Goal: Task Accomplishment & Management: Use online tool/utility

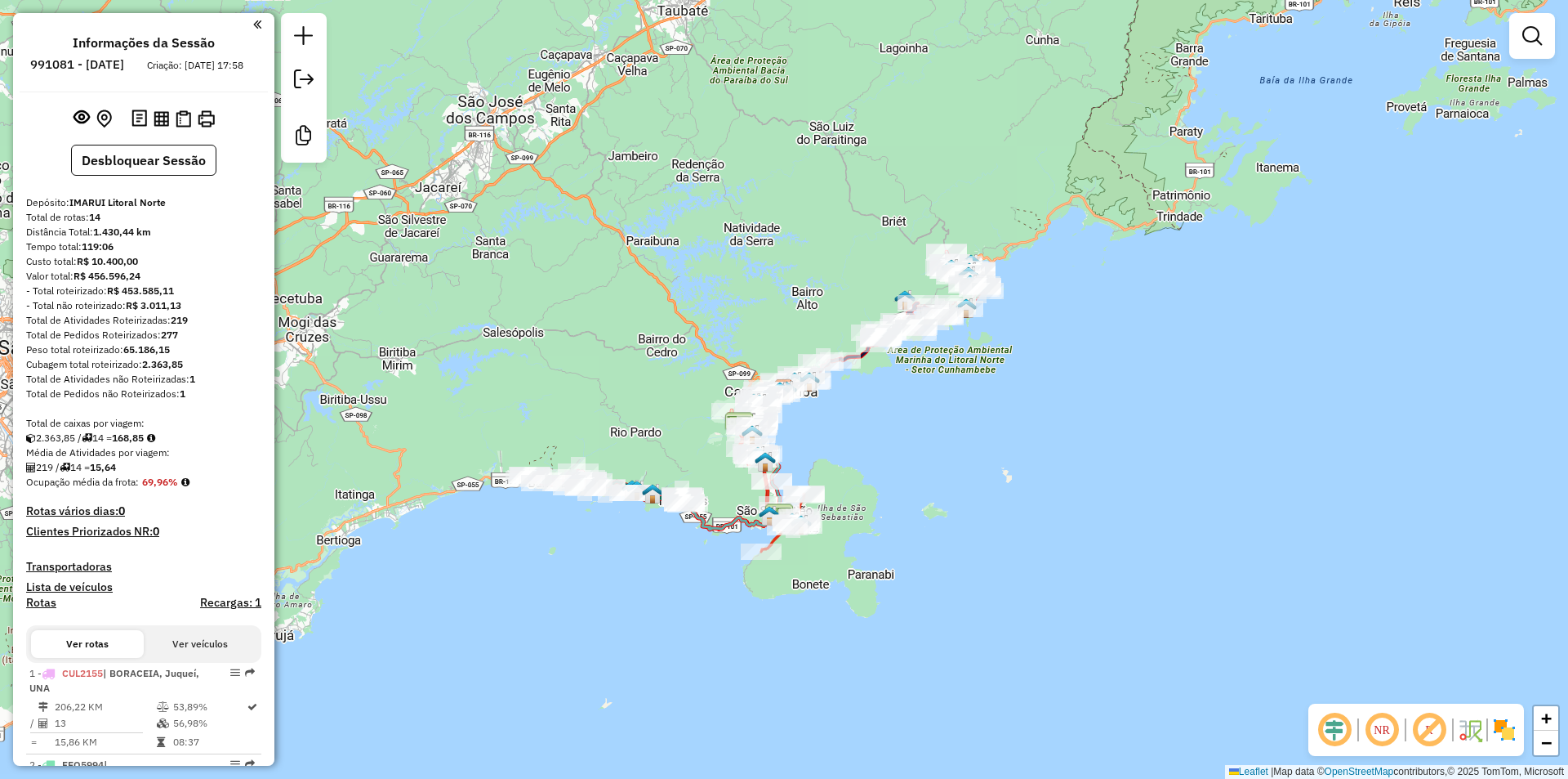
click at [671, 335] on div "Janela de atendimento Grade de atendimento Capacidade Transportadoras Veículos …" at bounding box center [784, 389] width 1568 height 779
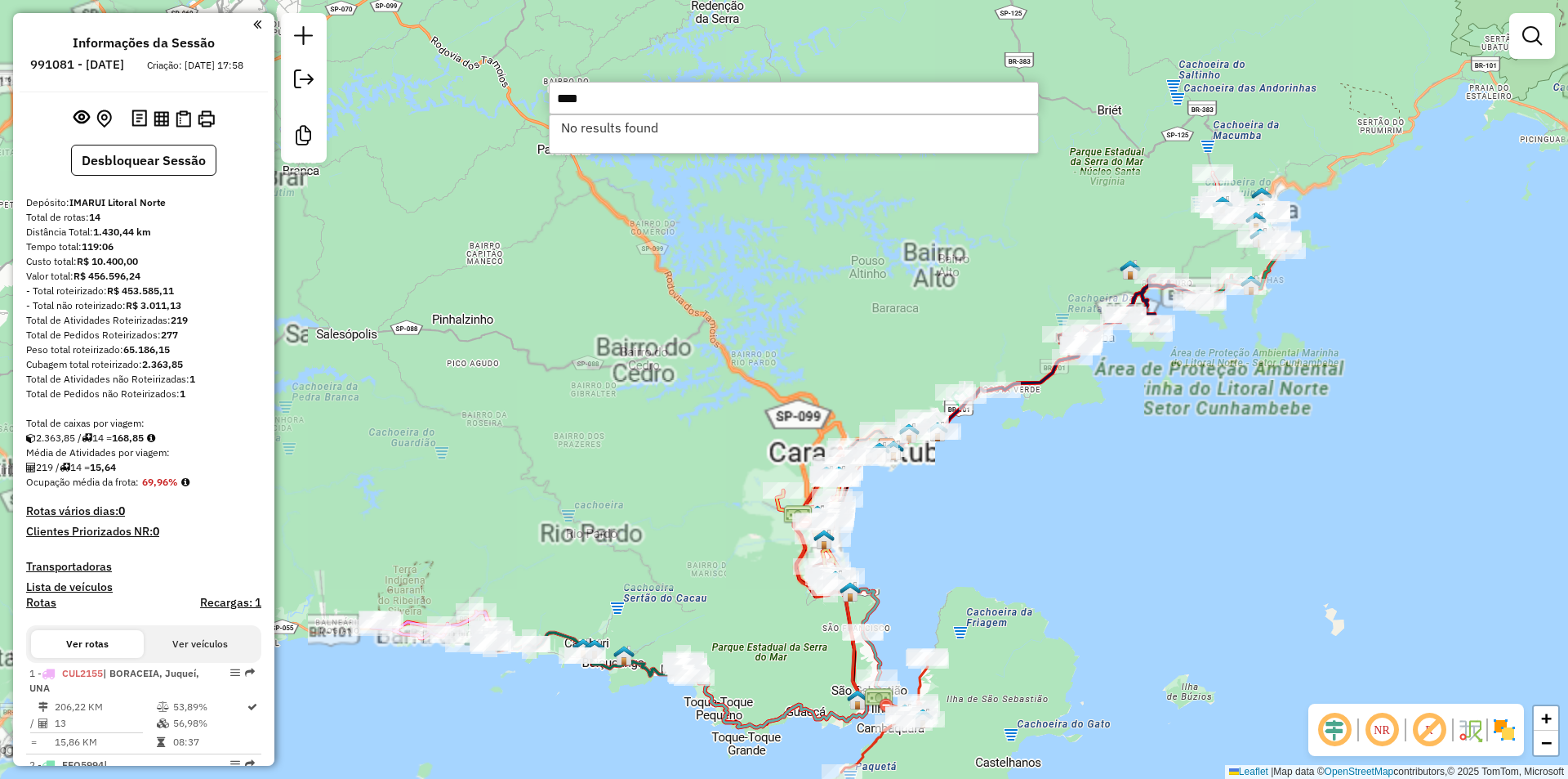
type input "****"
click at [496, 294] on div "Janela de atendimento Grade de atendimento Capacidade Transportadoras Veículos …" at bounding box center [784, 389] width 1568 height 779
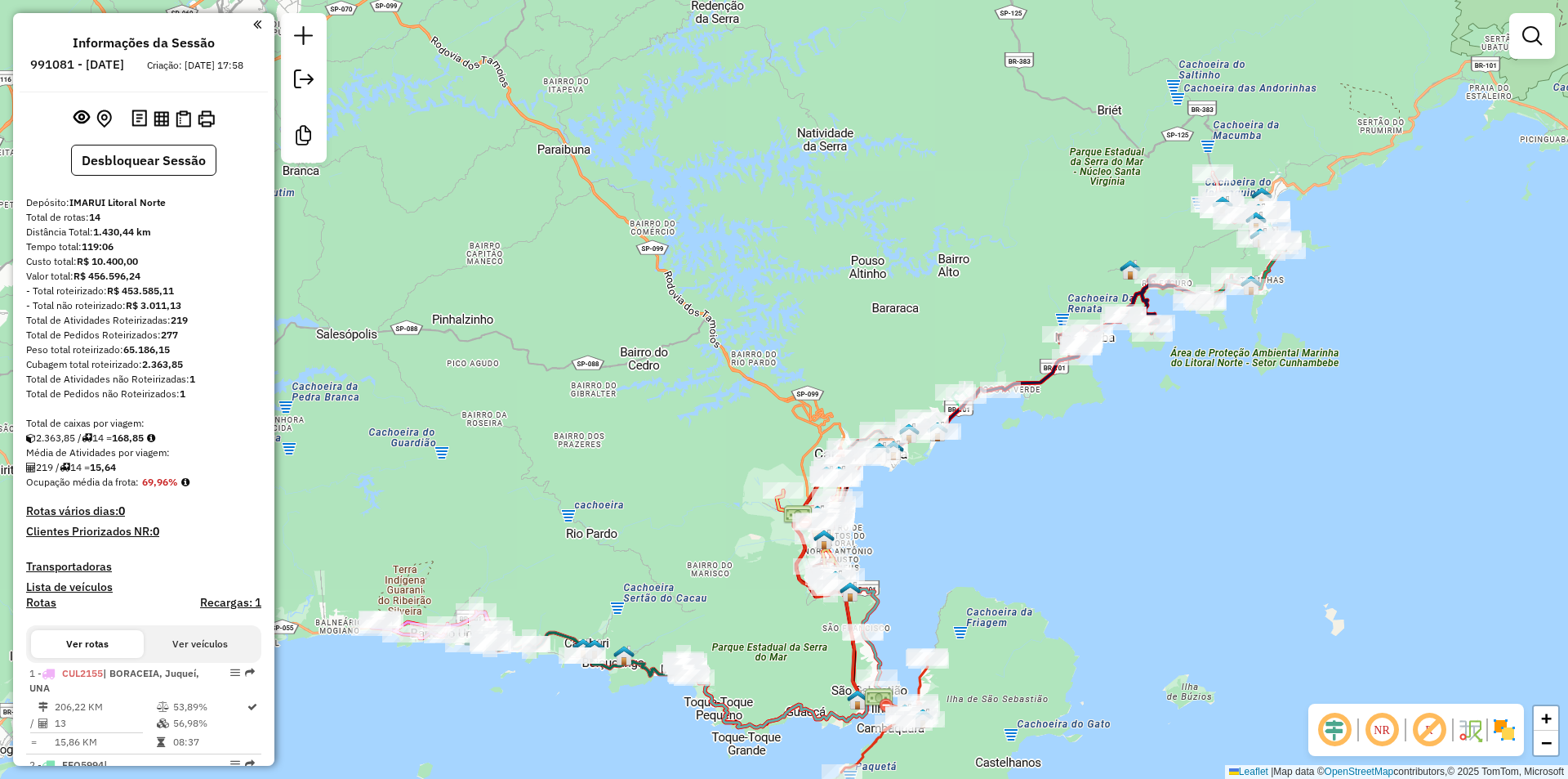
click at [616, 464] on div "Janela de atendimento Grade de atendimento Capacidade Transportadoras Veículos …" at bounding box center [784, 389] width 1568 height 779
click at [1059, 615] on div "Janela de atendimento Grade de atendimento Capacidade Transportadoras Veículos …" at bounding box center [784, 389] width 1568 height 779
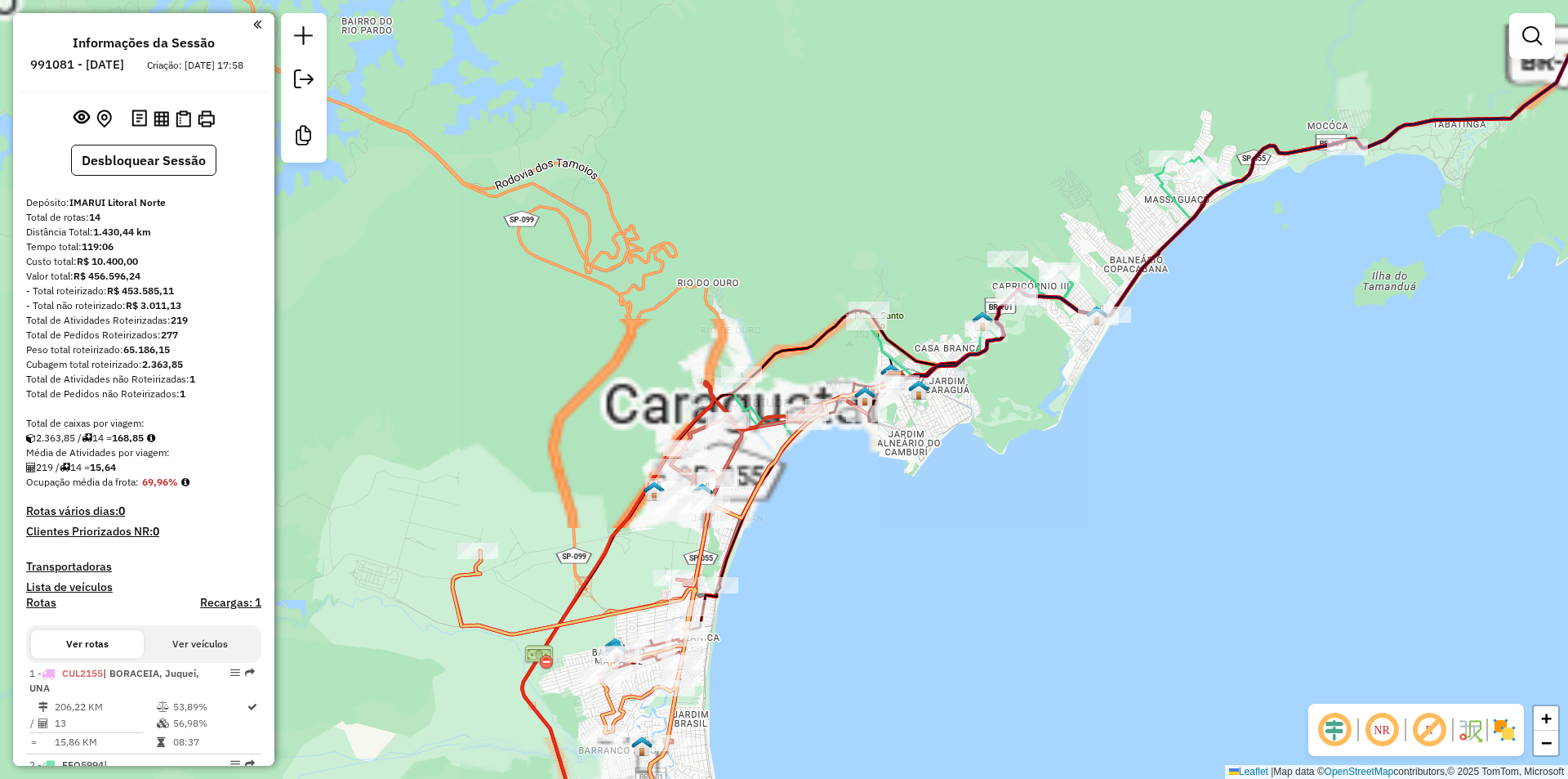
drag, startPoint x: 801, startPoint y: 535, endPoint x: 819, endPoint y: 460, distance: 77.1
click at [805, 536] on div "Janela de atendimento Grade de atendimento Capacidade Transportadoras Veículos …" at bounding box center [784, 389] width 1568 height 779
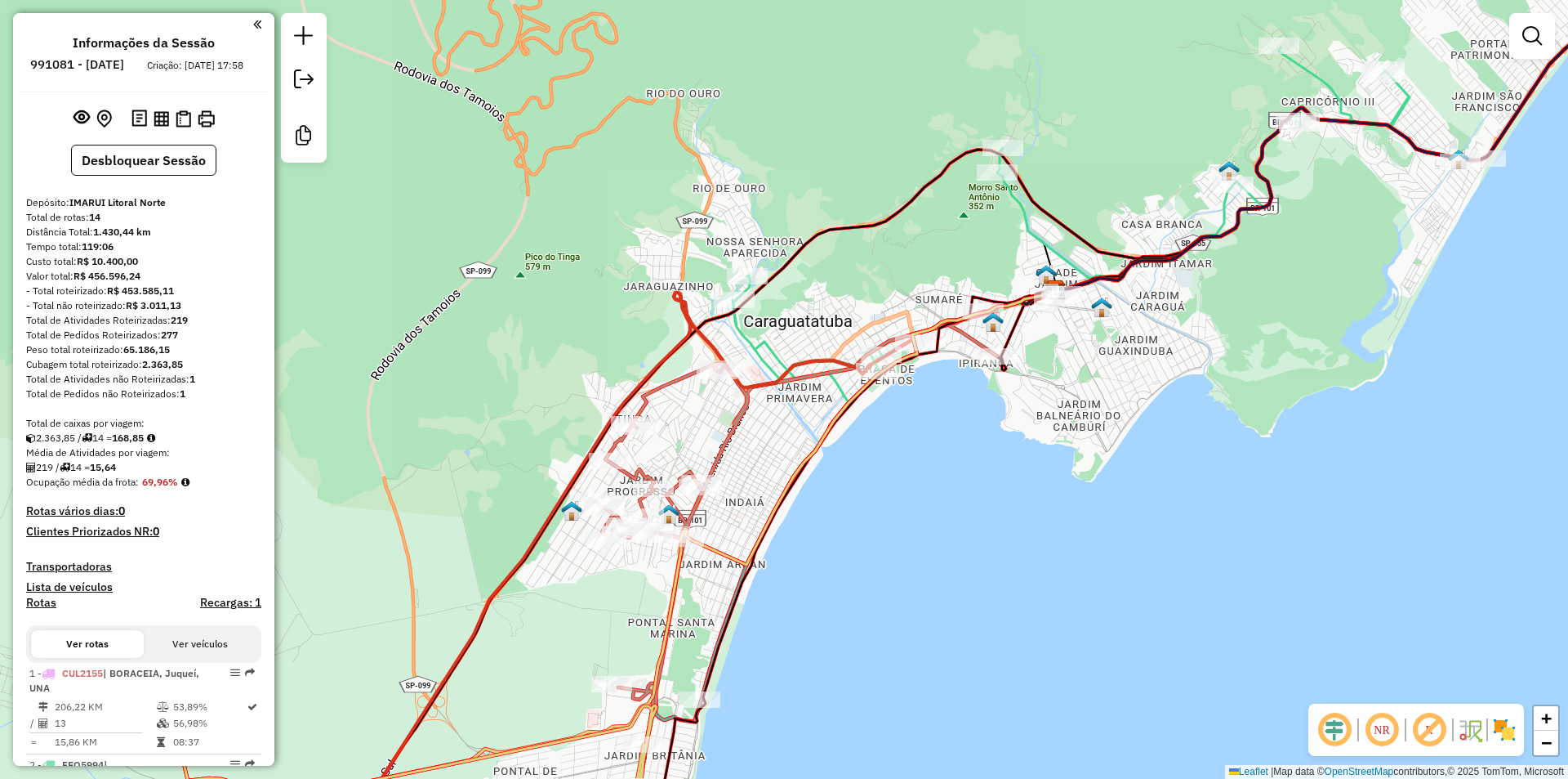
drag, startPoint x: 1031, startPoint y: 440, endPoint x: 1016, endPoint y: 506, distance: 67.7
click at [1016, 506] on div "Janela de atendimento Grade de atendimento Capacidade Transportadoras Veículos …" at bounding box center [784, 389] width 1568 height 779
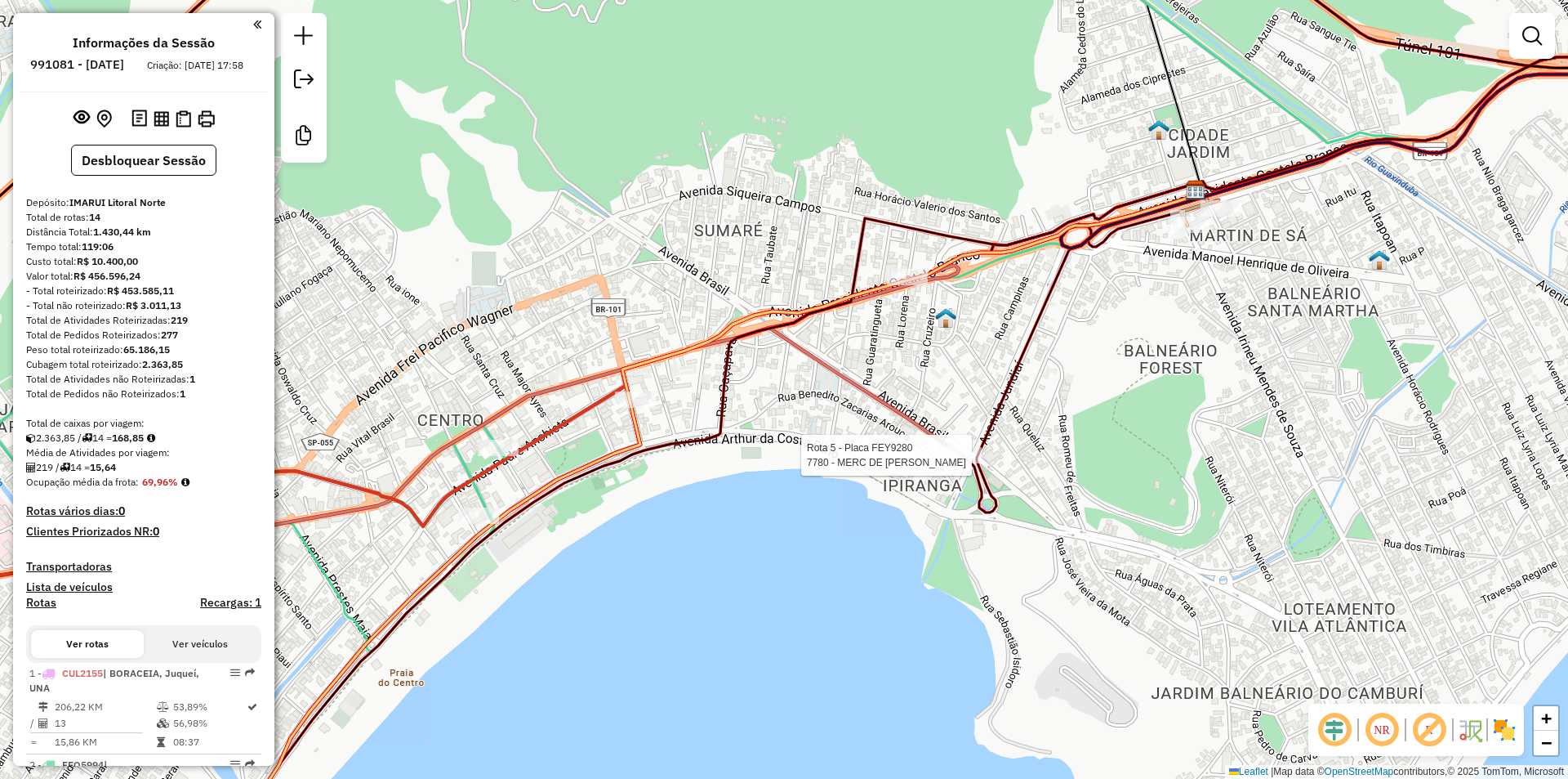
select select "**********"
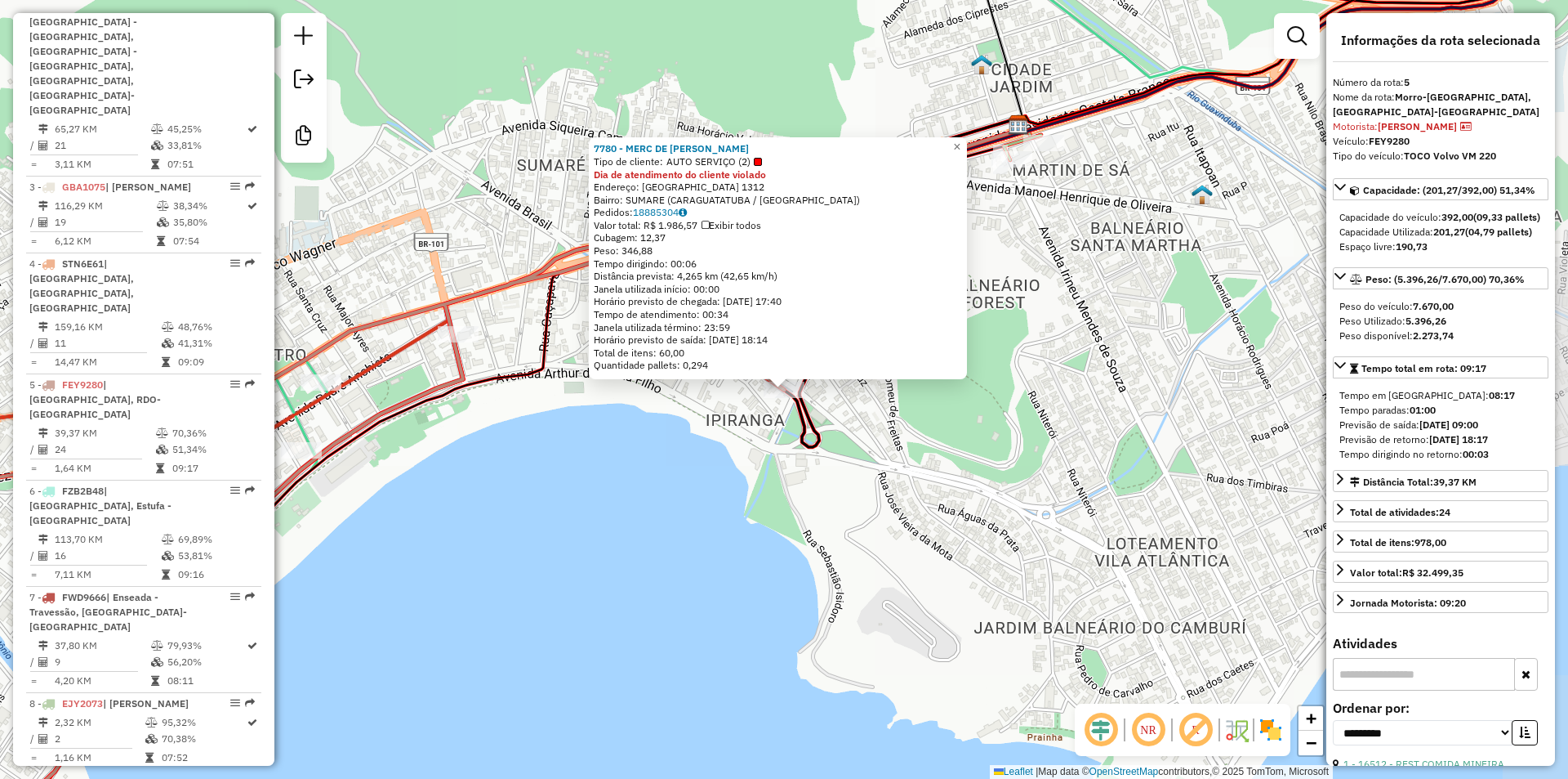
scroll to position [1031, 0]
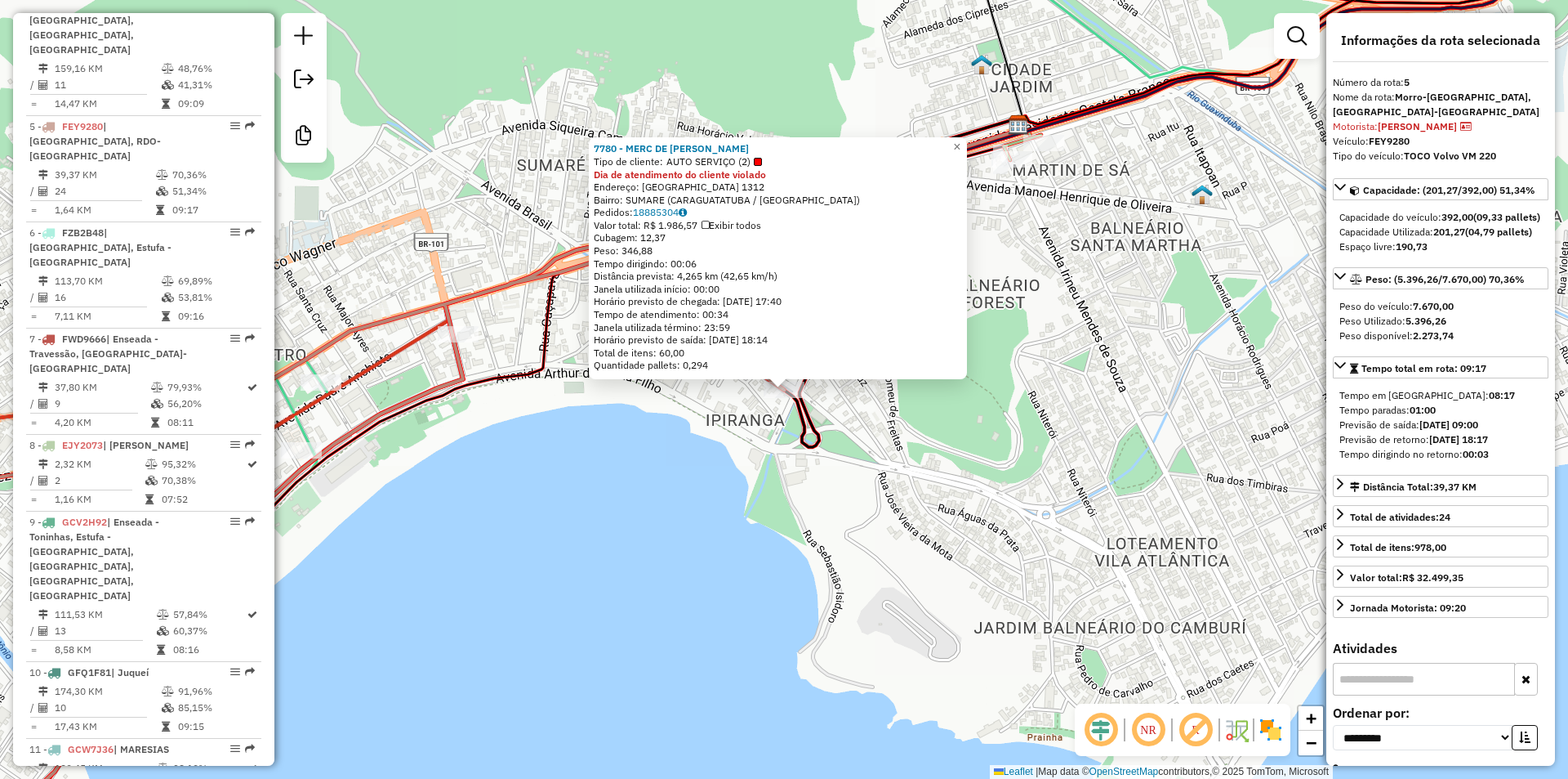
click at [690, 620] on div "7780 - MERC DE [PERSON_NAME] Tipo de cliente: AUTO SERVIÇO (2) Dia de atendimen…" at bounding box center [784, 389] width 1568 height 779
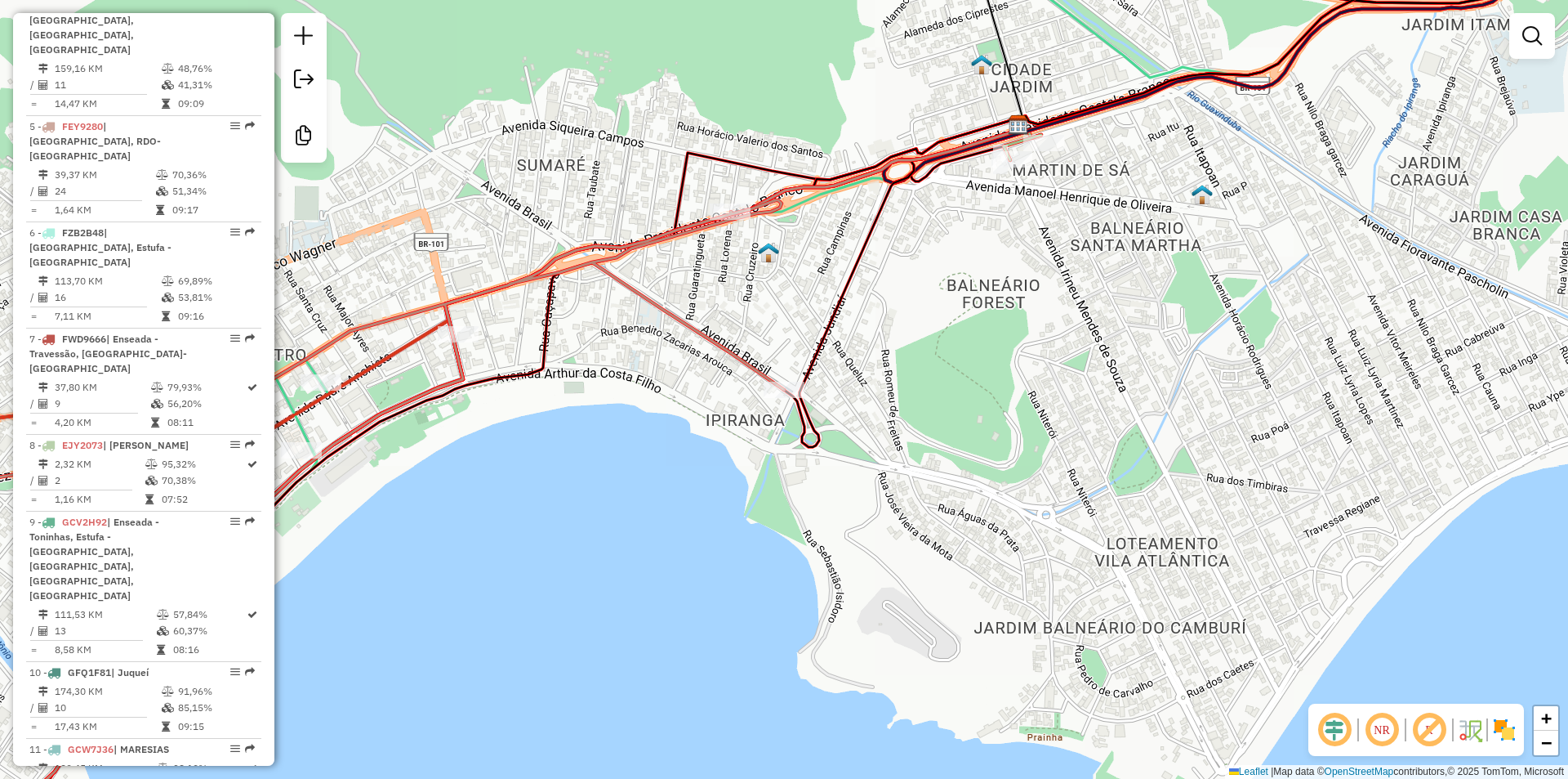
drag, startPoint x: 616, startPoint y: 568, endPoint x: 680, endPoint y: 564, distance: 64.1
click at [680, 564] on div "Janela de atendimento Grade de atendimento Capacidade Transportadoras Veículos …" at bounding box center [784, 389] width 1568 height 779
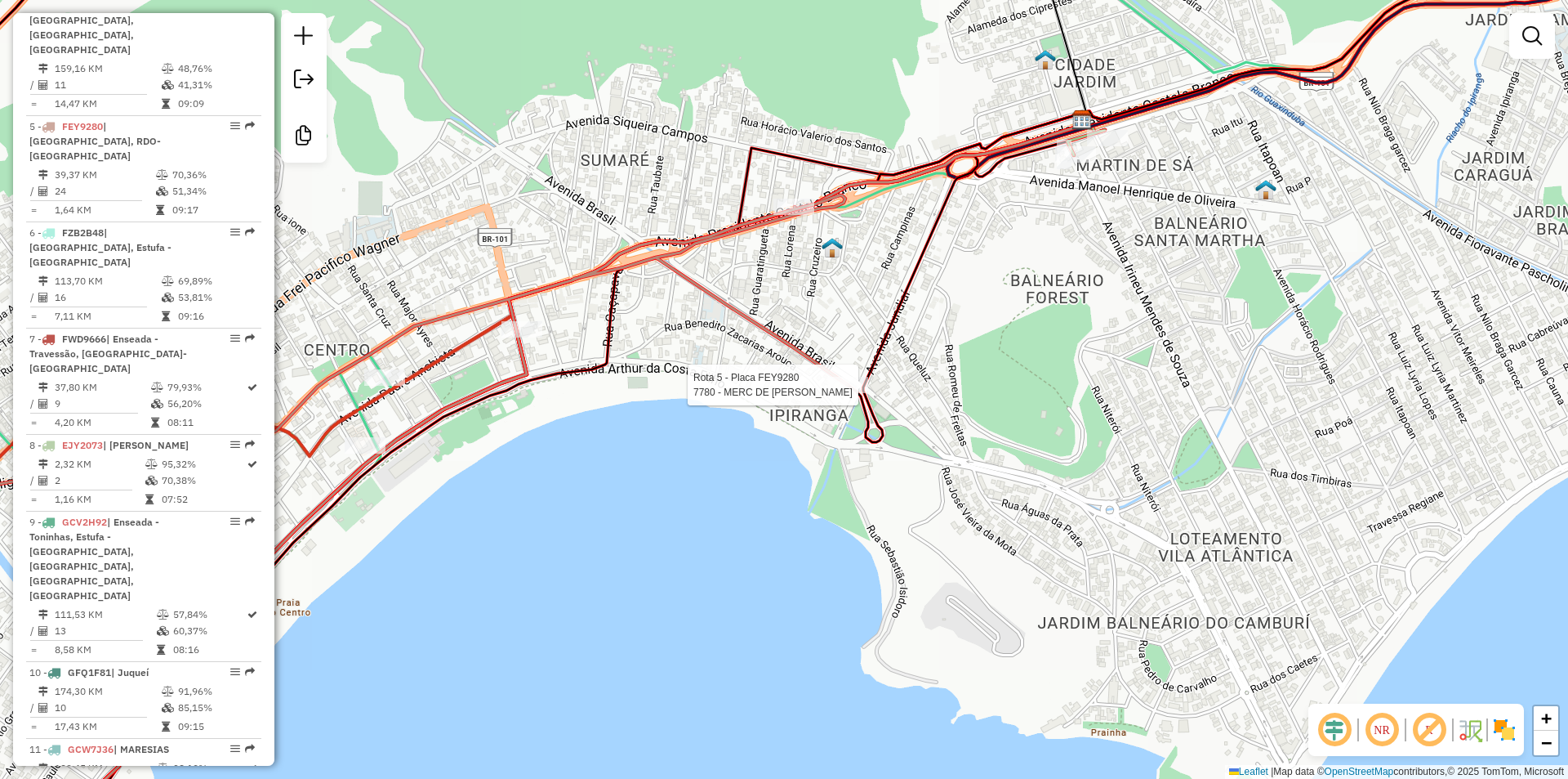
click at [851, 393] on div at bounding box center [848, 385] width 41 height 16
select select "**********"
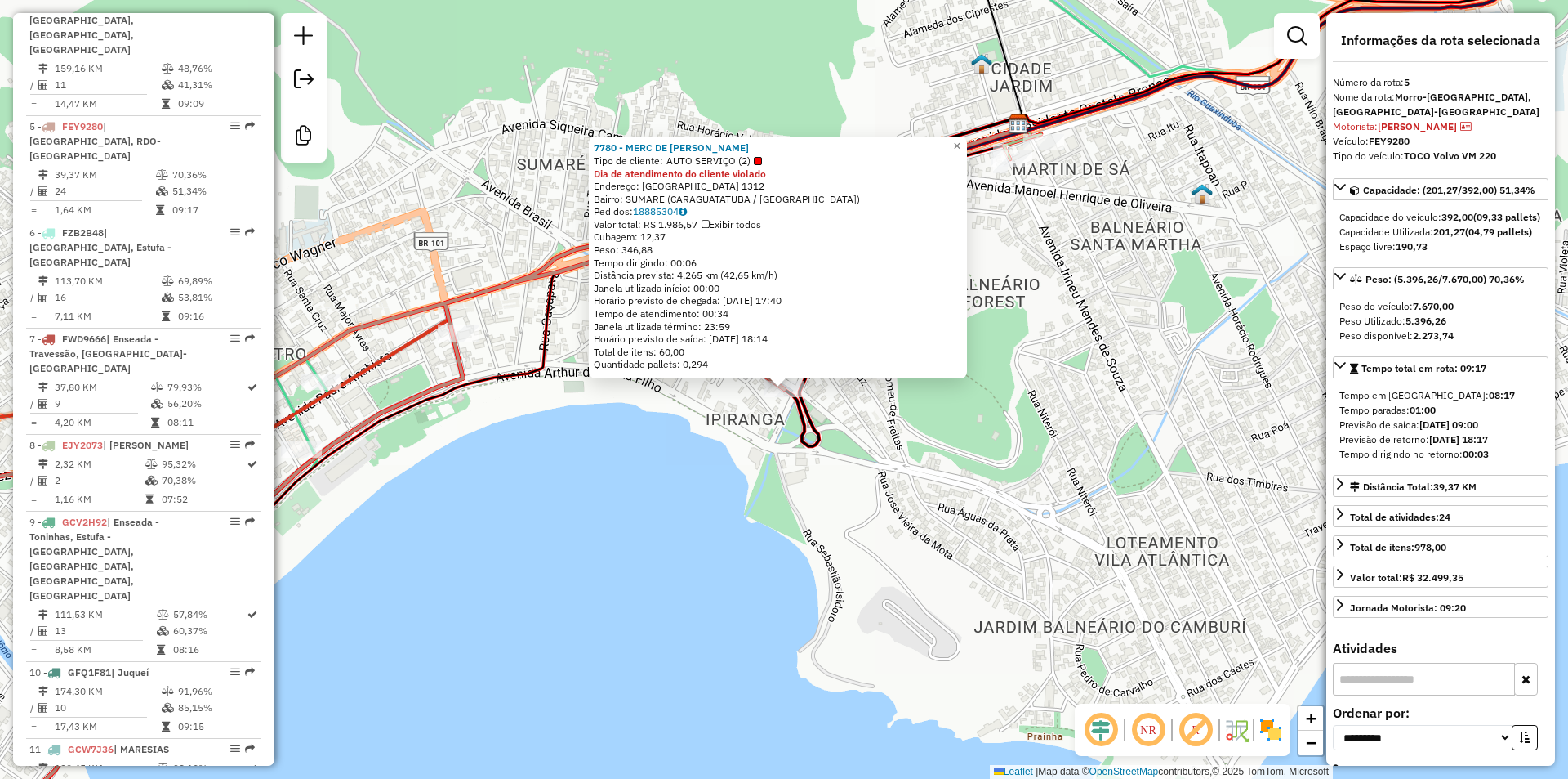
click at [765, 501] on div "7780 - MERC DE [PERSON_NAME] Tipo de cliente: AUTO SERVIÇO (2) Dia de atendimen…" at bounding box center [784, 389] width 1568 height 779
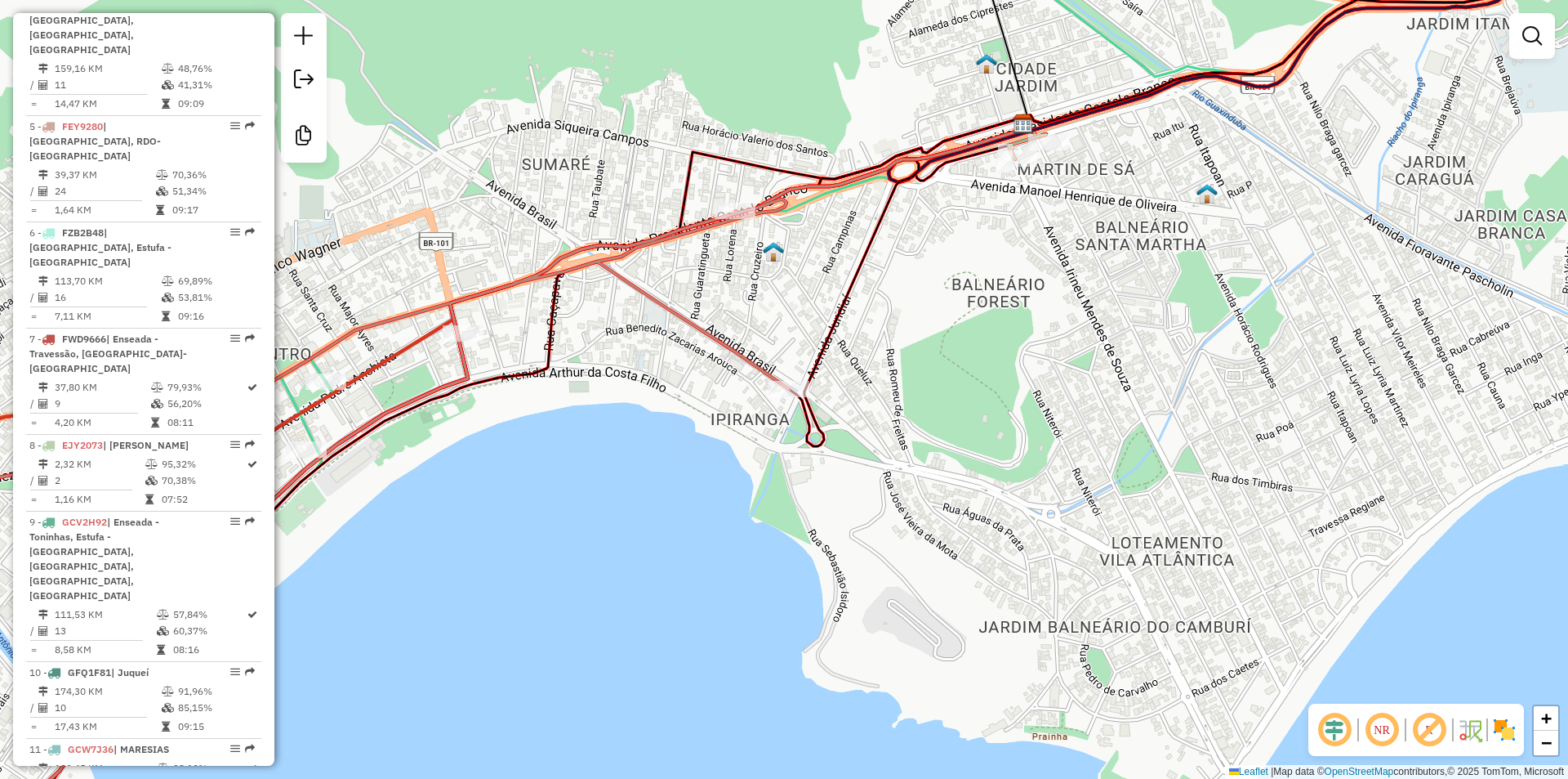
drag, startPoint x: 707, startPoint y: 448, endPoint x: 887, endPoint y: 412, distance: 183.6
click at [887, 412] on div "Janela de atendimento Grade de atendimento Capacidade Transportadoras Veículos …" at bounding box center [784, 389] width 1568 height 779
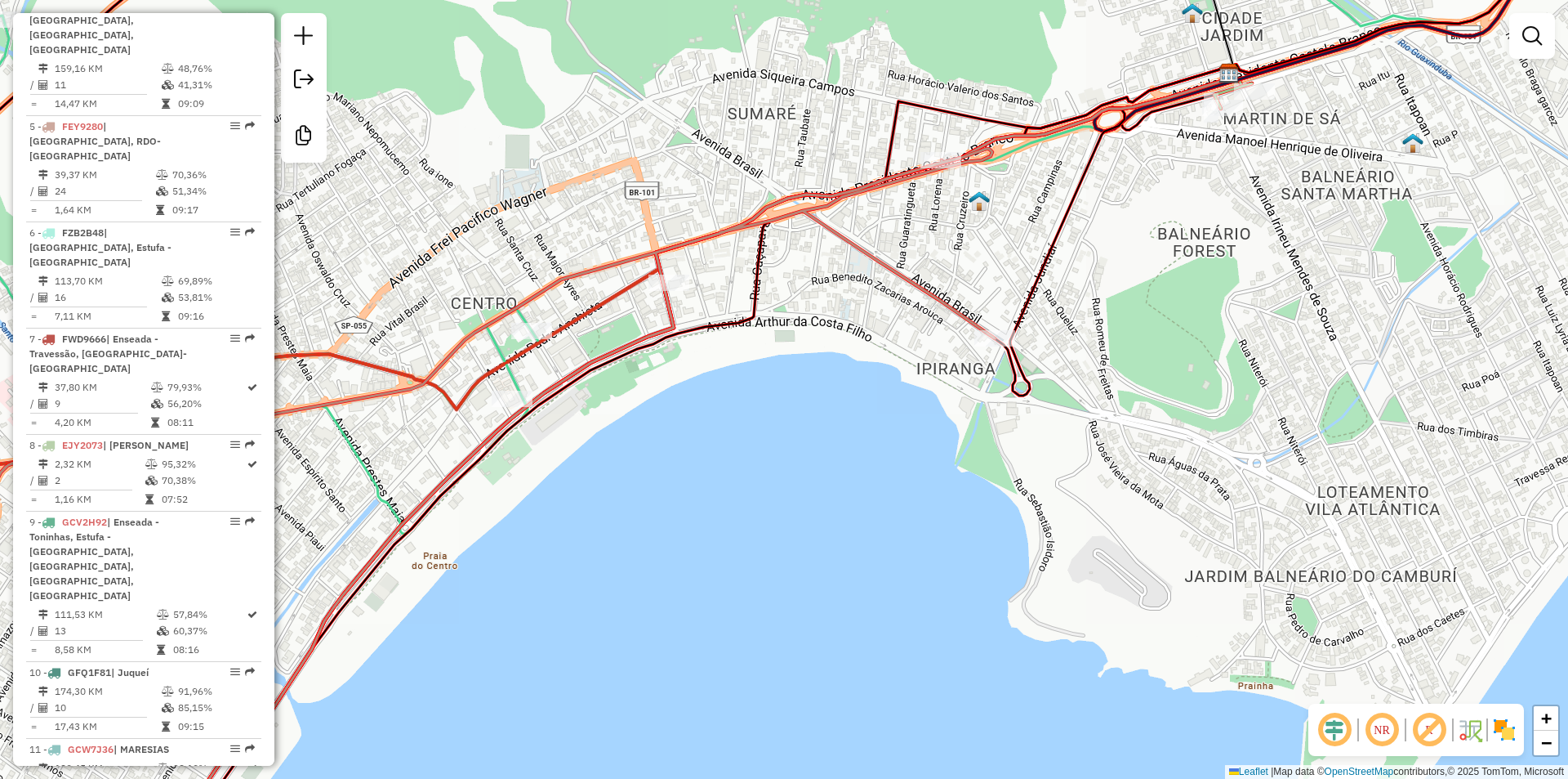
drag, startPoint x: 557, startPoint y: 536, endPoint x: 842, endPoint y: 462, distance: 294.5
click at [842, 462] on div "Janela de atendimento Grade de atendimento Capacidade Transportadoras Veículos …" at bounding box center [784, 389] width 1568 height 779
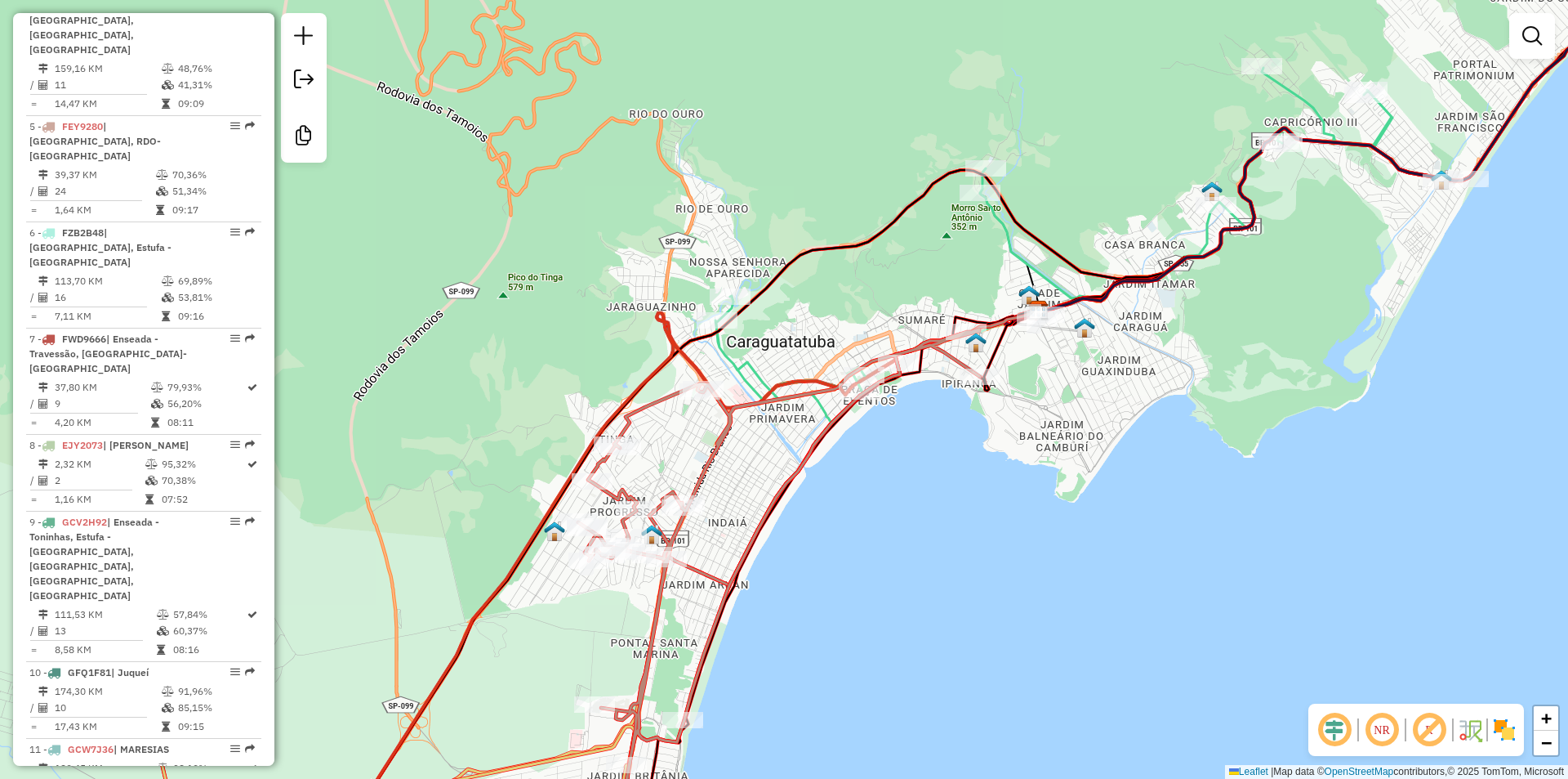
drag, startPoint x: 928, startPoint y: 551, endPoint x: 946, endPoint y: 504, distance: 50.3
click at [946, 504] on div "Janela de atendimento Grade de atendimento Capacidade Transportadoras Veículos …" at bounding box center [784, 389] width 1568 height 779
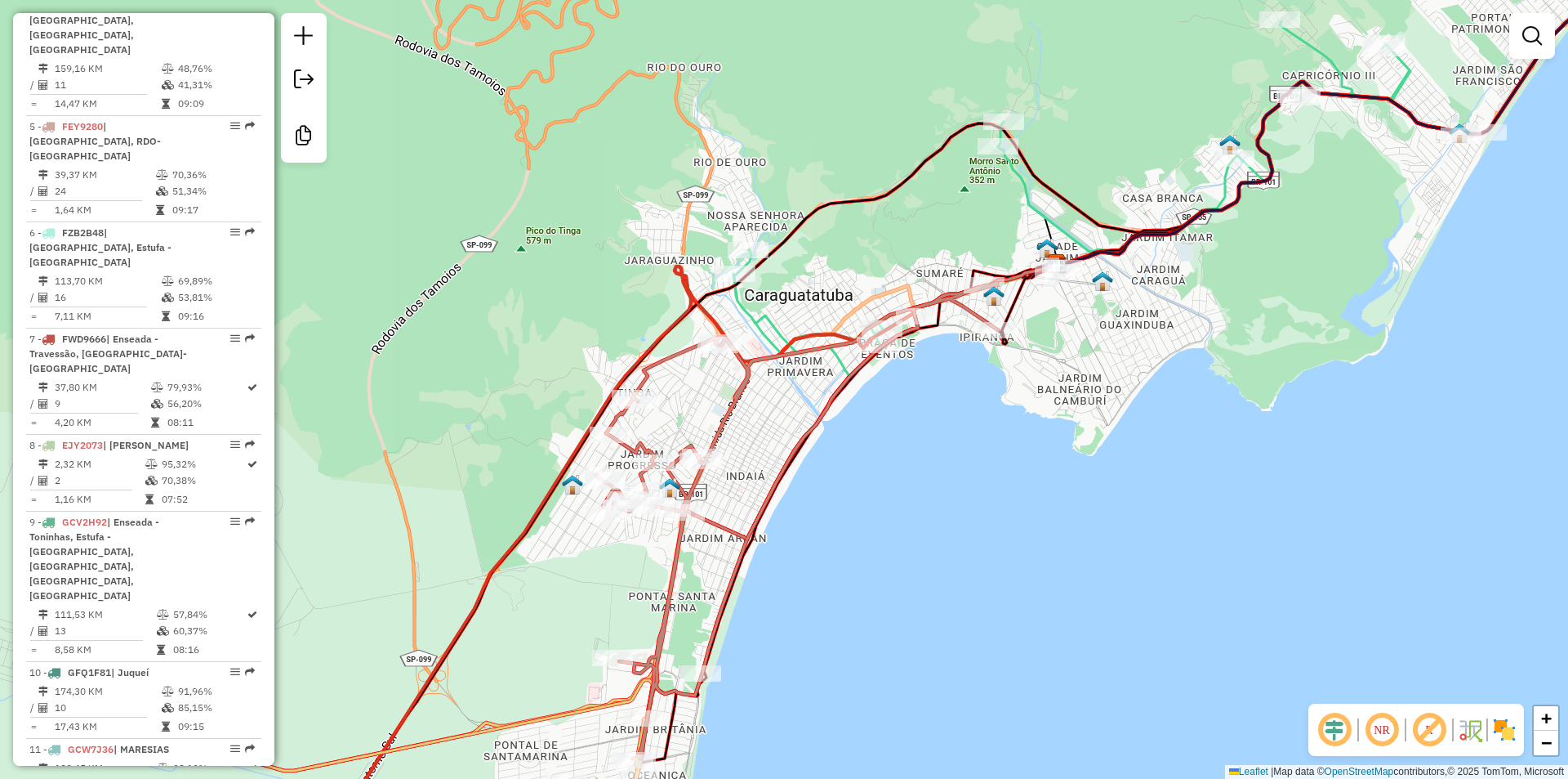
drag, startPoint x: 1000, startPoint y: 450, endPoint x: 1005, endPoint y: 476, distance: 26.5
click at [1005, 476] on div "Janela de atendimento Grade de atendimento Capacidade Transportadoras Veículos …" at bounding box center [784, 389] width 1568 height 779
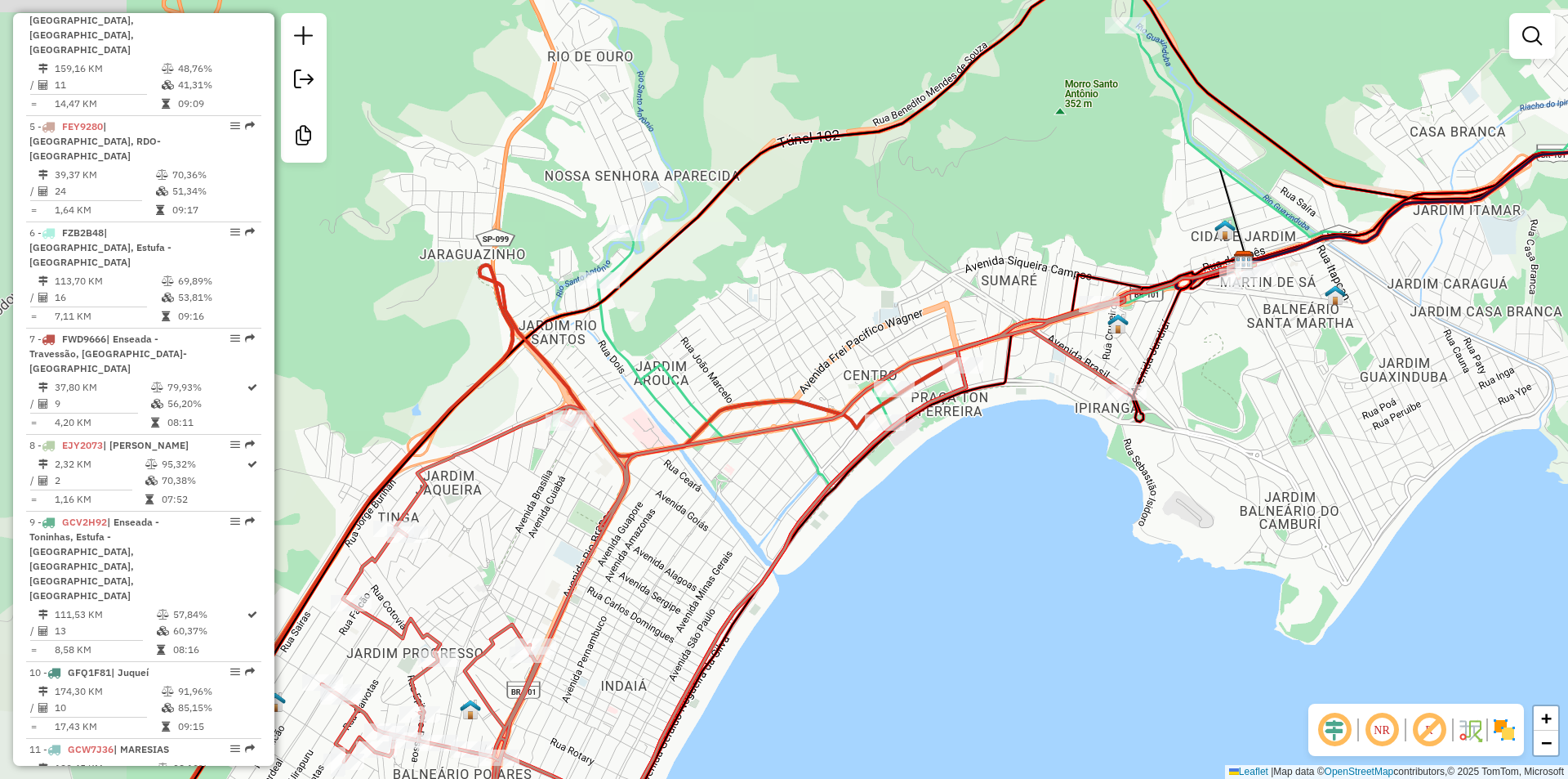
drag, startPoint x: 607, startPoint y: 350, endPoint x: 739, endPoint y: 344, distance: 132.1
click at [739, 344] on div "Janela de atendimento Grade de atendimento Capacidade Transportadoras Veículos …" at bounding box center [784, 389] width 1568 height 779
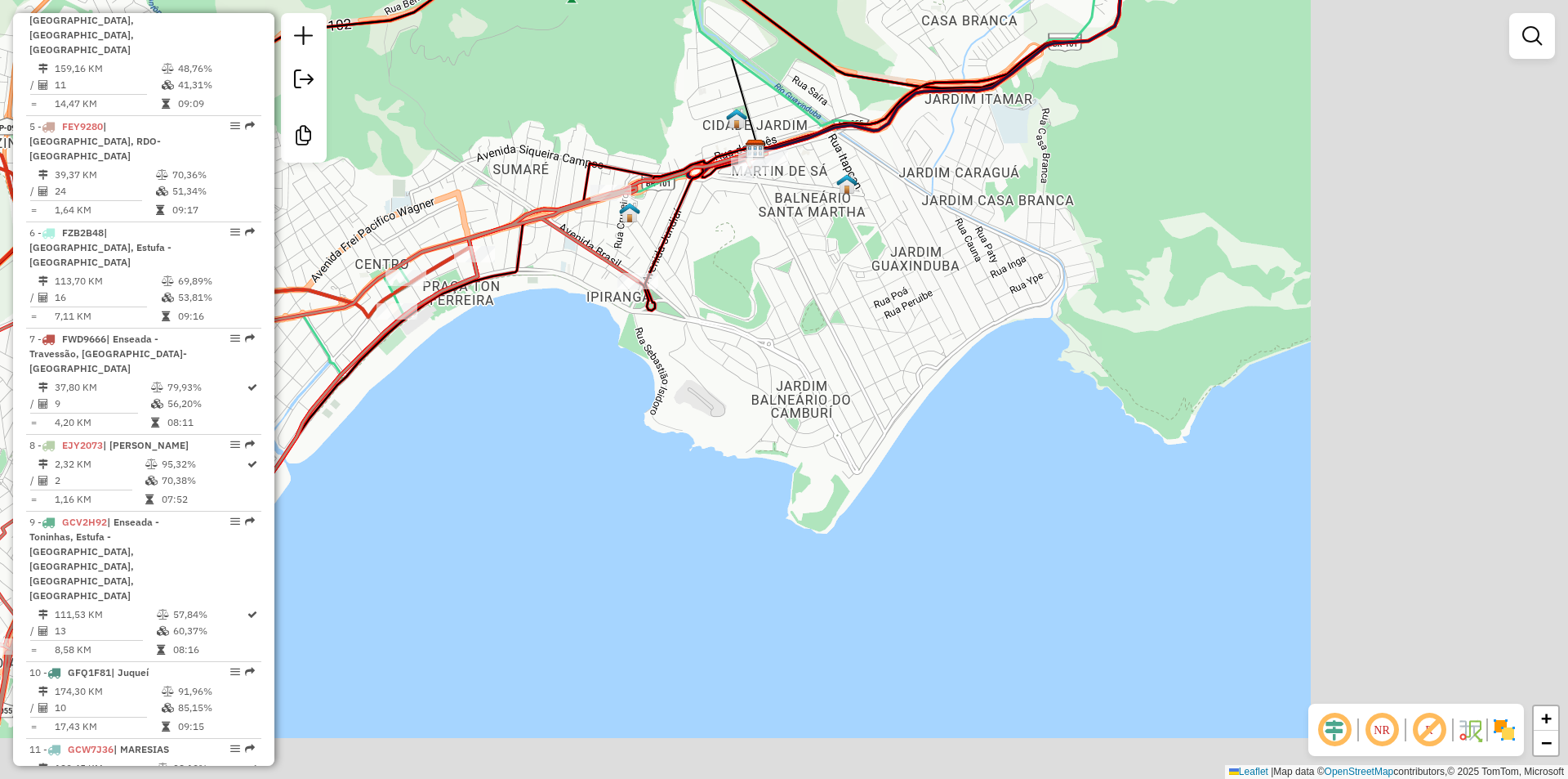
drag, startPoint x: 805, startPoint y: 564, endPoint x: 452, endPoint y: 493, distance: 360.1
click at [489, 509] on div "Janela de atendimento Grade de atendimento Capacidade Transportadoras Veículos …" at bounding box center [784, 389] width 1568 height 779
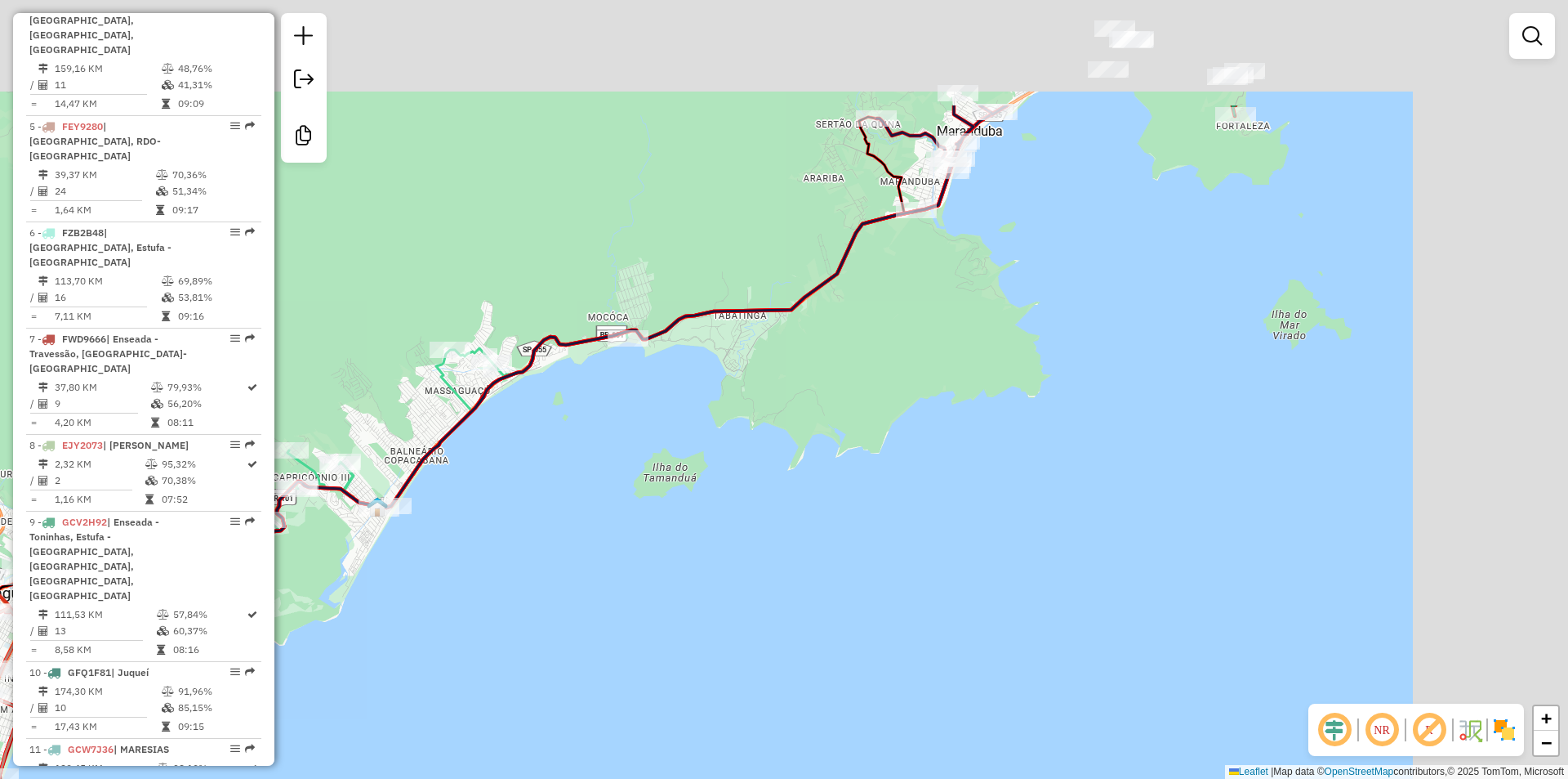
drag, startPoint x: 887, startPoint y: 365, endPoint x: 364, endPoint y: 630, distance: 586.3
click at [374, 661] on div "Janela de atendimento Grade de atendimento Capacidade Transportadoras Veículos …" at bounding box center [784, 389] width 1568 height 779
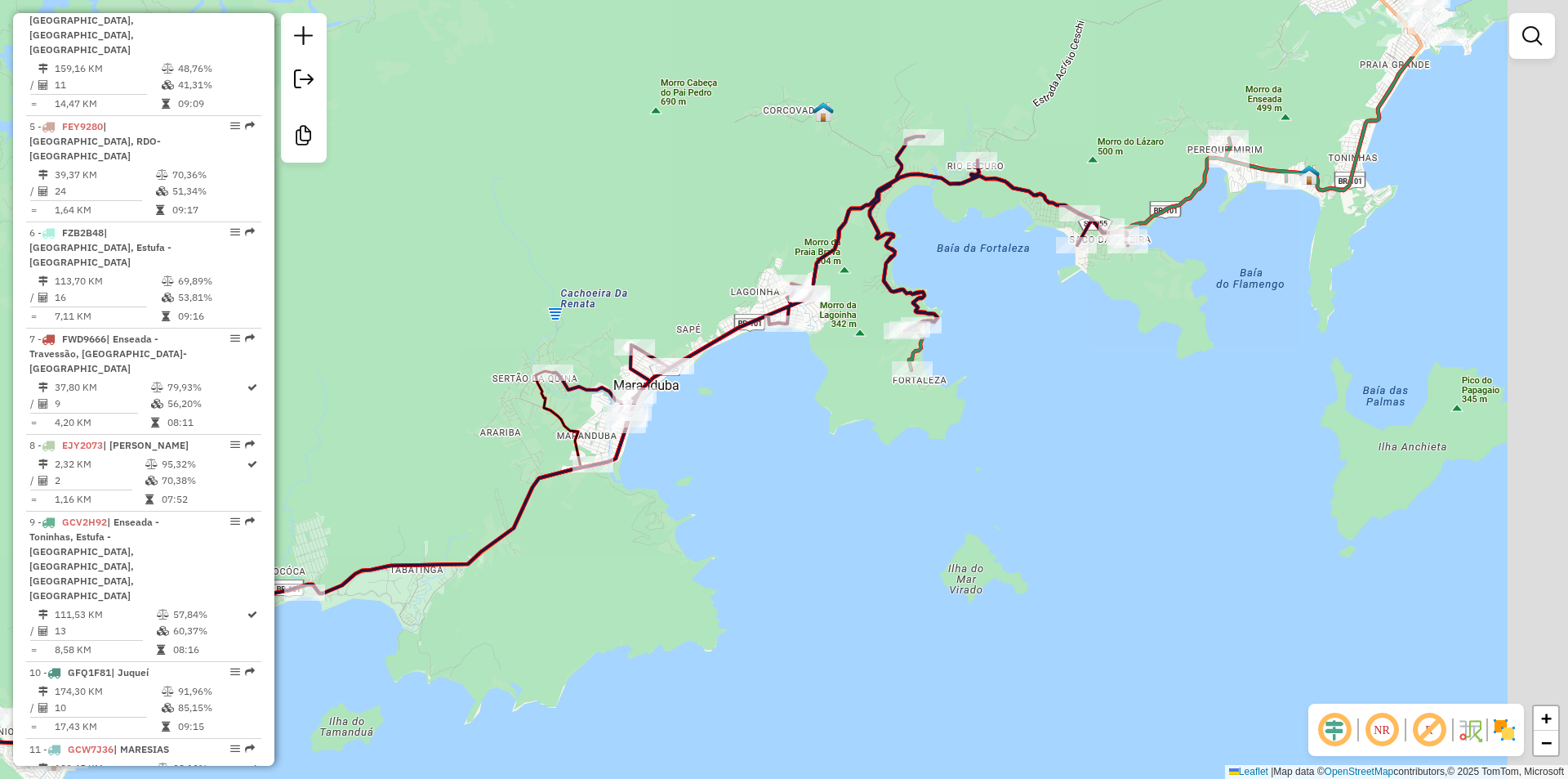
drag, startPoint x: 828, startPoint y: 392, endPoint x: 754, endPoint y: 523, distance: 150.5
click at [754, 523] on div "Janela de atendimento Grade de atendimento Capacidade Transportadoras Veículos …" at bounding box center [784, 389] width 1568 height 779
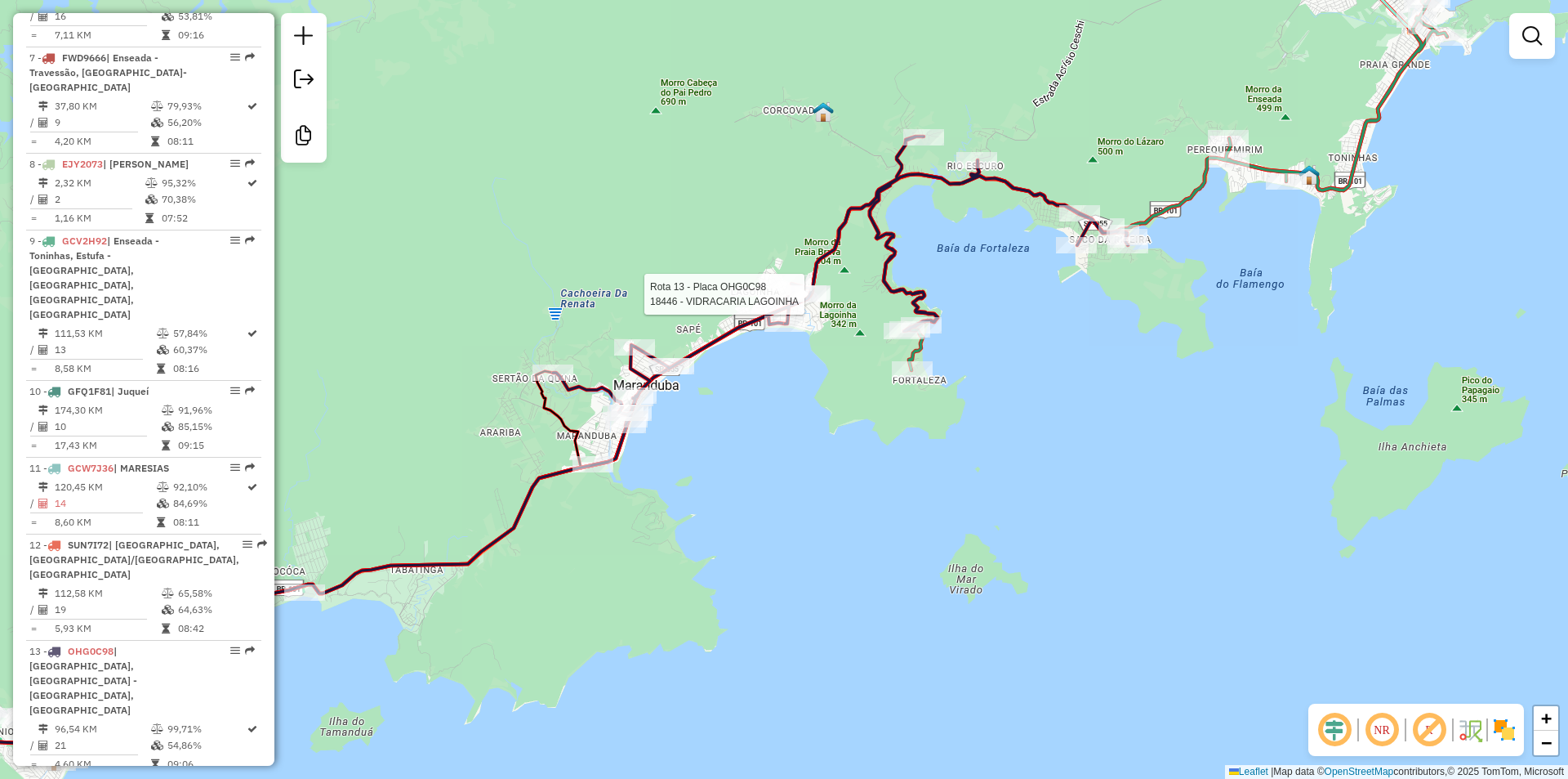
select select "**********"
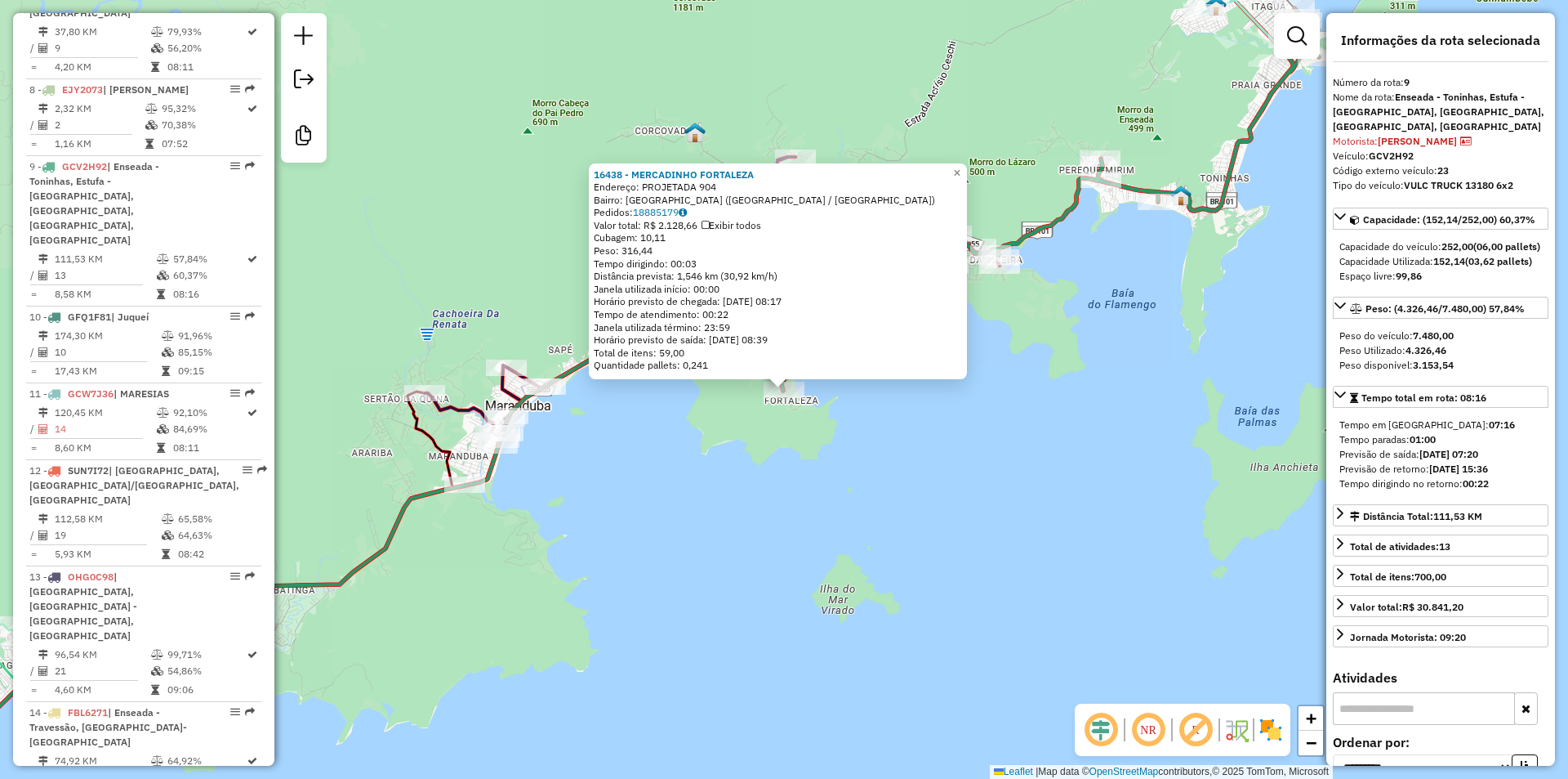
scroll to position [1382, 0]
click at [859, 569] on div "16438 - MERCADINHO FORTALEZA Endereço: PROJETADA 904 Bairro: [GEOGRAPHIC_DATA] …" at bounding box center [784, 389] width 1568 height 779
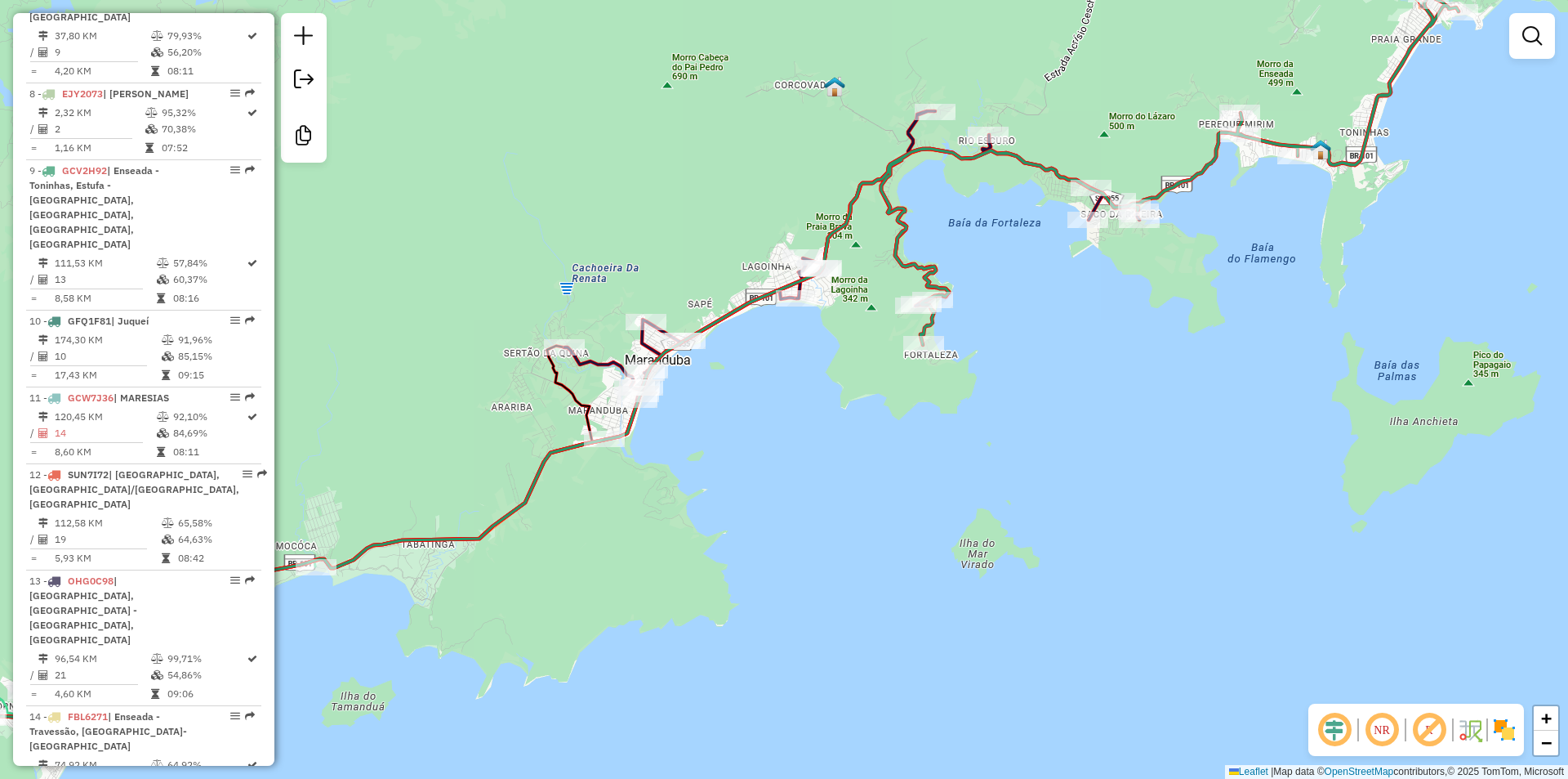
drag, startPoint x: 1058, startPoint y: 498, endPoint x: 1224, endPoint y: 417, distance: 184.7
click at [1224, 417] on div "Janela de atendimento Grade de atendimento Capacidade Transportadoras Veículos …" at bounding box center [784, 389] width 1568 height 779
drag, startPoint x: 953, startPoint y: 534, endPoint x: 1001, endPoint y: 502, distance: 57.7
click at [1003, 502] on div "Janela de atendimento Grade de atendimento Capacidade Transportadoras Veículos …" at bounding box center [784, 389] width 1568 height 779
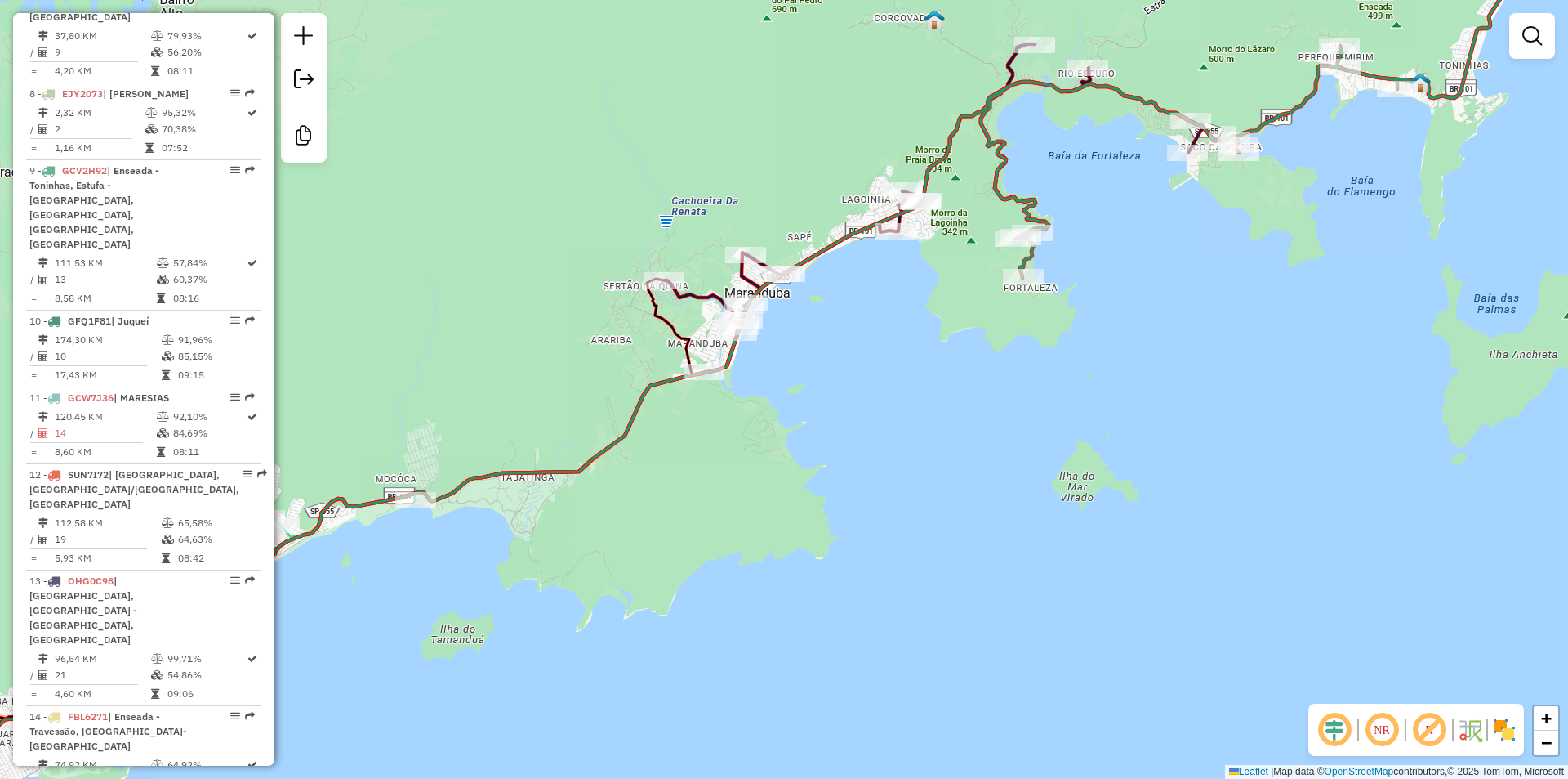
drag, startPoint x: 750, startPoint y: 526, endPoint x: 730, endPoint y: 545, distance: 27.6
click at [730, 545] on div "Janela de atendimento Grade de atendimento Capacidade Transportadoras Veículos …" at bounding box center [784, 389] width 1568 height 779
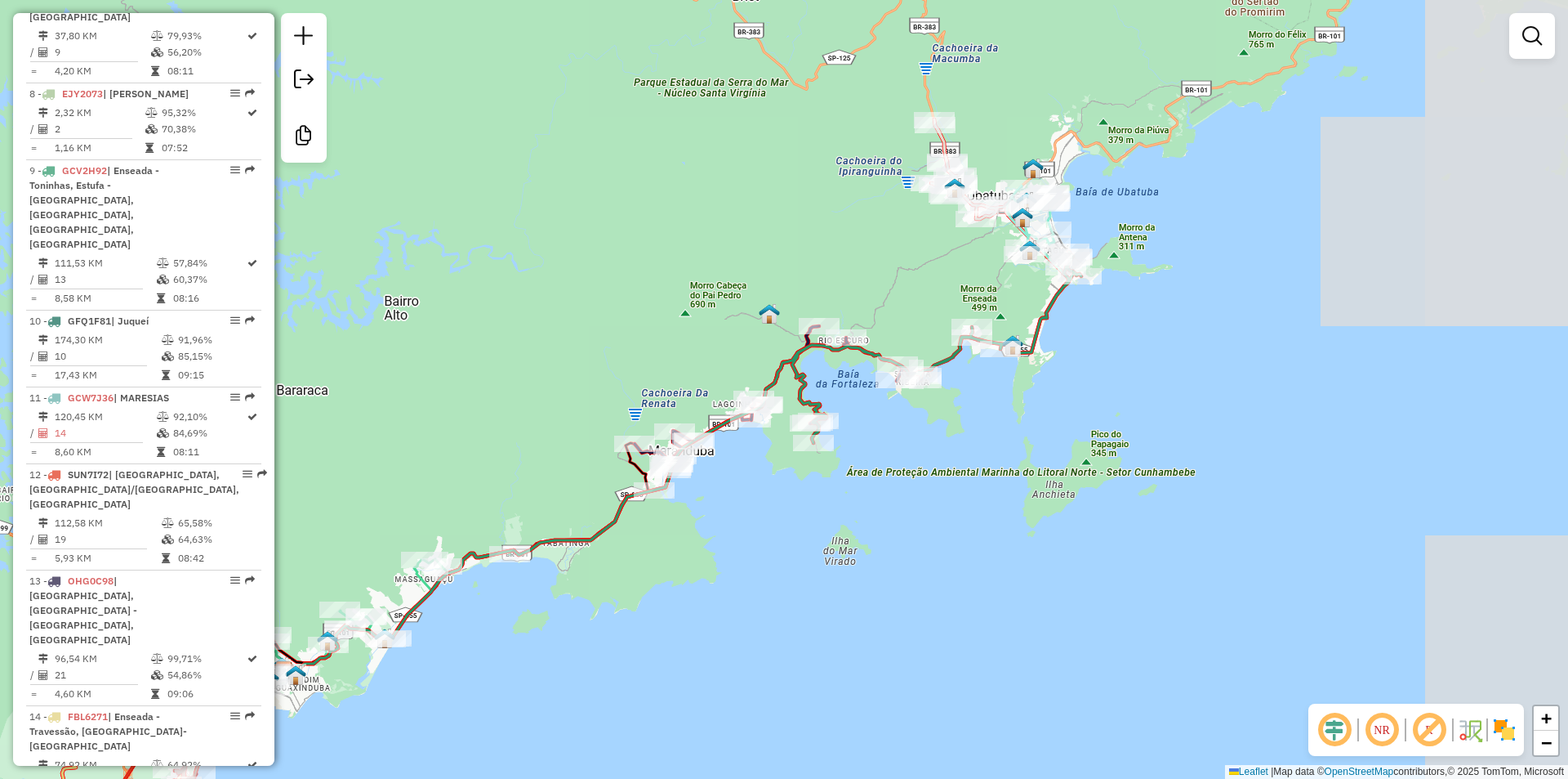
drag, startPoint x: 835, startPoint y: 524, endPoint x: 781, endPoint y: 551, distance: 60.4
click at [781, 551] on div "Janela de atendimento Grade de atendimento Capacidade Transportadoras Veículos …" at bounding box center [784, 389] width 1568 height 779
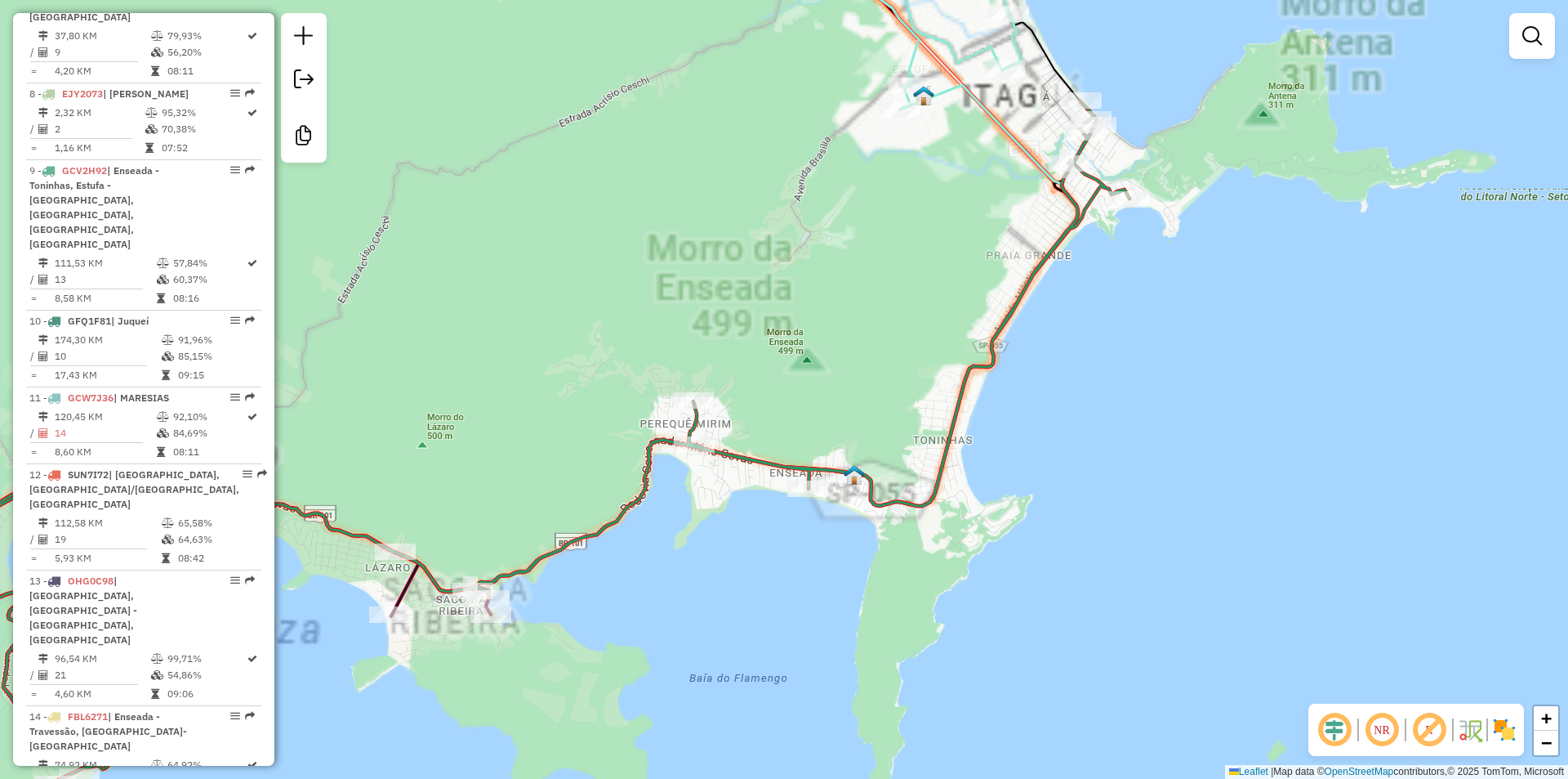
drag, startPoint x: 1102, startPoint y: 241, endPoint x: 1096, endPoint y: 312, distance: 71.3
click at [1085, 336] on div "Janela de atendimento Grade de atendimento Capacidade Transportadoras Veículos …" at bounding box center [784, 389] width 1568 height 779
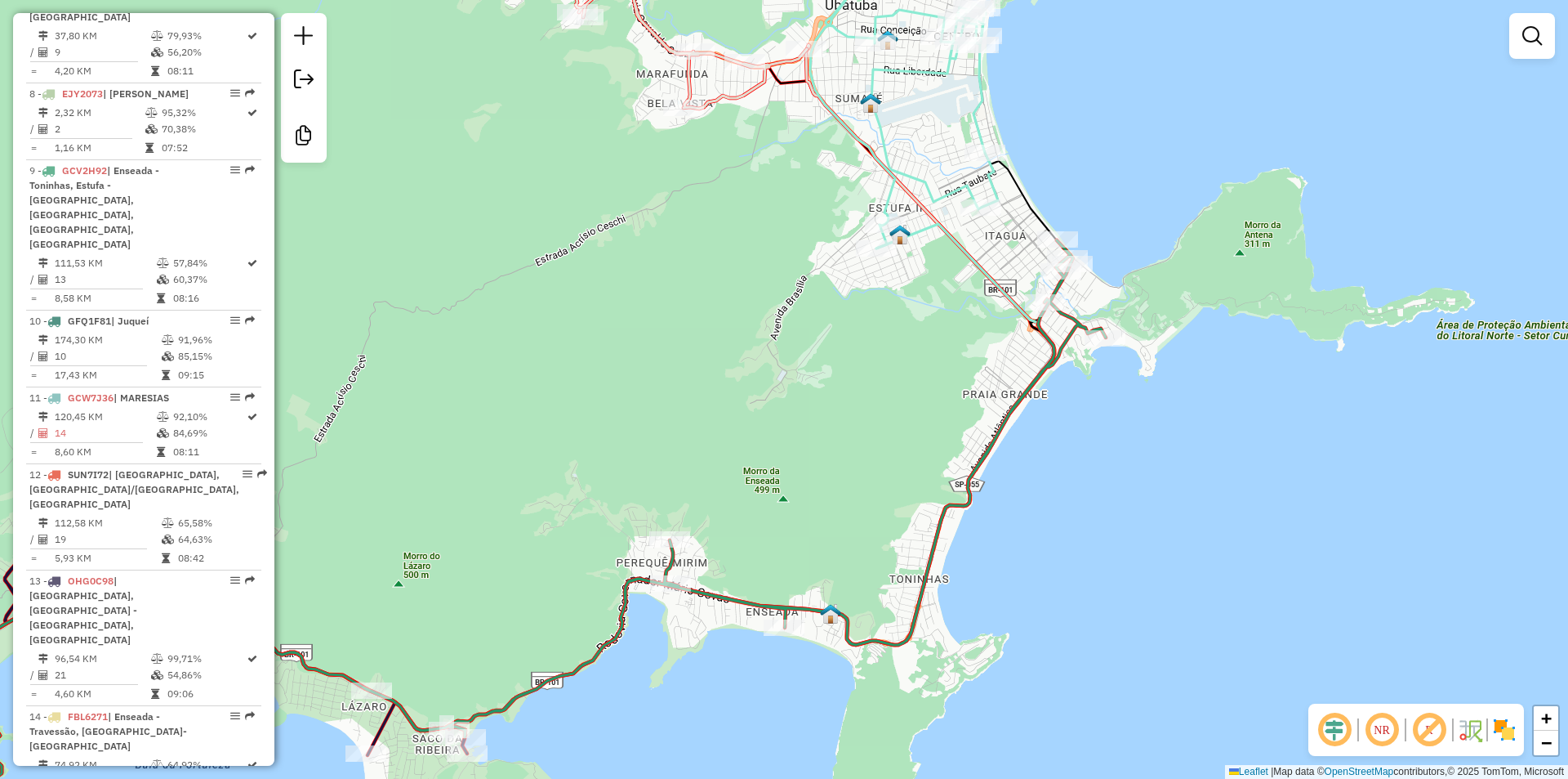
drag, startPoint x: 1120, startPoint y: 228, endPoint x: 1102, endPoint y: 327, distance: 100.6
click at [1102, 327] on div "Janela de atendimento Grade de atendimento Capacidade Transportadoras Veículos …" at bounding box center [784, 389] width 1568 height 779
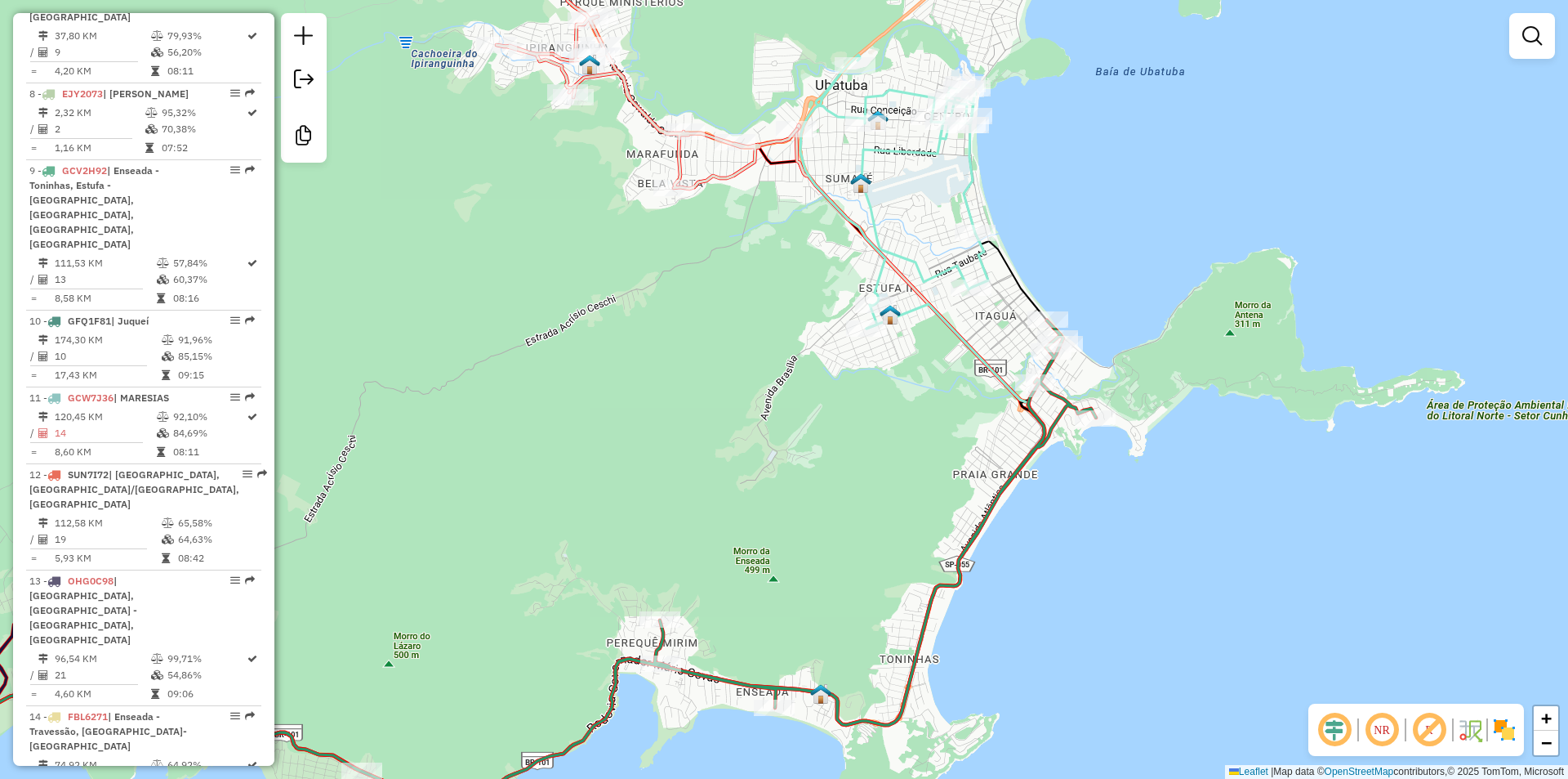
drag, startPoint x: 1101, startPoint y: 328, endPoint x: 1101, endPoint y: 373, distance: 45.0
click at [1101, 373] on div "Janela de atendimento Grade de atendimento Capacidade Transportadoras Veículos …" at bounding box center [784, 389] width 1568 height 779
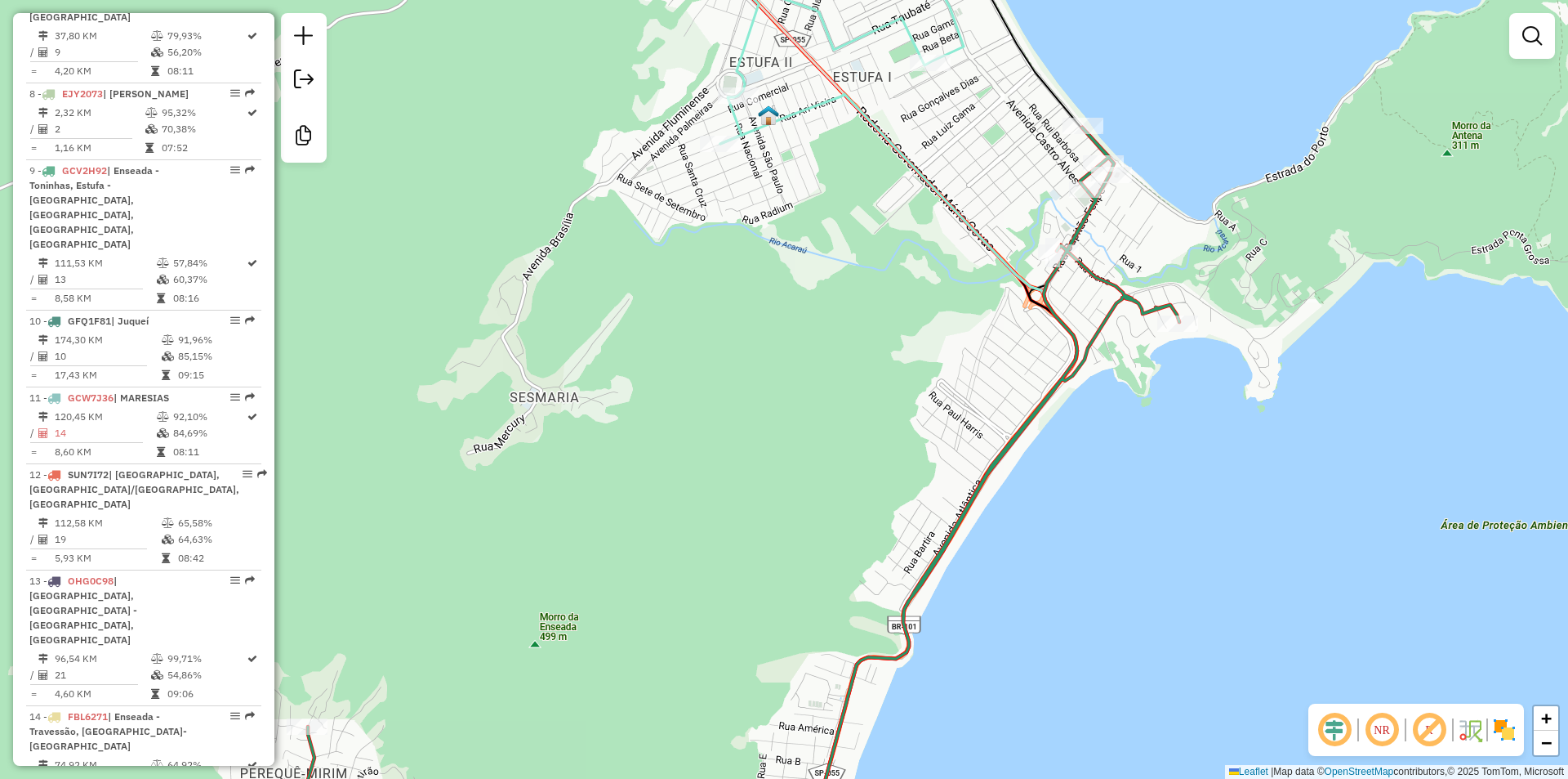
drag, startPoint x: 897, startPoint y: 536, endPoint x: 963, endPoint y: 460, distance: 100.7
click at [962, 462] on div "Janela de atendimento Grade de atendimento Capacidade Transportadoras Veículos …" at bounding box center [784, 389] width 1568 height 779
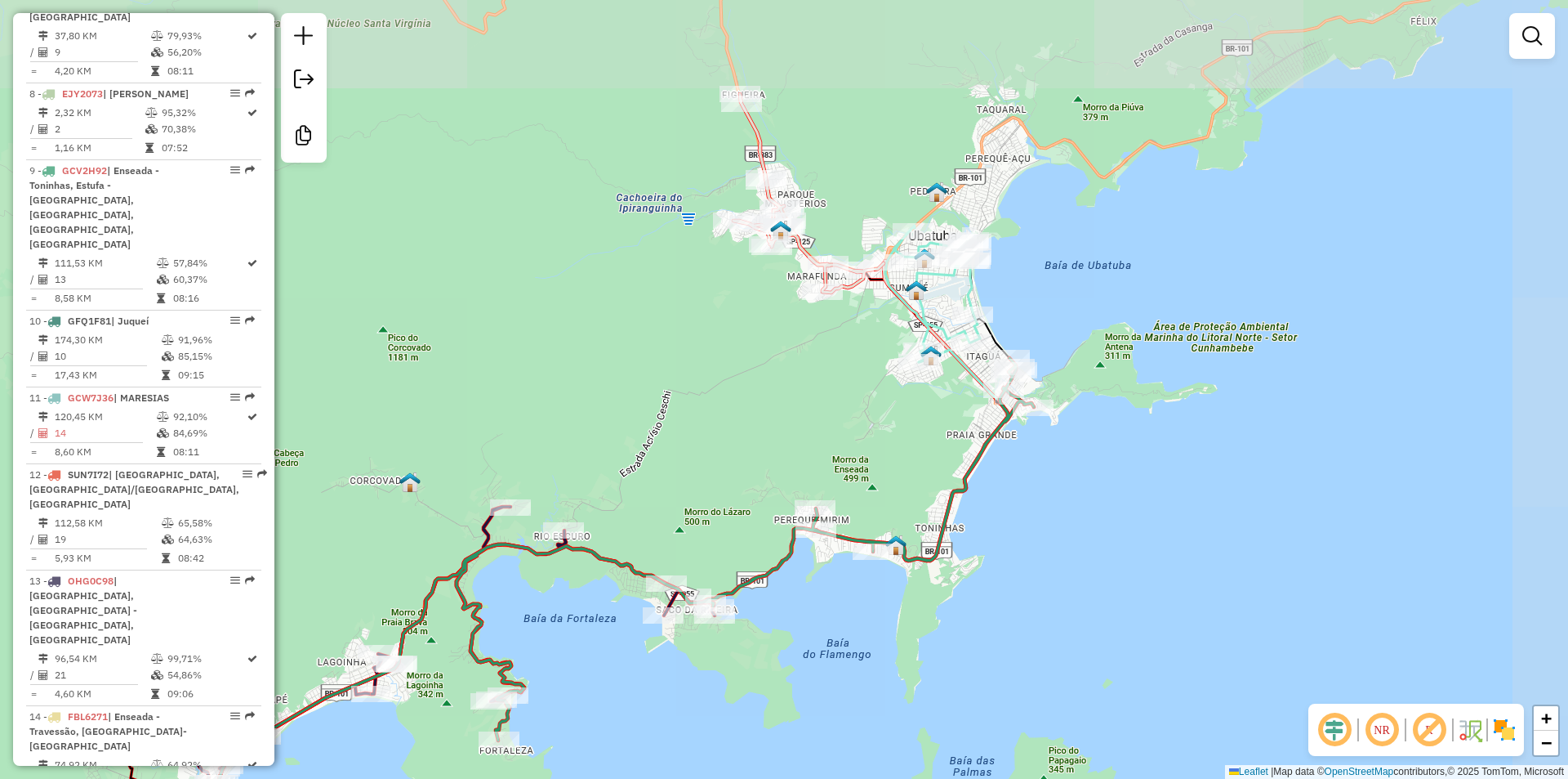
drag, startPoint x: 796, startPoint y: 434, endPoint x: 904, endPoint y: 374, distance: 123.5
click at [904, 374] on div "Janela de atendimento Grade de atendimento Capacidade Transportadoras Veículos …" at bounding box center [784, 389] width 1568 height 779
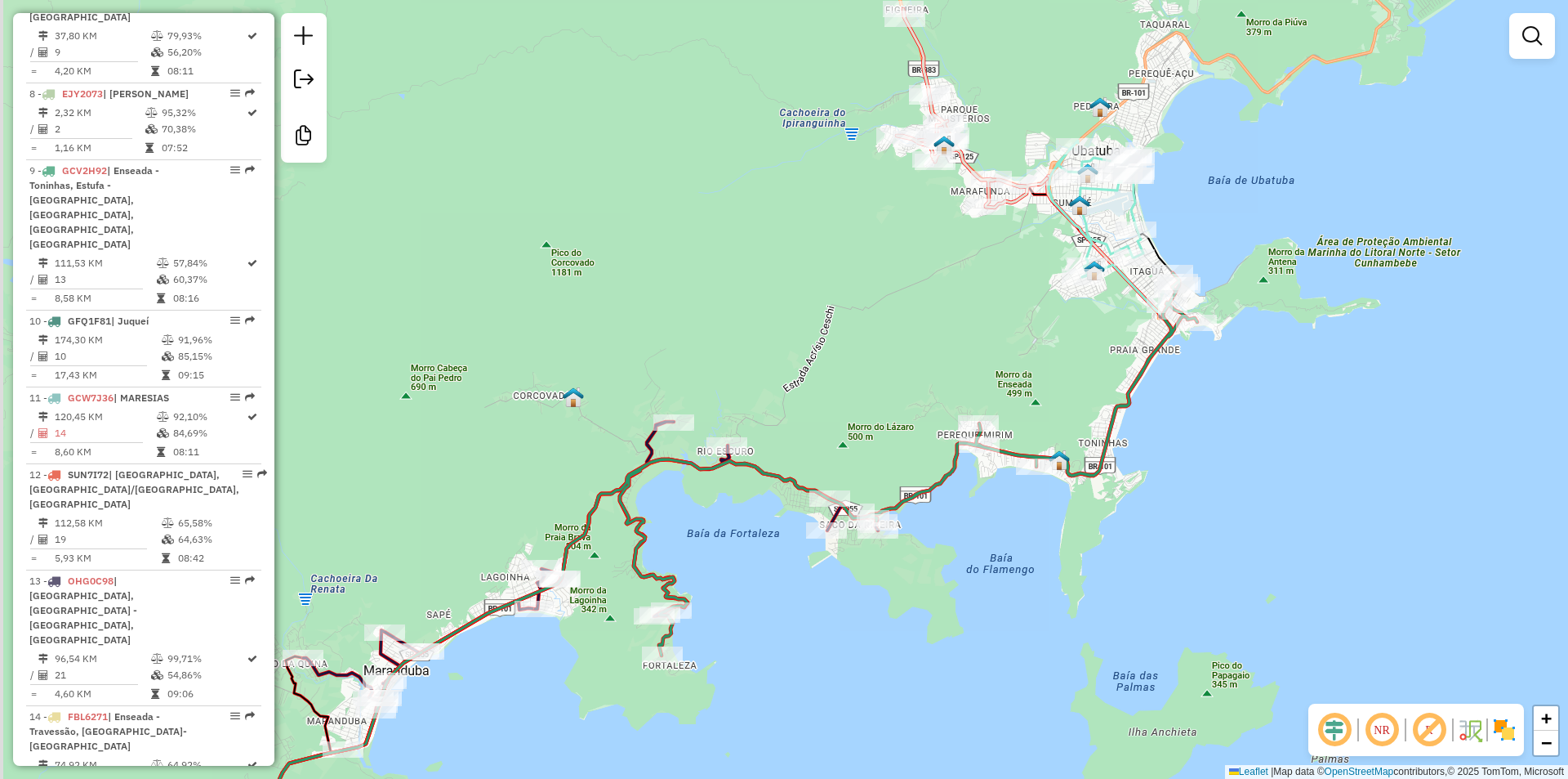
drag, startPoint x: 600, startPoint y: 667, endPoint x: 810, endPoint y: 510, distance: 262.2
click at [810, 510] on div "Rota 13 - Placa OHG0C98 3334 - QIOSQUE DA PALMIRA Janela de atendimento Grade d…" at bounding box center [784, 389] width 1568 height 779
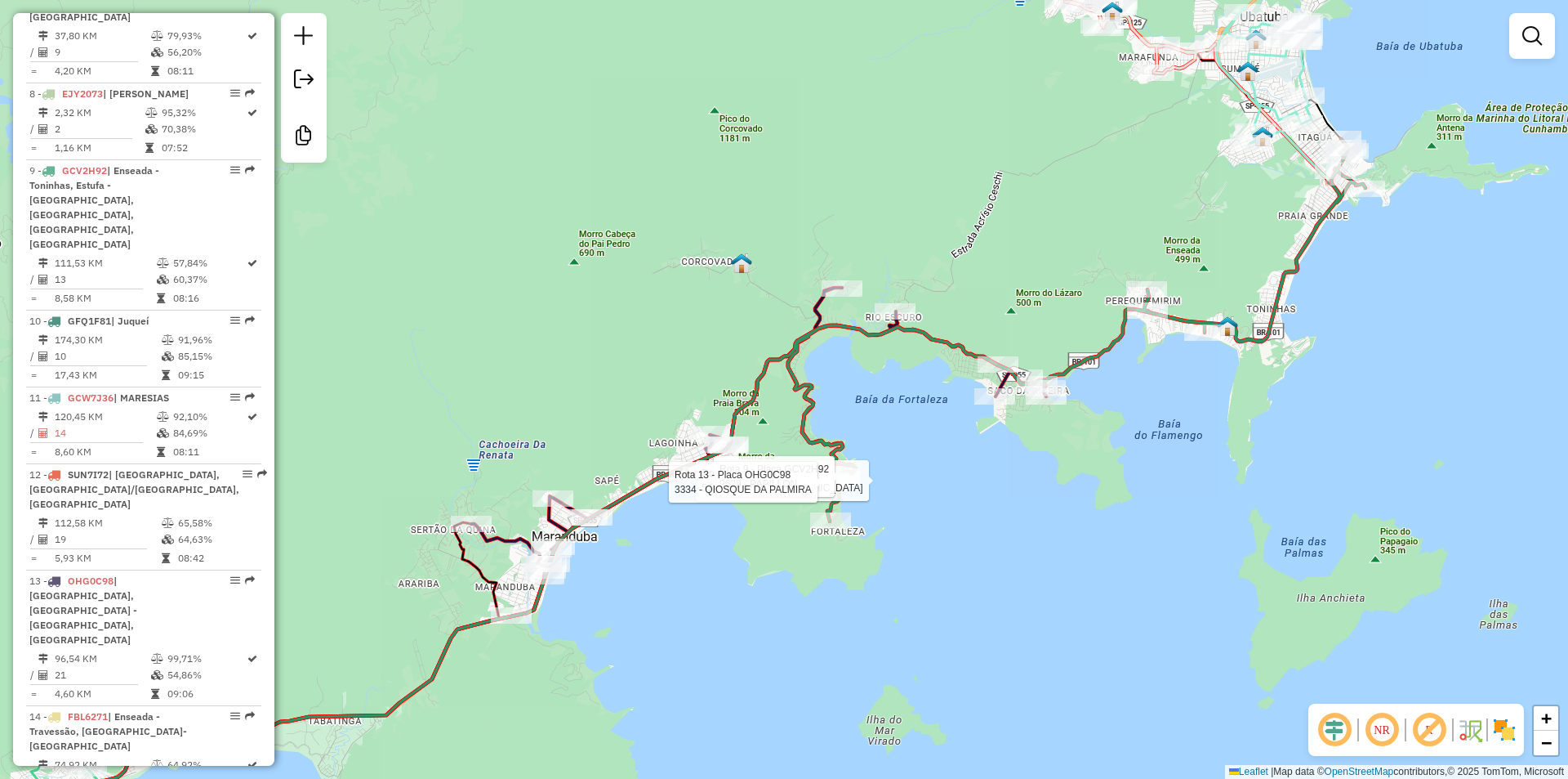
click at [680, 576] on div "Rota 13 - Placa OHG0C98 572 - MERC. CAICARA Rota 9 - Placa GCV2H92 9629 - PAPIL…" at bounding box center [784, 389] width 1568 height 779
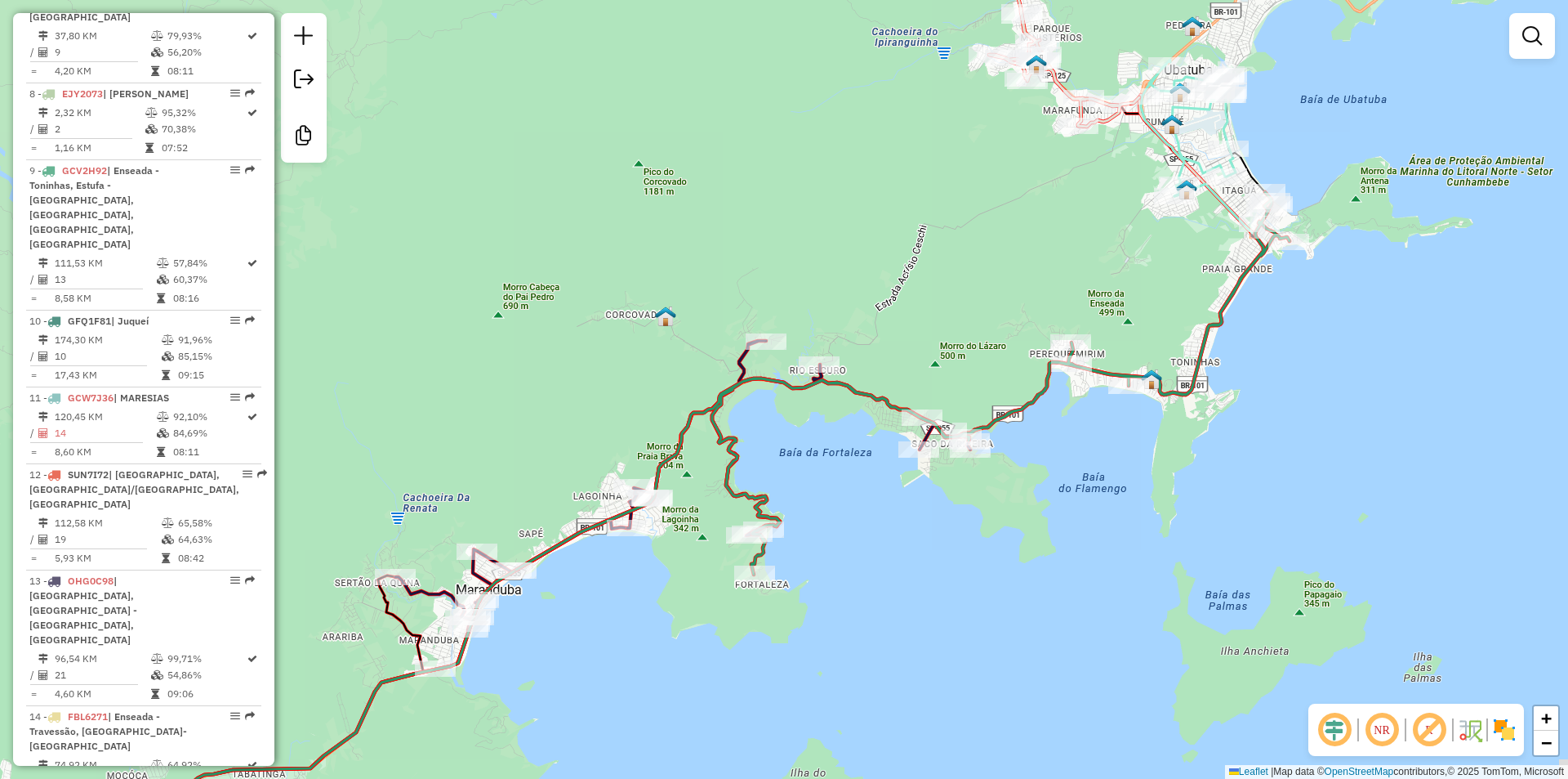
drag, startPoint x: 727, startPoint y: 596, endPoint x: 651, endPoint y: 649, distance: 92.7
click at [651, 649] on div "Janela de atendimento Grade de atendimento Capacidade Transportadoras Veículos …" at bounding box center [784, 389] width 1568 height 779
select select "**********"
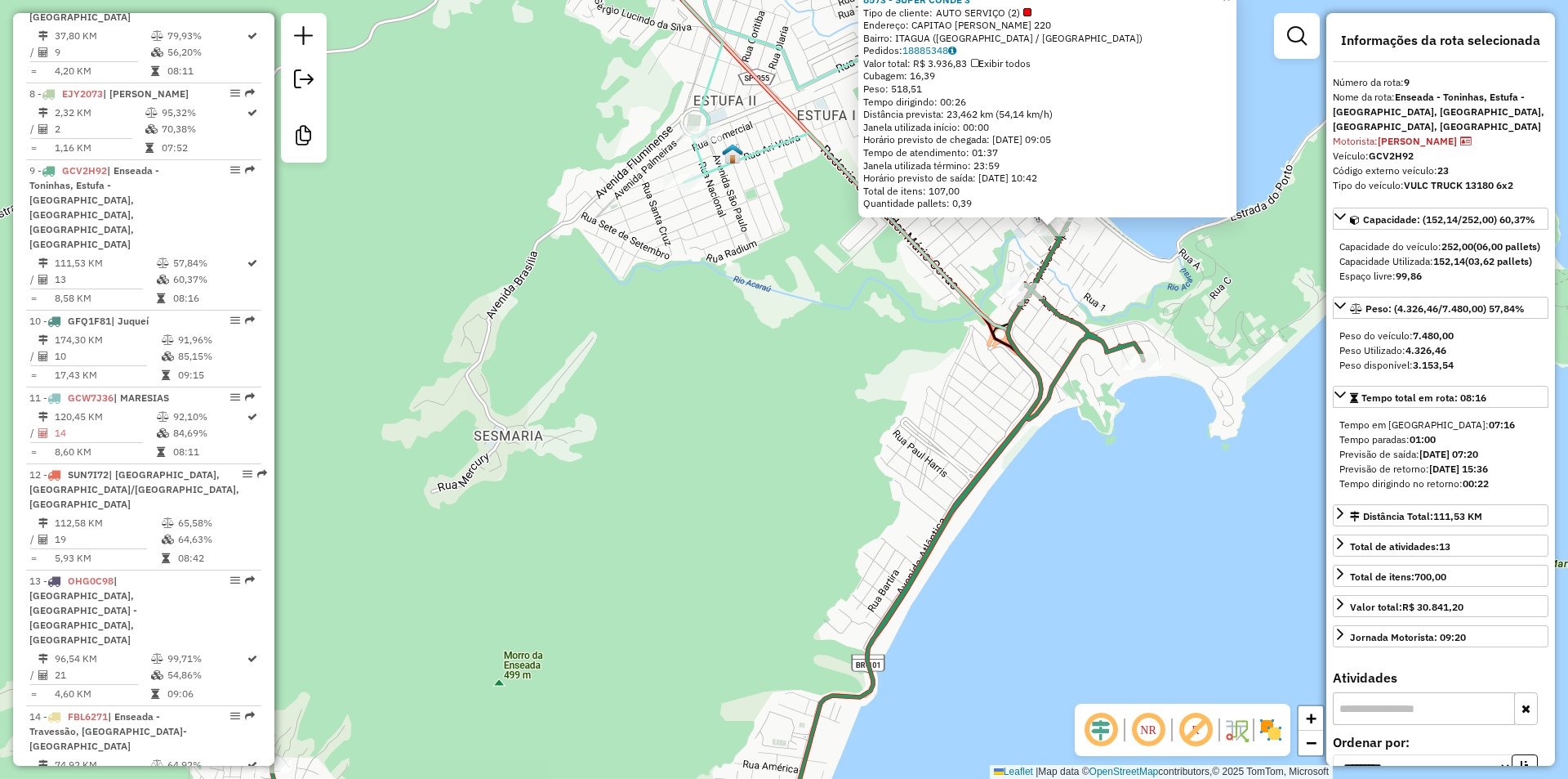
click at [698, 408] on div "8573 - SUPER CONDE 3 Tipo de cliente: AUTO SERVIÇO (2) Endereço: CAPITAO [PERSO…" at bounding box center [784, 389] width 1568 height 779
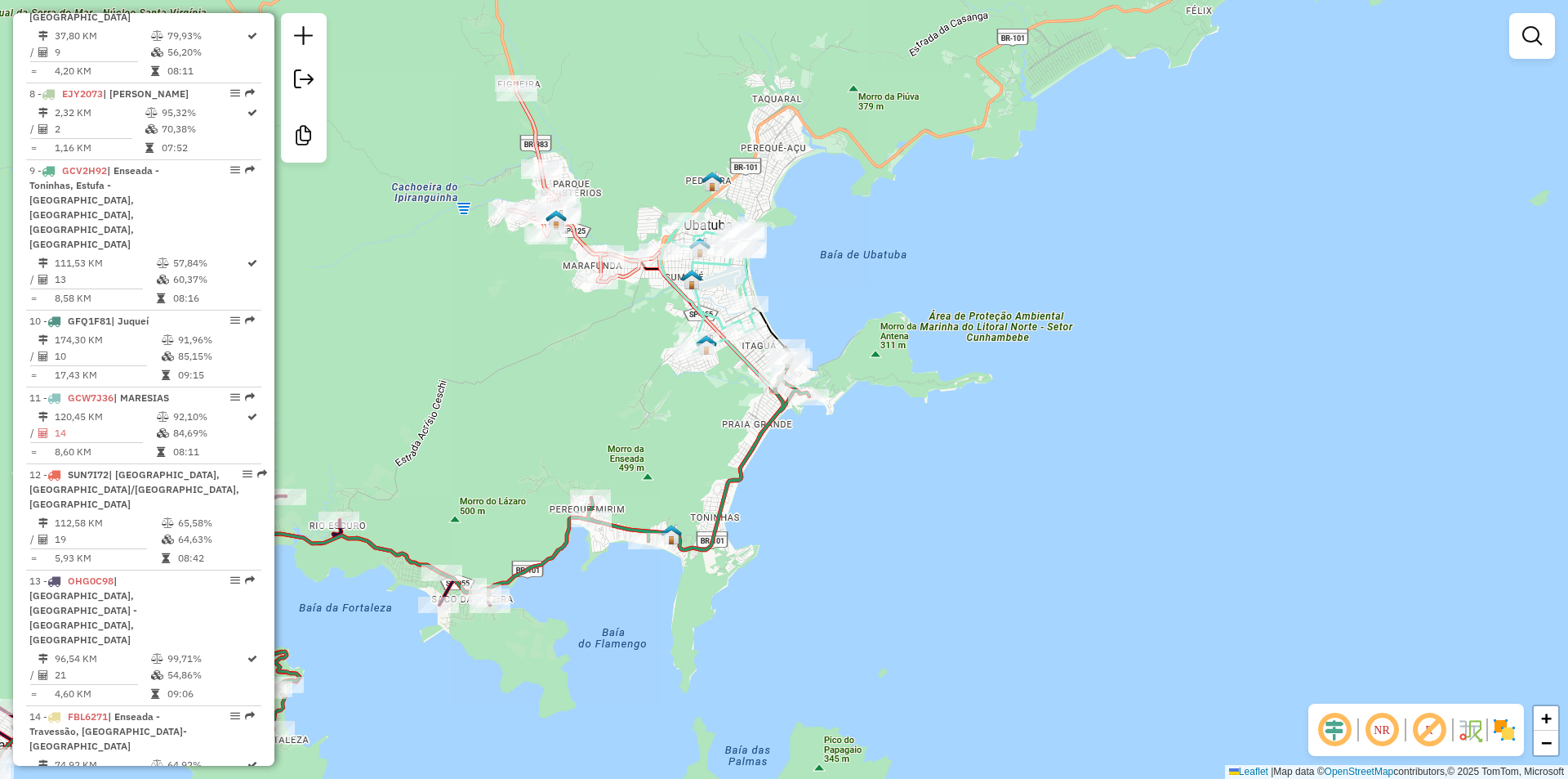
drag, startPoint x: 838, startPoint y: 345, endPoint x: 911, endPoint y: 315, distance: 78.9
click at [890, 320] on div "Rota 9 - Placa GCV2H92 18791 - QUIOSQUE CATA VENTO Janela de atendimento Grade …" at bounding box center [784, 389] width 1568 height 779
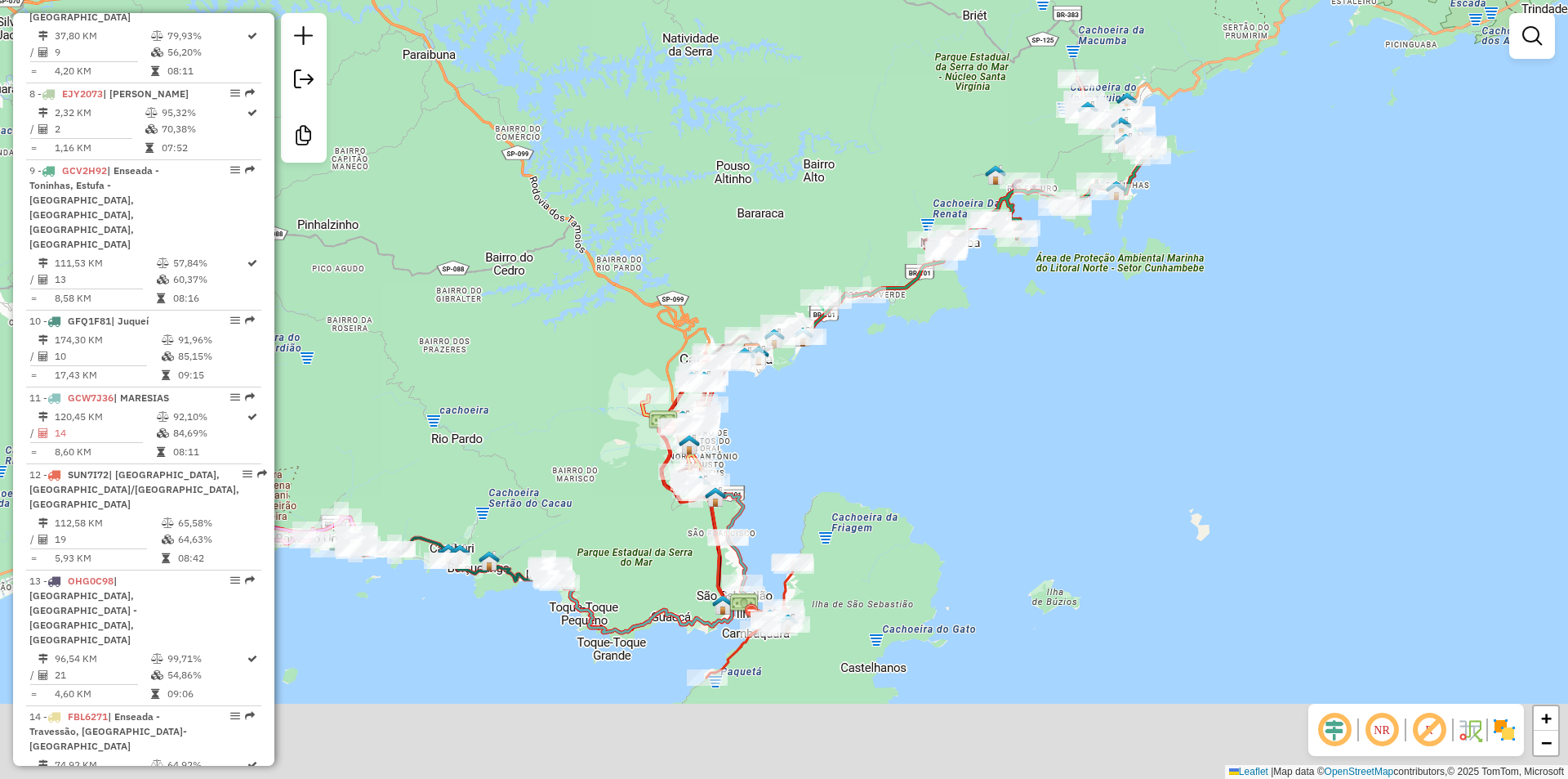
drag, startPoint x: 887, startPoint y: 521, endPoint x: 967, endPoint y: 447, distance: 109.0
click at [970, 442] on div "Janela de atendimento Grade de atendimento Capacidade Transportadoras Veículos …" at bounding box center [784, 389] width 1568 height 779
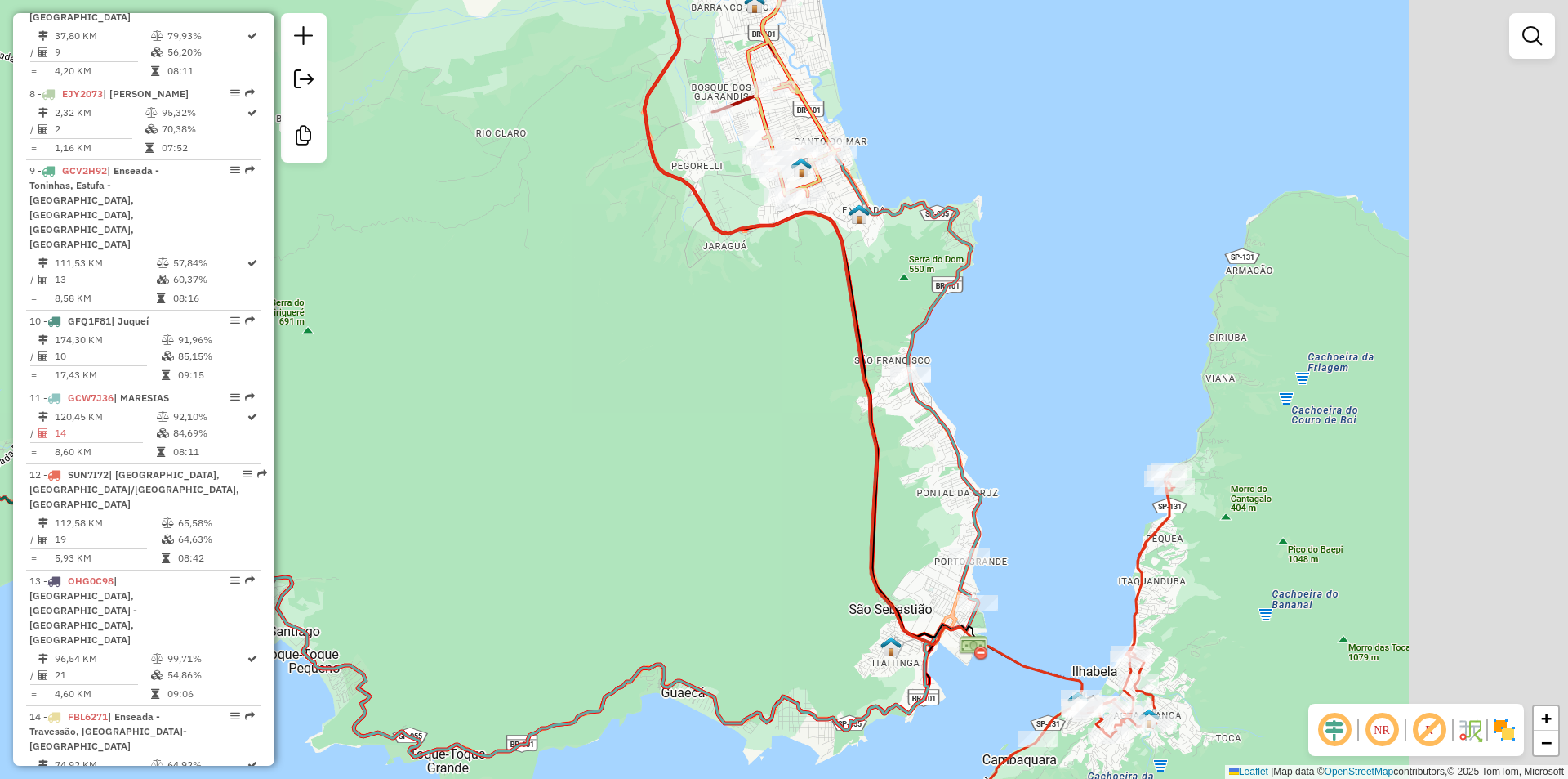
drag, startPoint x: 970, startPoint y: 556, endPoint x: 732, endPoint y: 591, distance: 240.6
click at [732, 591] on div "Janela de atendimento Grade de atendimento Capacidade Transportadoras Veículos …" at bounding box center [784, 389] width 1568 height 779
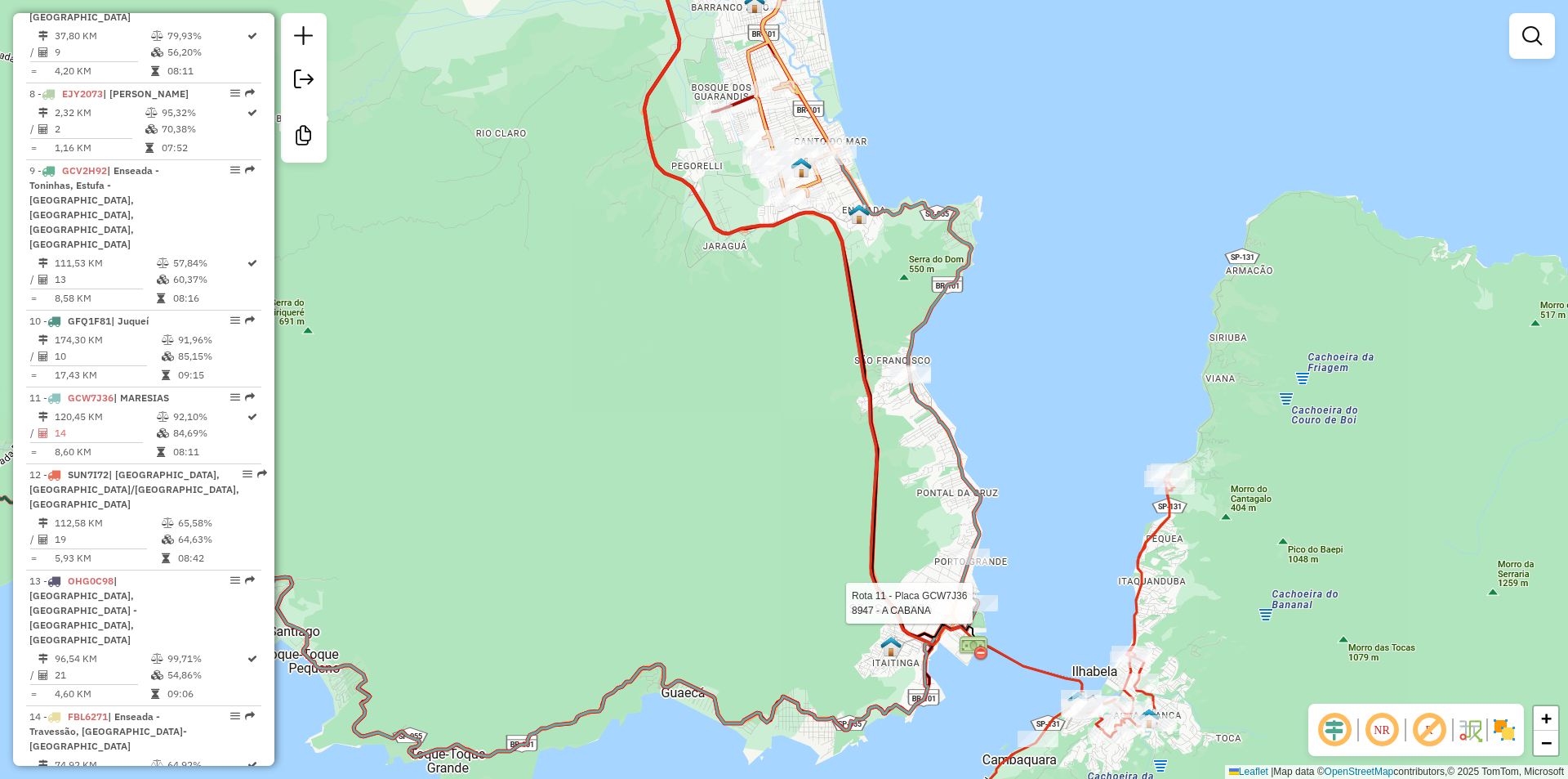
select select "**********"
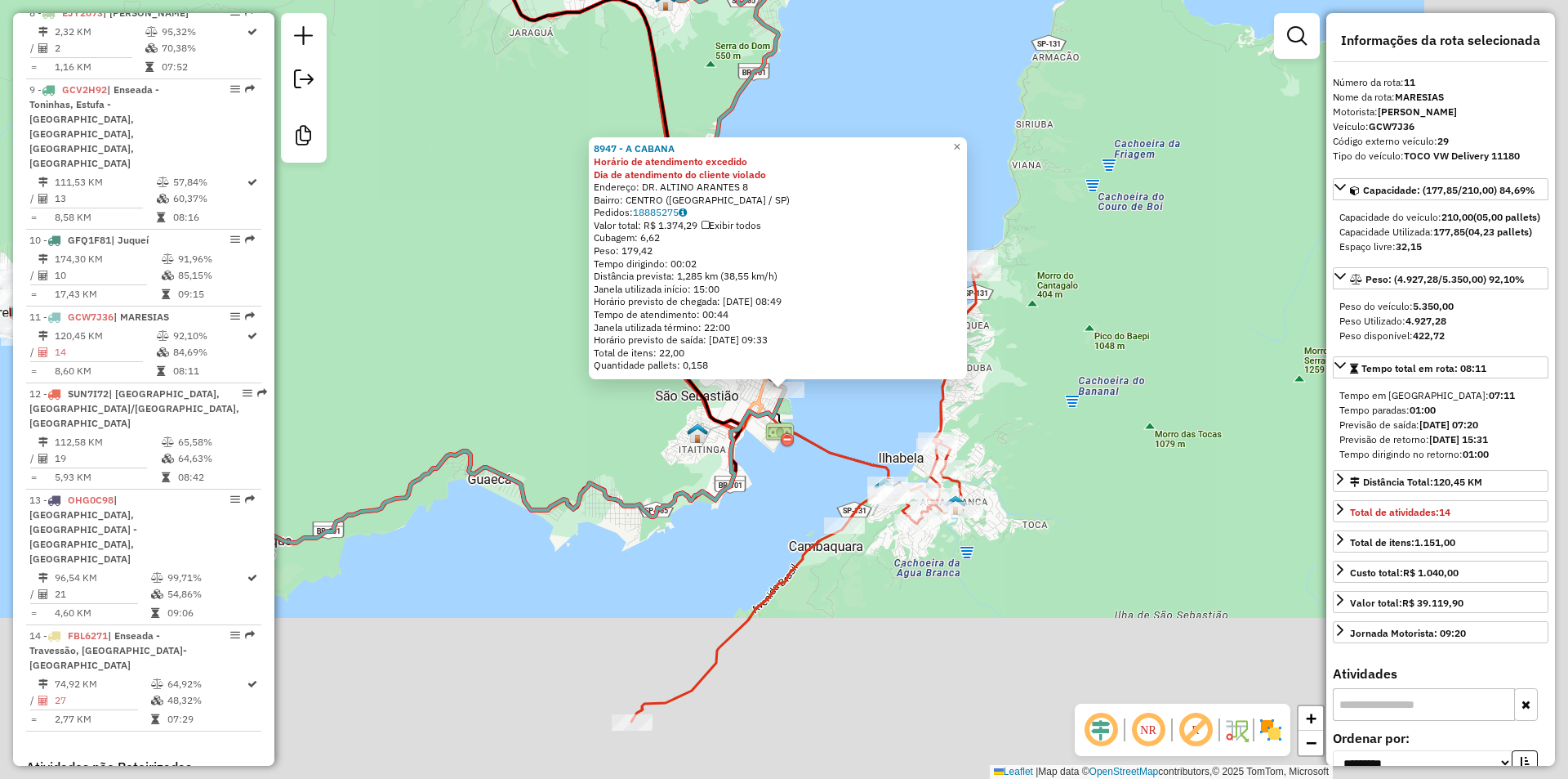
scroll to position [1463, 0]
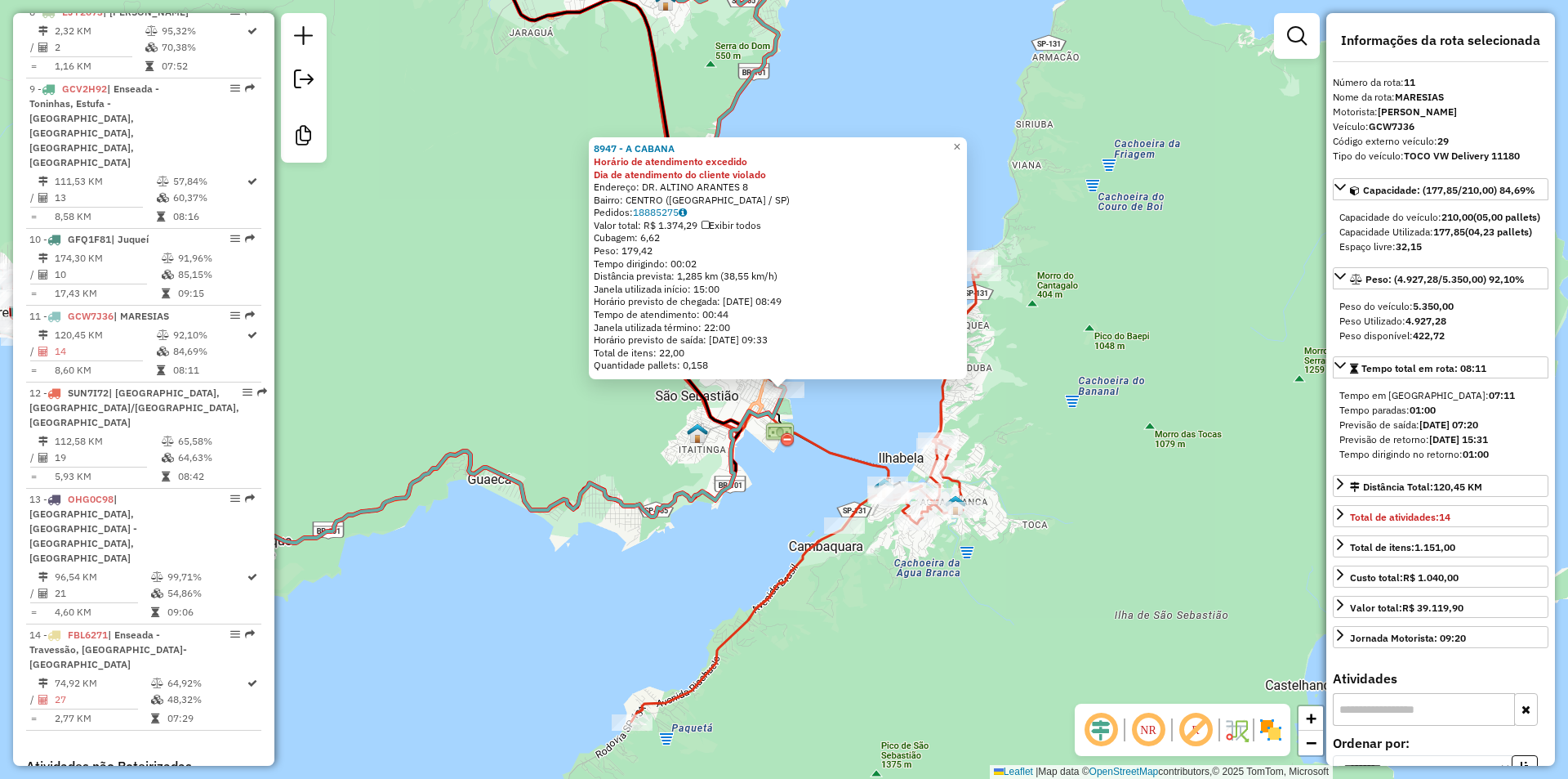
click at [596, 553] on div "8947 - A CABANA Horário de atendimento excedido Dia de atendimento do cliente v…" at bounding box center [784, 389] width 1568 height 779
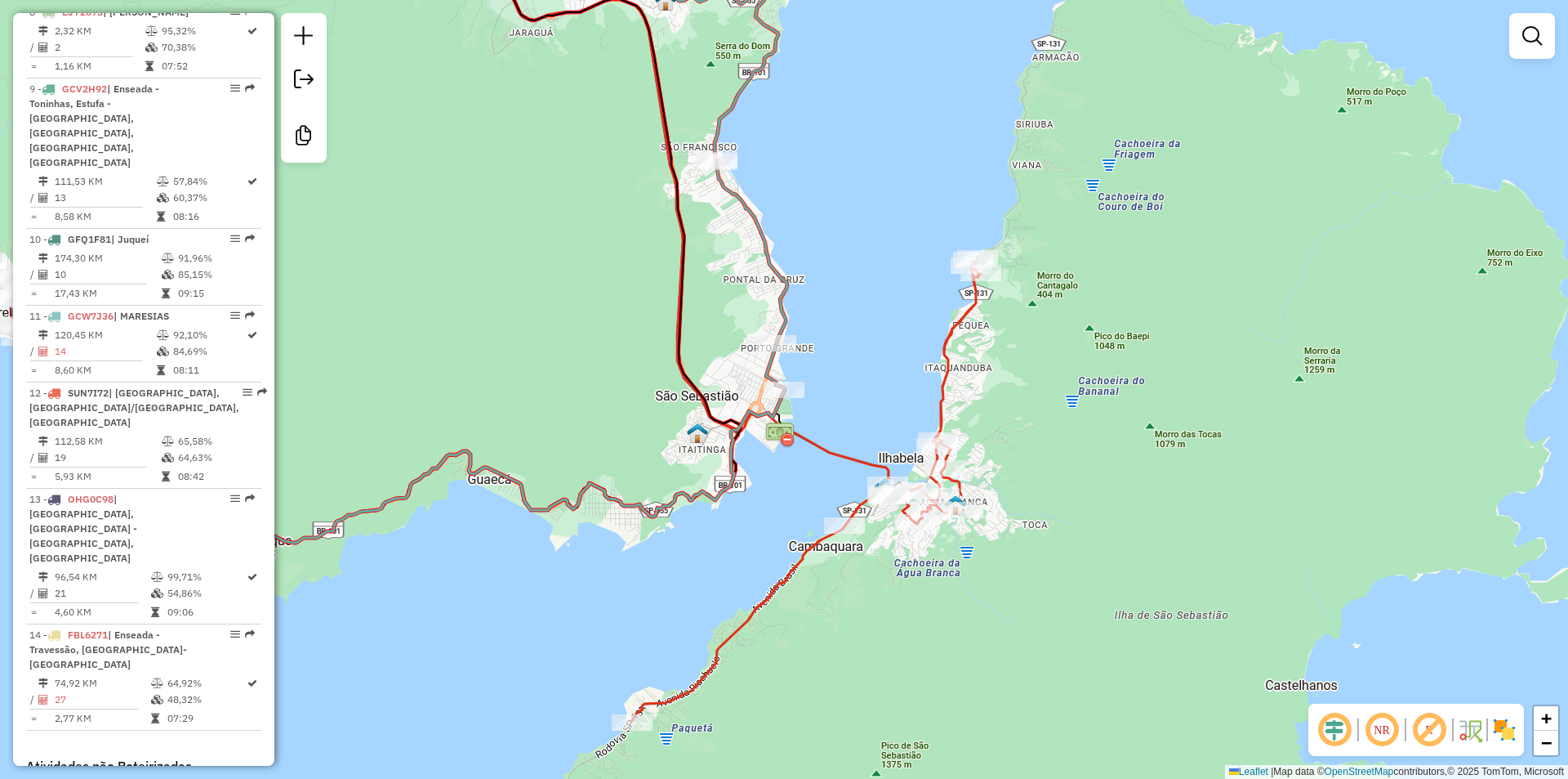
drag, startPoint x: 584, startPoint y: 434, endPoint x: 681, endPoint y: 778, distance: 357.4
click at [681, 778] on div "Janela de atendimento Grade de atendimento Capacidade Transportadoras Veículos …" at bounding box center [784, 389] width 1568 height 779
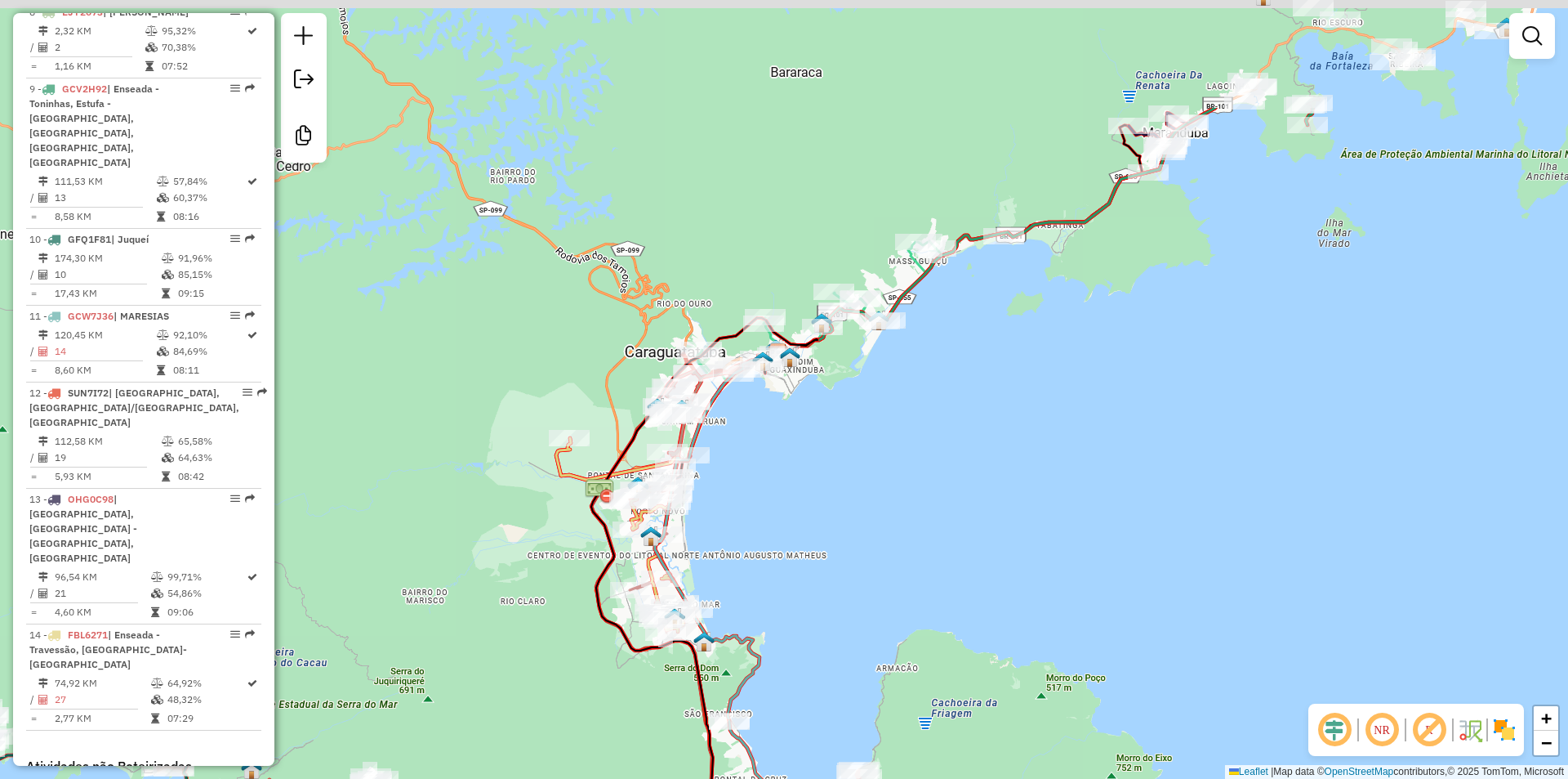
drag, startPoint x: 795, startPoint y: 354, endPoint x: 790, endPoint y: 539, distance: 185.1
click at [790, 539] on div "Janela de atendimento Grade de atendimento Capacidade Transportadoras Veículos …" at bounding box center [784, 389] width 1568 height 779
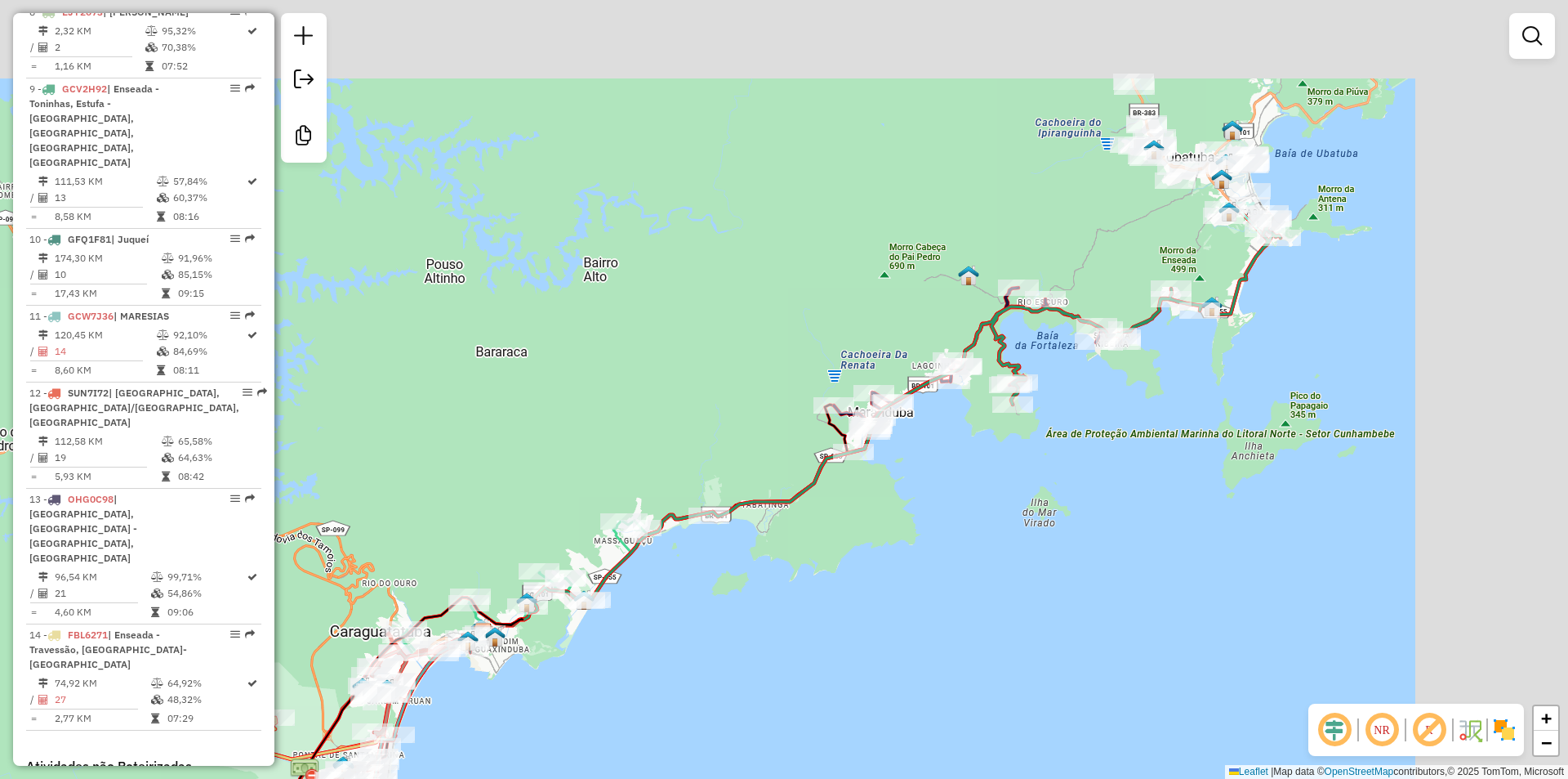
drag, startPoint x: 927, startPoint y: 393, endPoint x: 614, endPoint y: 675, distance: 421.3
click at [614, 675] on div "Janela de atendimento Grade de atendimento Capacidade Transportadoras Veículos …" at bounding box center [784, 389] width 1568 height 779
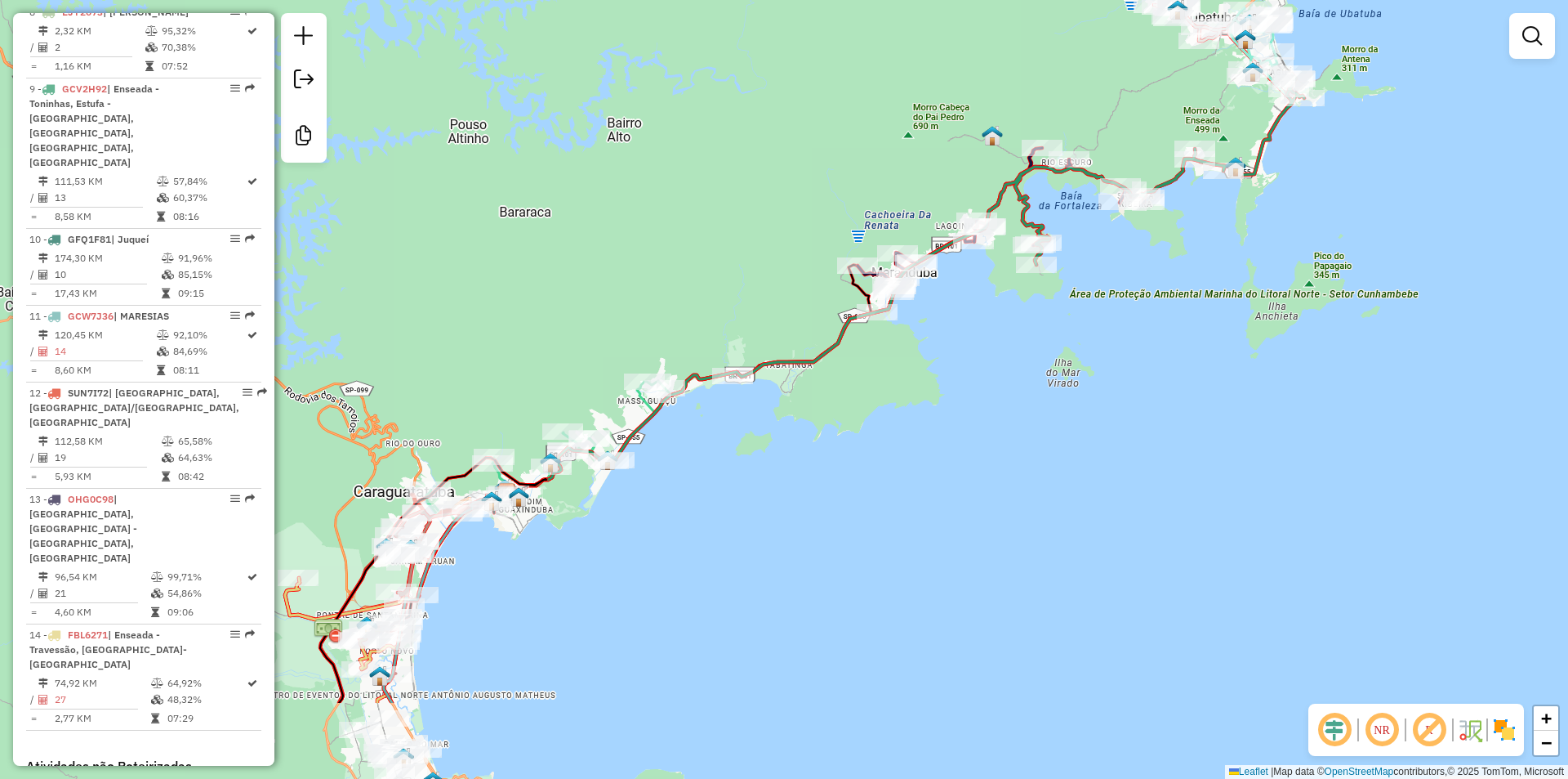
drag, startPoint x: 772, startPoint y: 711, endPoint x: 1088, endPoint y: 319, distance: 503.5
click at [1088, 319] on div "Janela de atendimento Grade de atendimento Capacidade Transportadoras Veículos …" at bounding box center [784, 389] width 1568 height 779
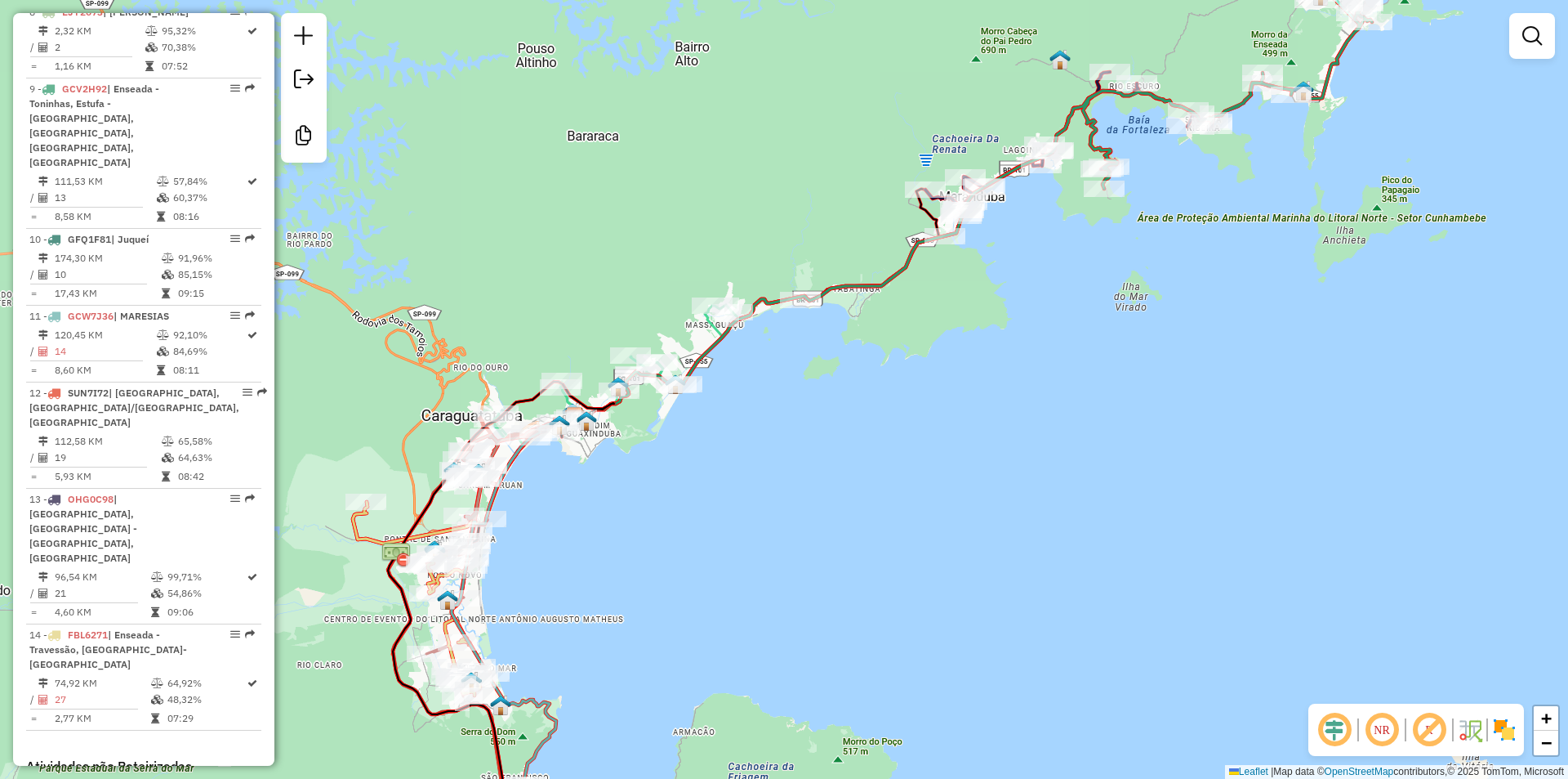
drag, startPoint x: 794, startPoint y: 633, endPoint x: 1114, endPoint y: 169, distance: 563.6
click at [1114, 169] on div "Janela de atendimento Grade de atendimento Capacidade Transportadoras Veículos …" at bounding box center [784, 389] width 1568 height 779
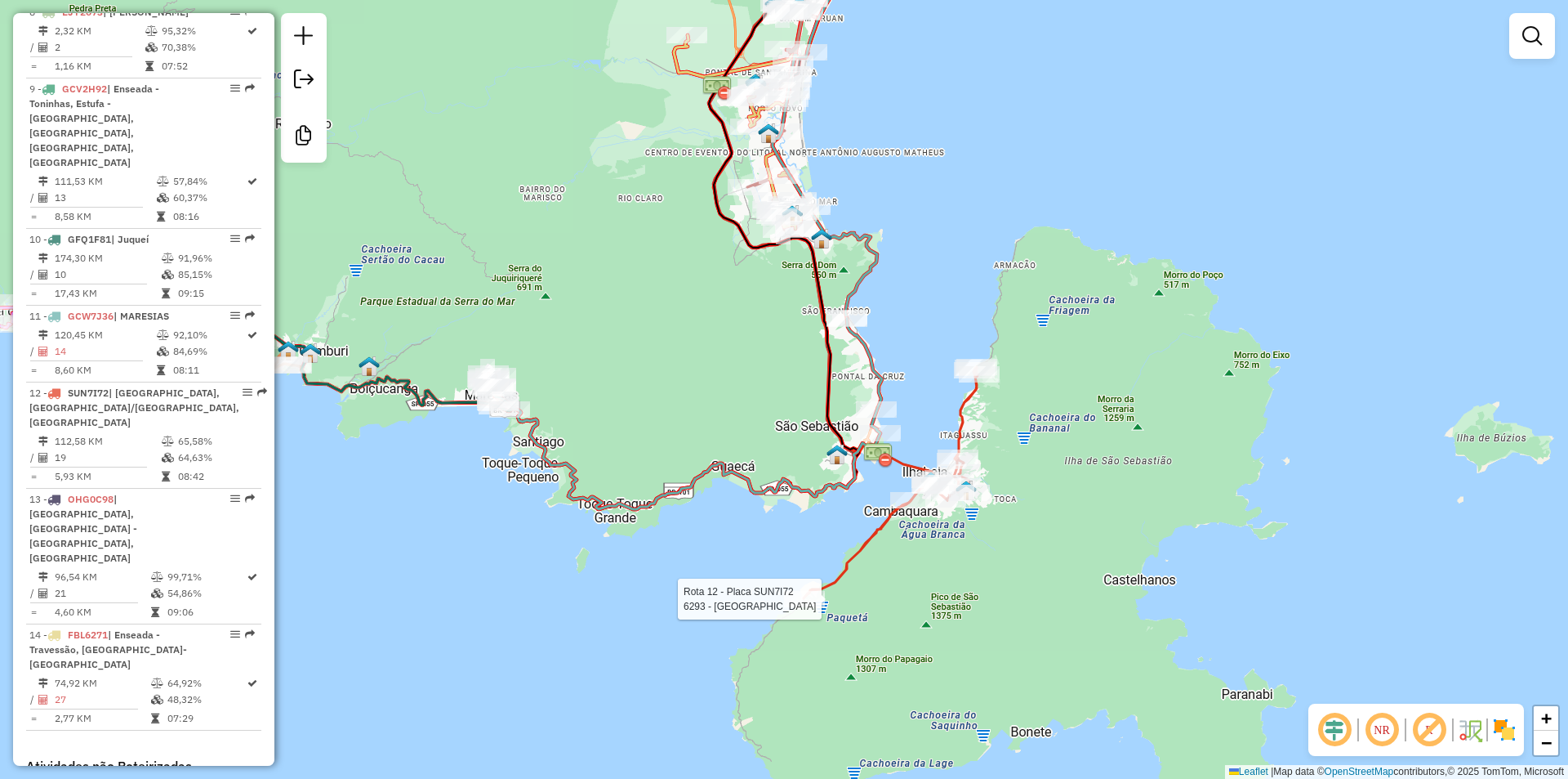
select select "**********"
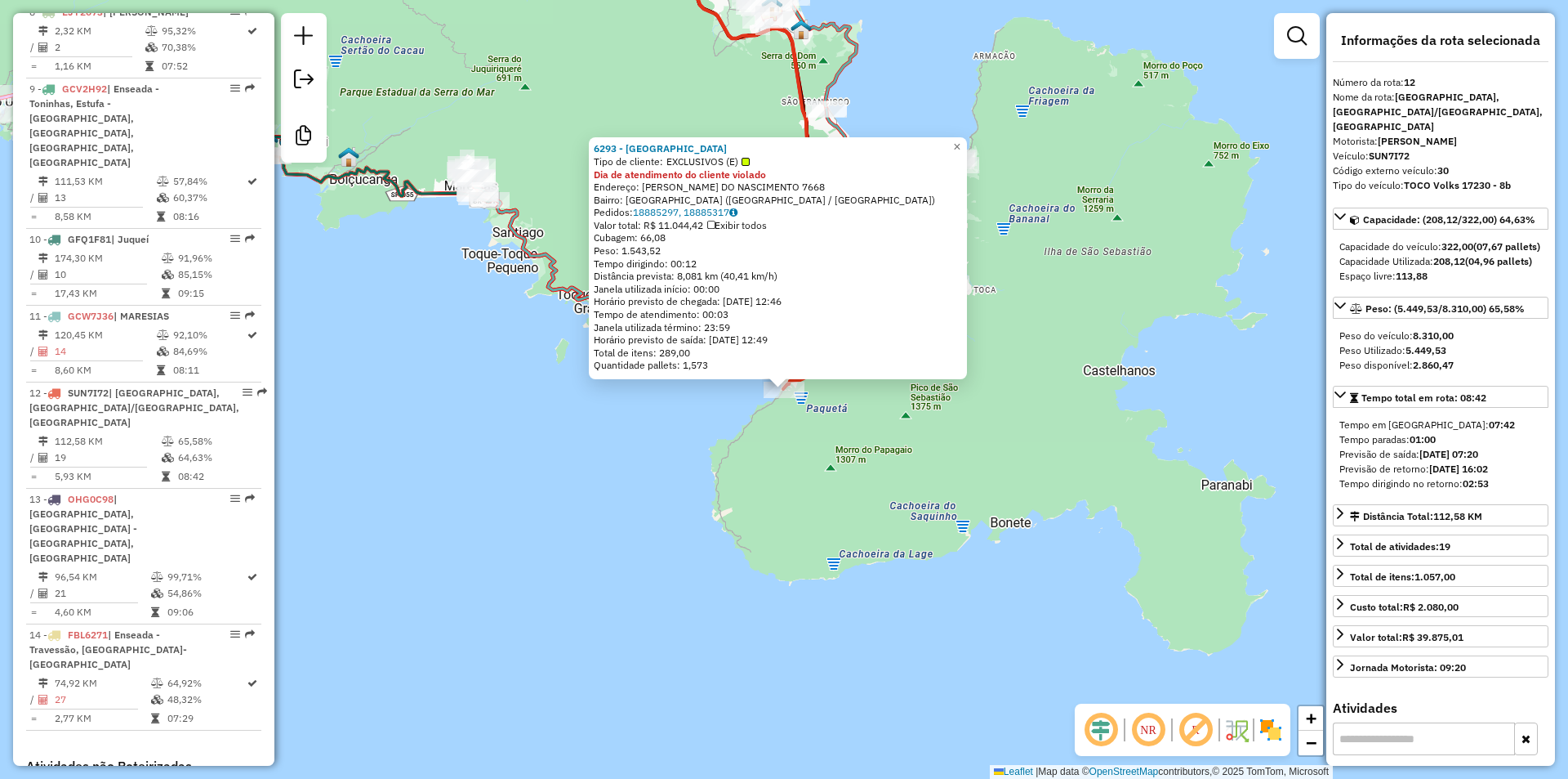
click at [809, 475] on div "6293 - DPNY HOTEL Tipo de cliente: EXCLUSIVOS (E) Dia de atendimento do cliente…" at bounding box center [784, 389] width 1568 height 779
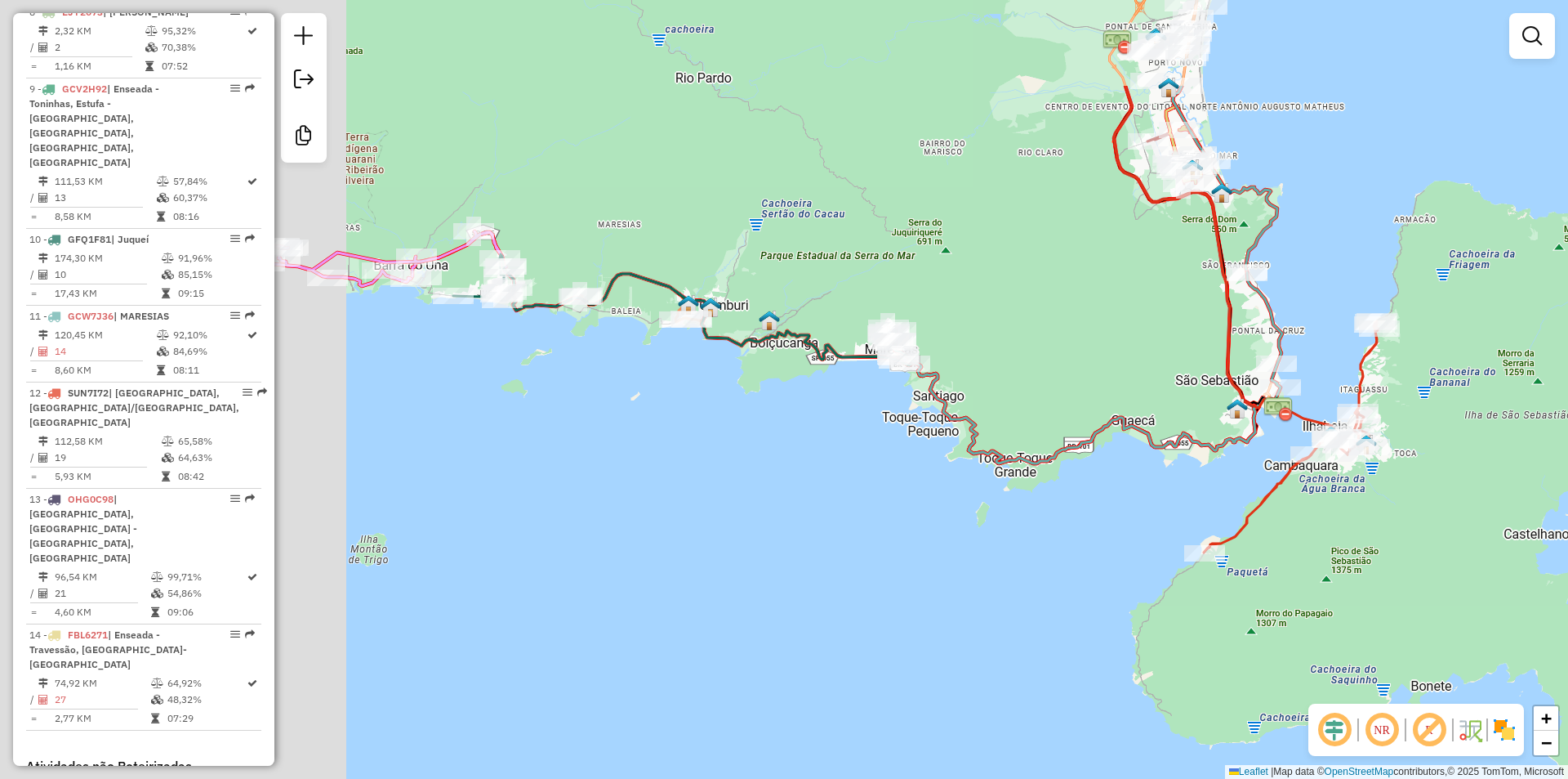
drag, startPoint x: 584, startPoint y: 568, endPoint x: 850, endPoint y: 665, distance: 283.1
click at [850, 665] on div "Janela de atendimento Grade de atendimento Capacidade Transportadoras Veículos …" at bounding box center [784, 389] width 1568 height 779
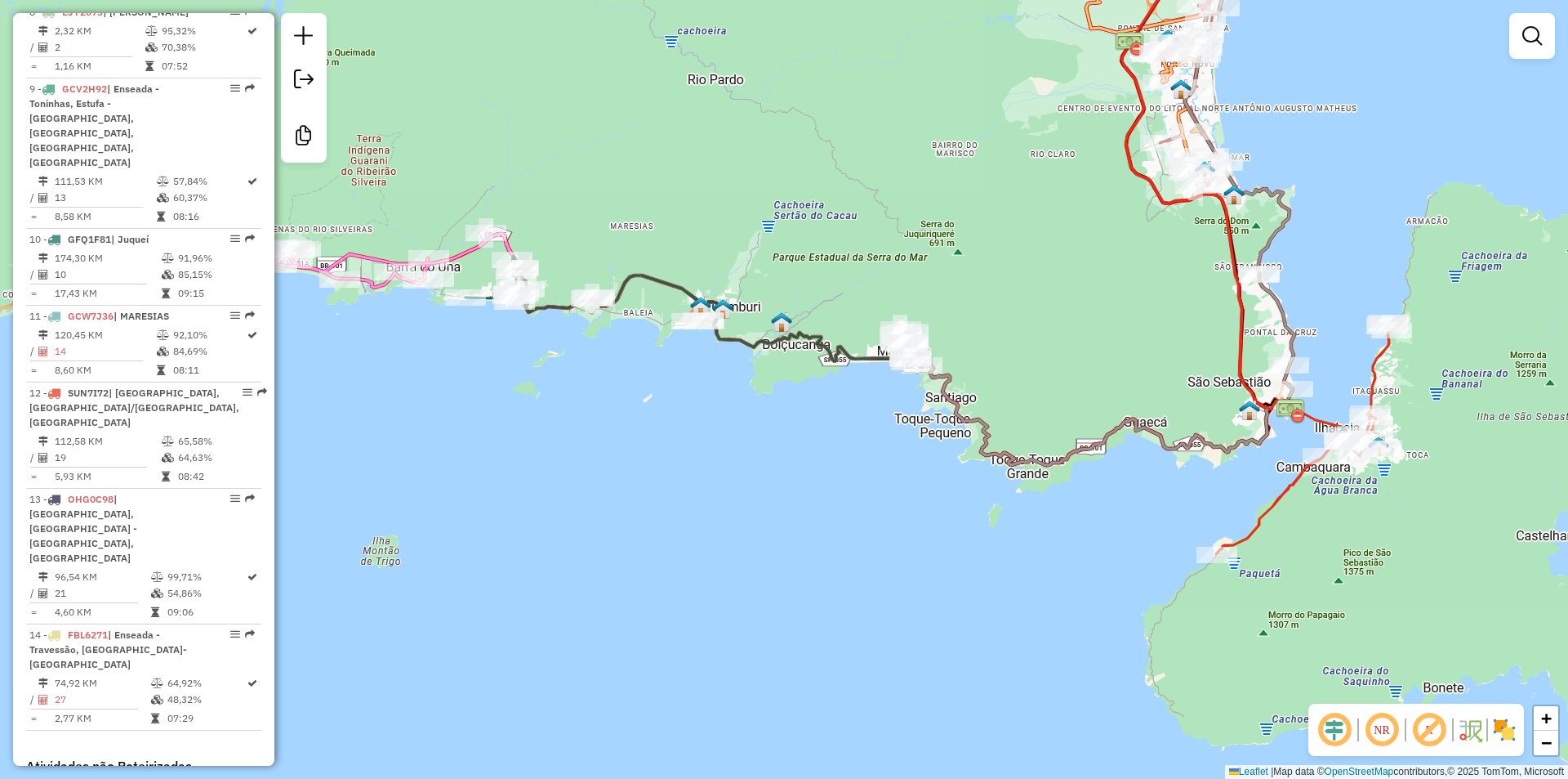
drag, startPoint x: 534, startPoint y: 564, endPoint x: 824, endPoint y: 617, distance: 294.8
click at [824, 617] on div "Janela de atendimento Grade de atendimento Capacidade Transportadoras Veículos …" at bounding box center [784, 389] width 1568 height 779
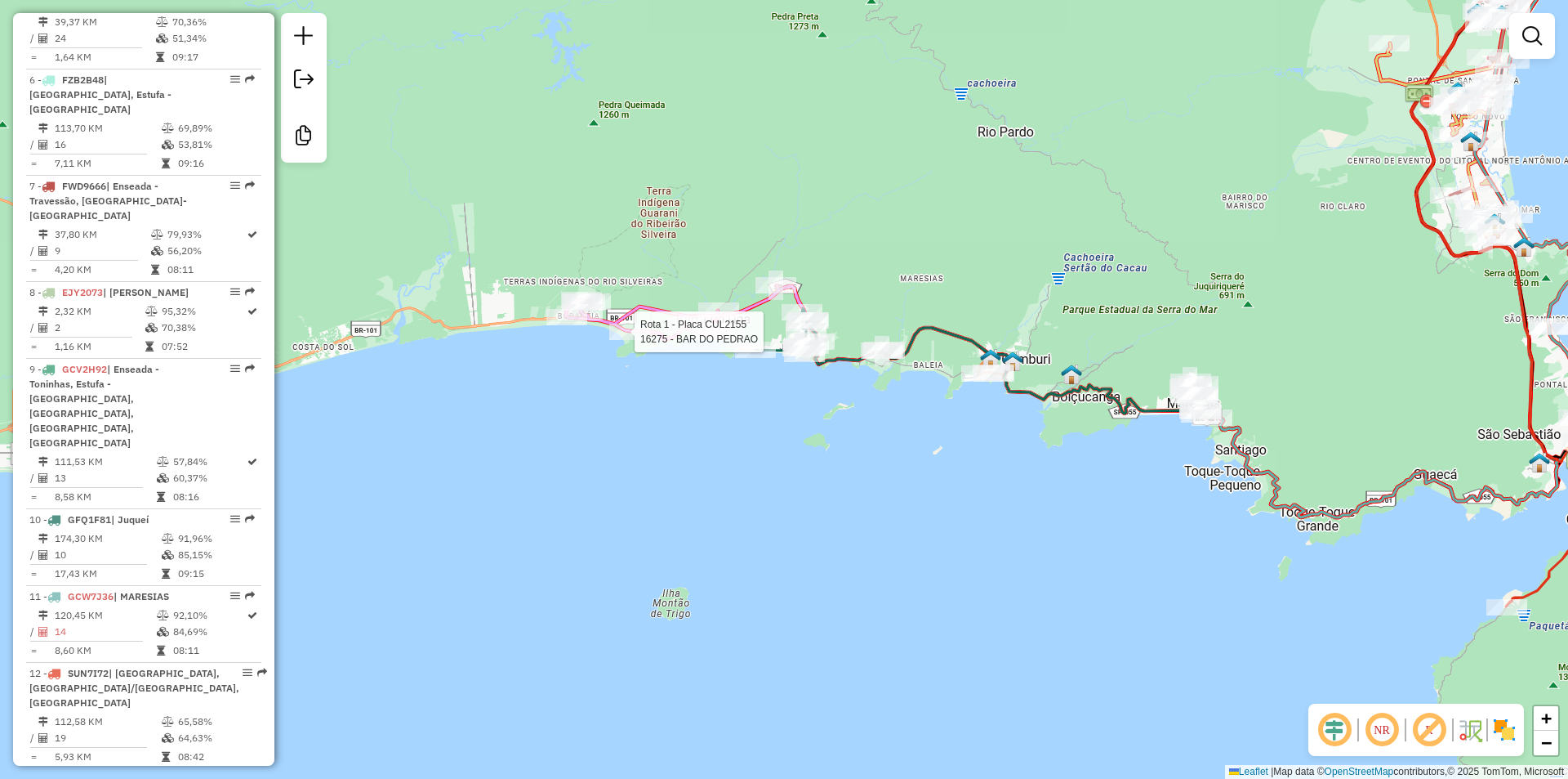
select select "**********"
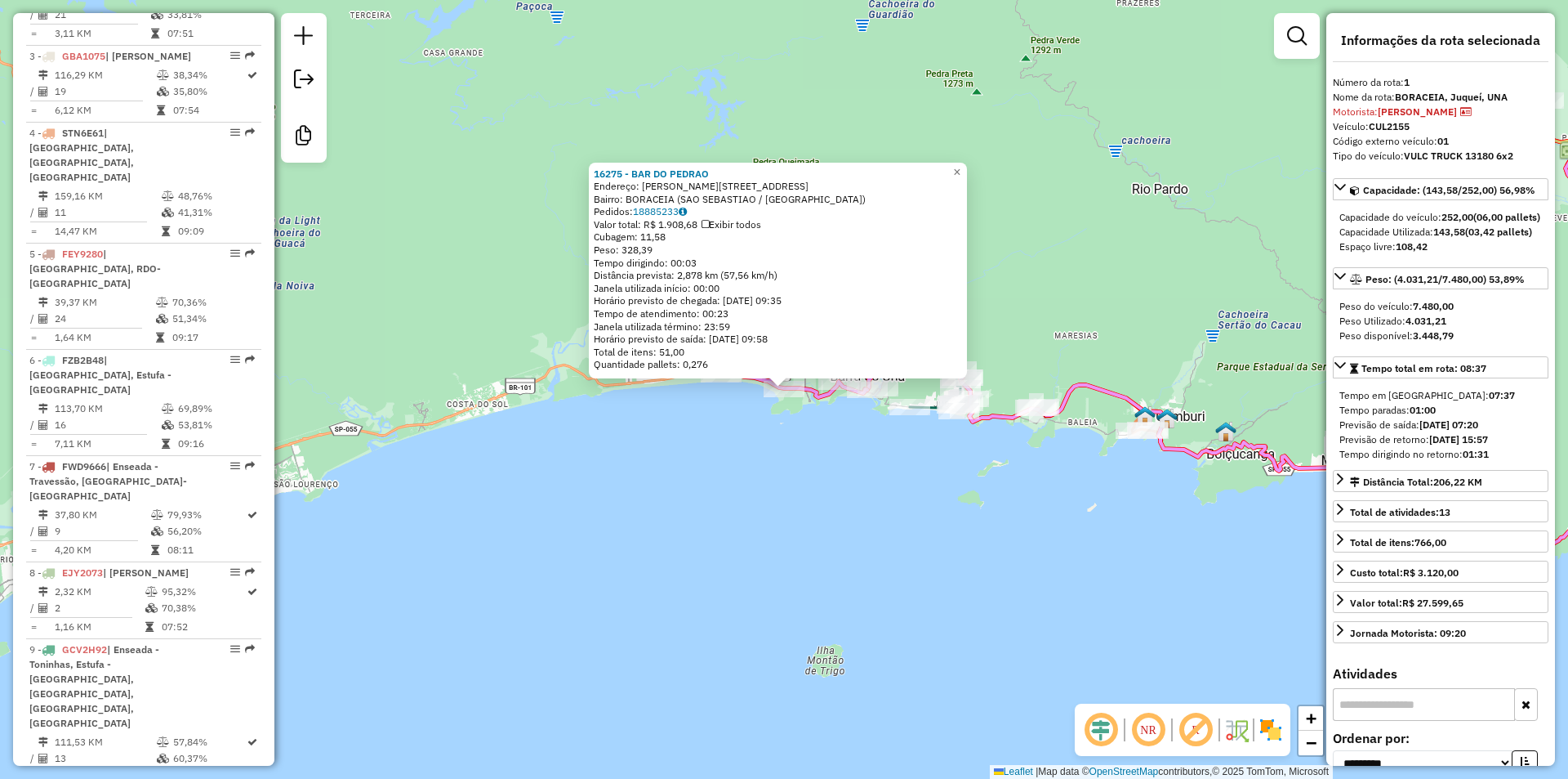
scroll to position [665, 0]
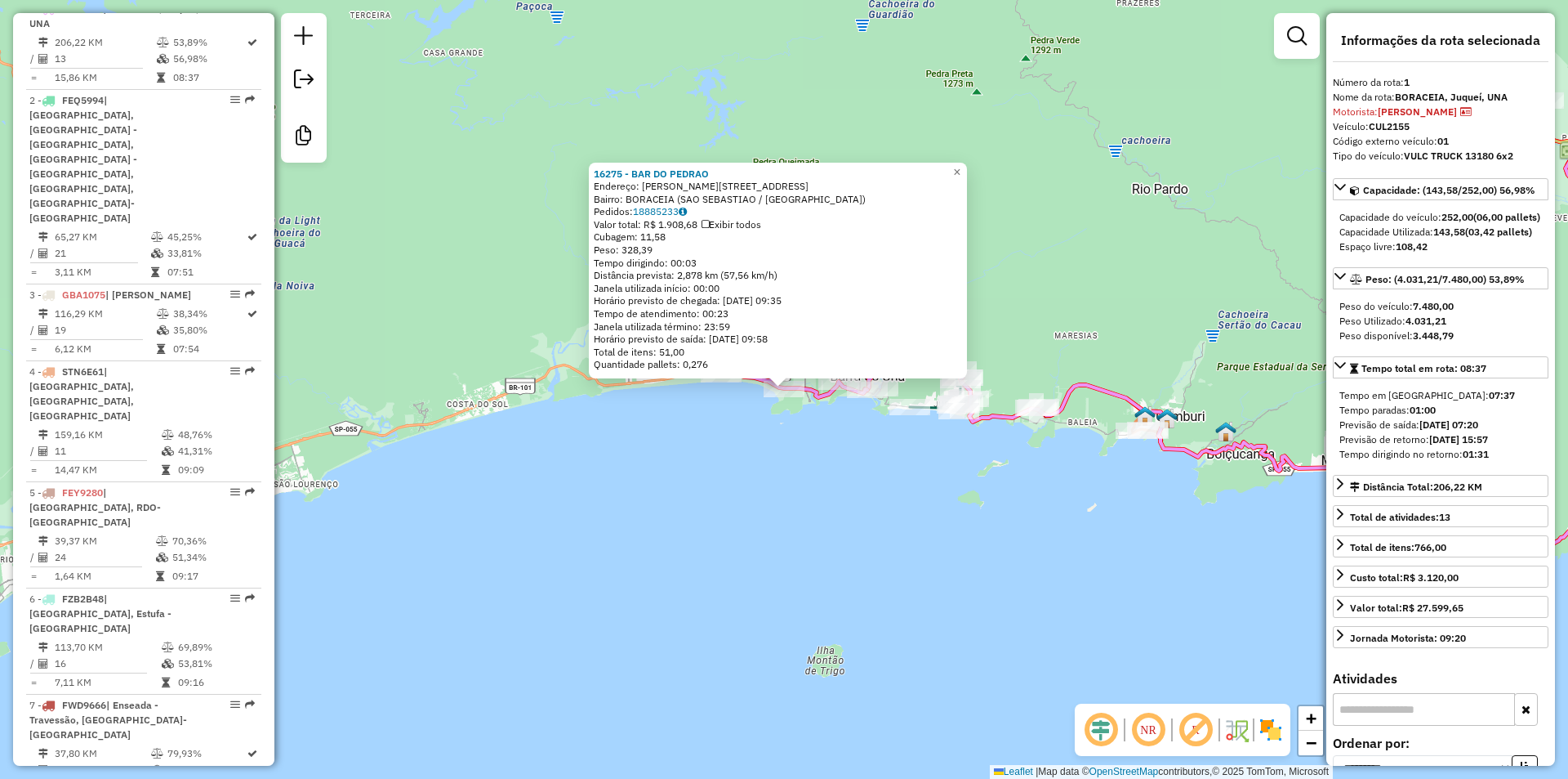
click at [770, 539] on div "16275 - BAR DO PEDRAO Endereço: MANOEL REBELLO FILHO 405 Bairro: BORACEIA ([GEO…" at bounding box center [784, 389] width 1568 height 779
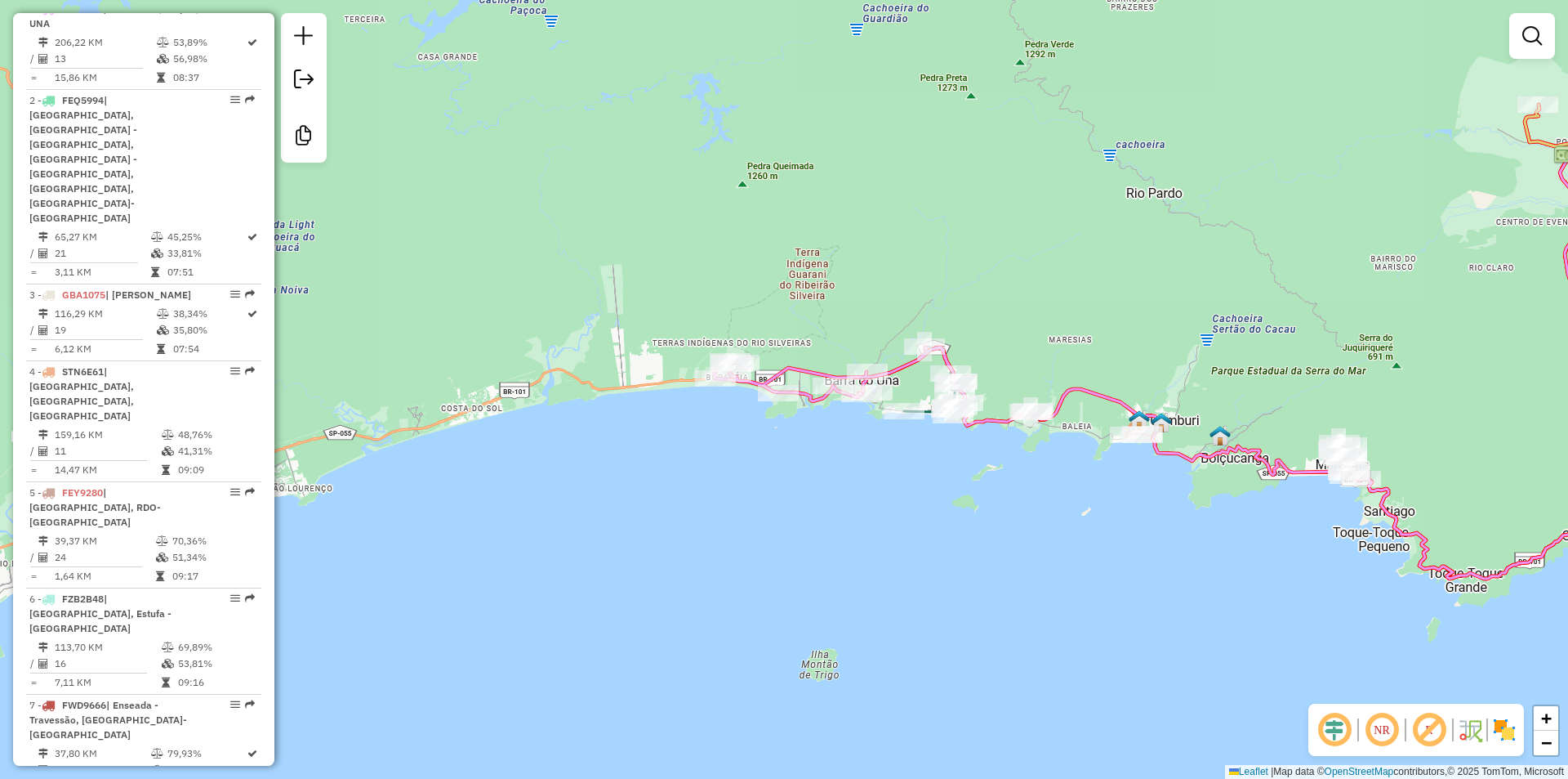
drag, startPoint x: 856, startPoint y: 537, endPoint x: 829, endPoint y: 551, distance: 30.4
click at [829, 551] on div "Janela de atendimento Grade de atendimento Capacidade Transportadoras Veículos …" at bounding box center [784, 389] width 1568 height 779
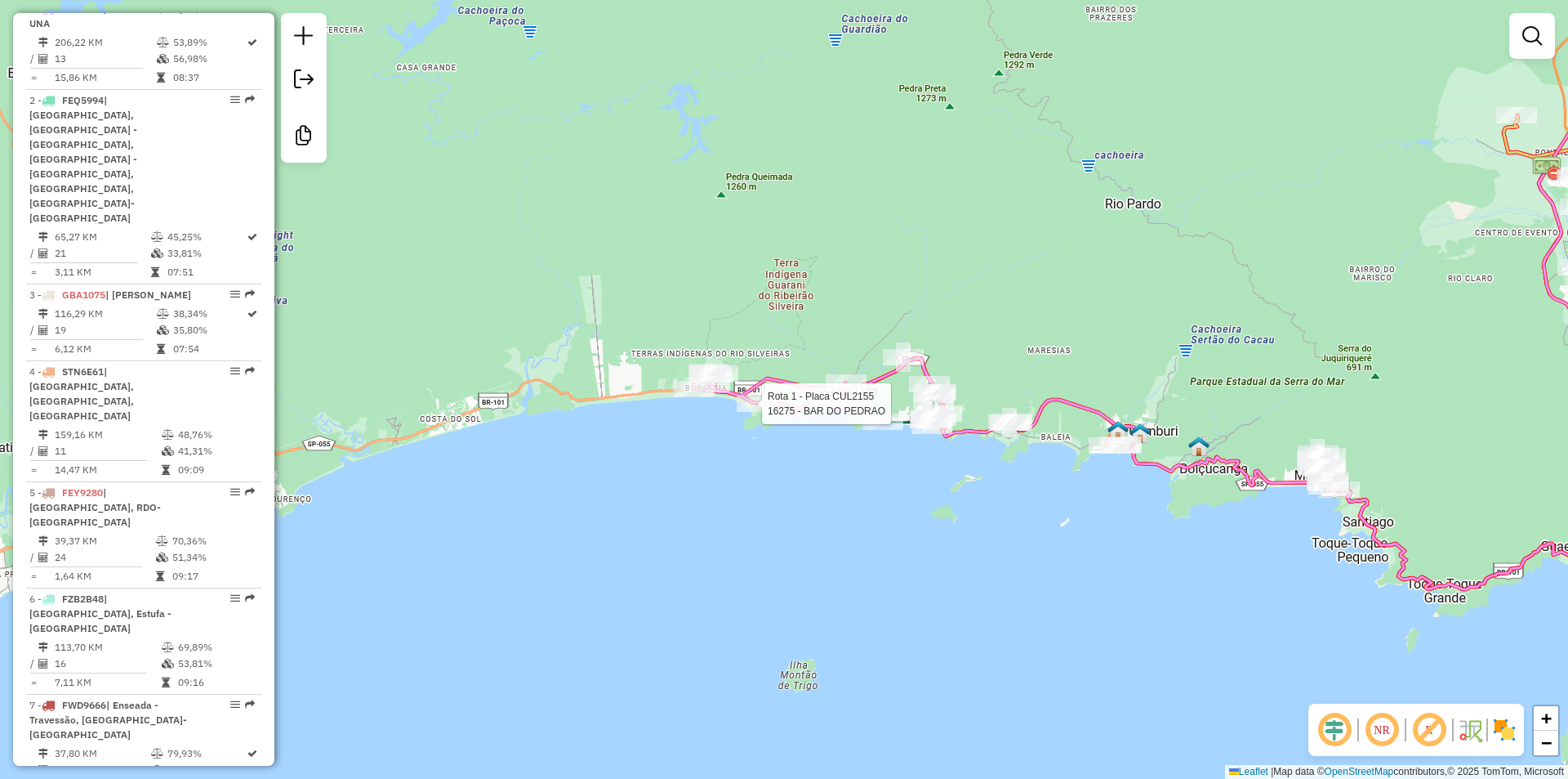
select select "**********"
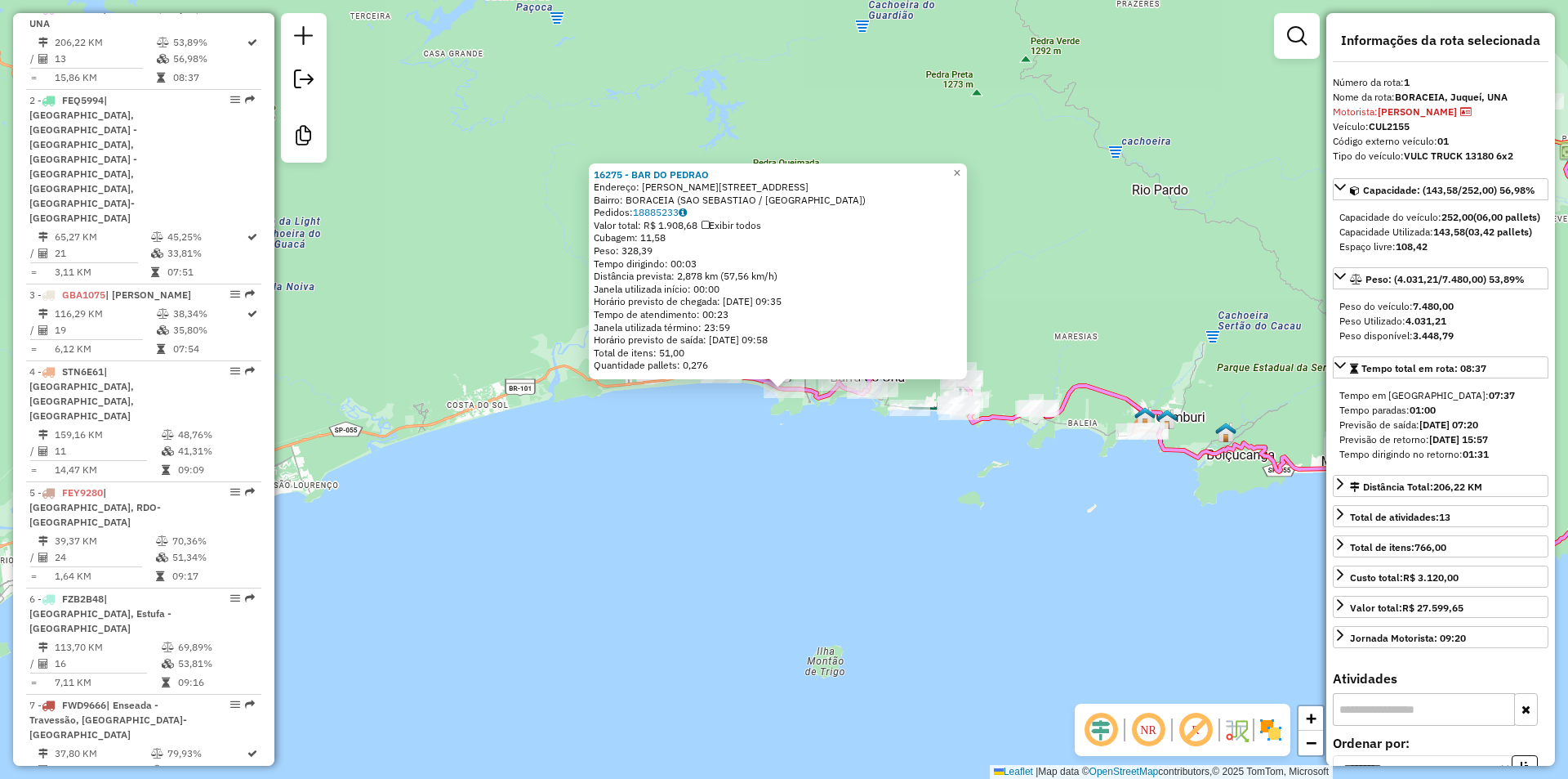
click at [913, 570] on div "16275 - BAR DO PEDRAO Endereço: MANOEL REBELLO FILHO 405 Bairro: BORACEIA ([GEO…" at bounding box center [784, 389] width 1568 height 779
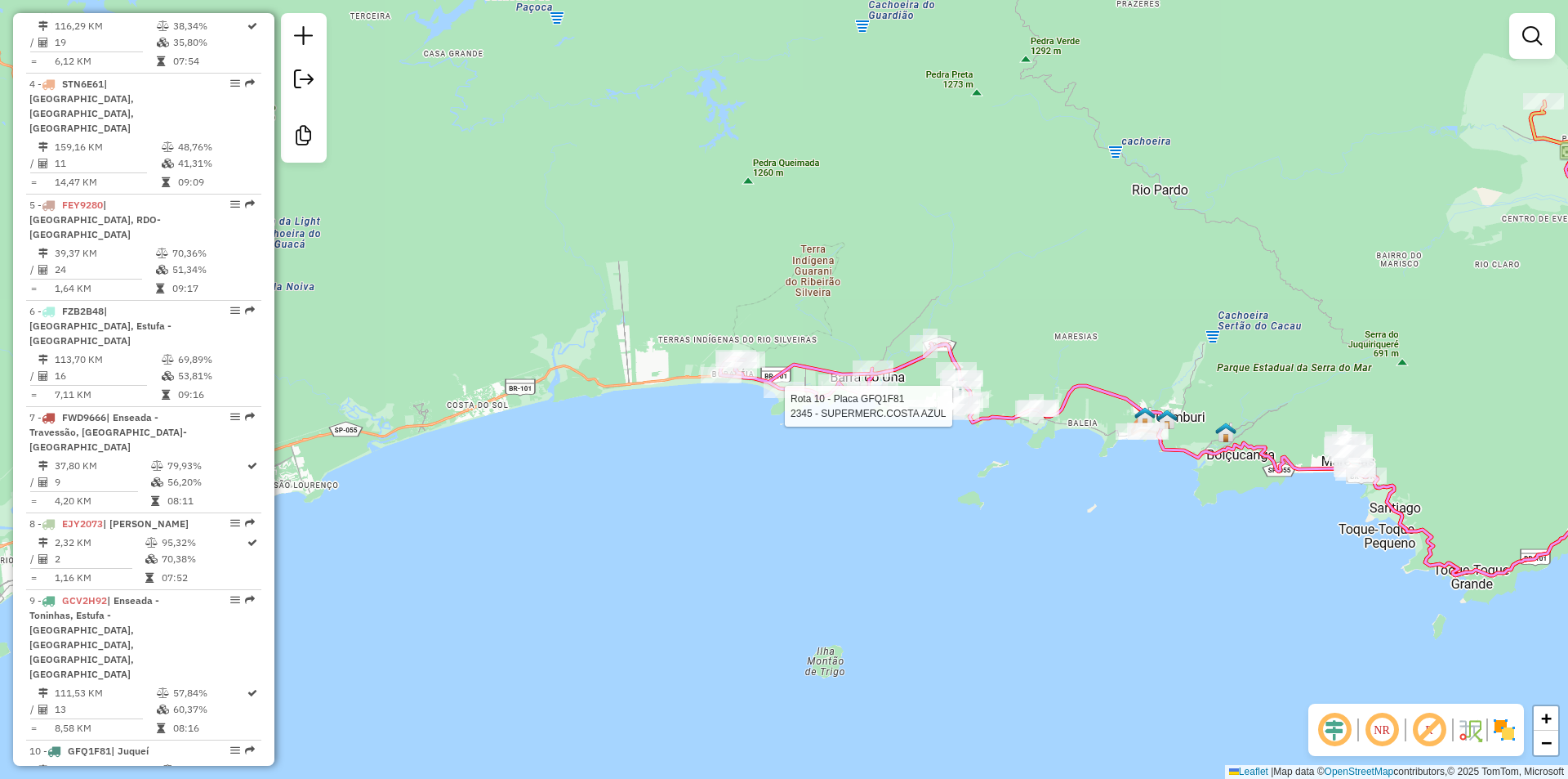
select select "**********"
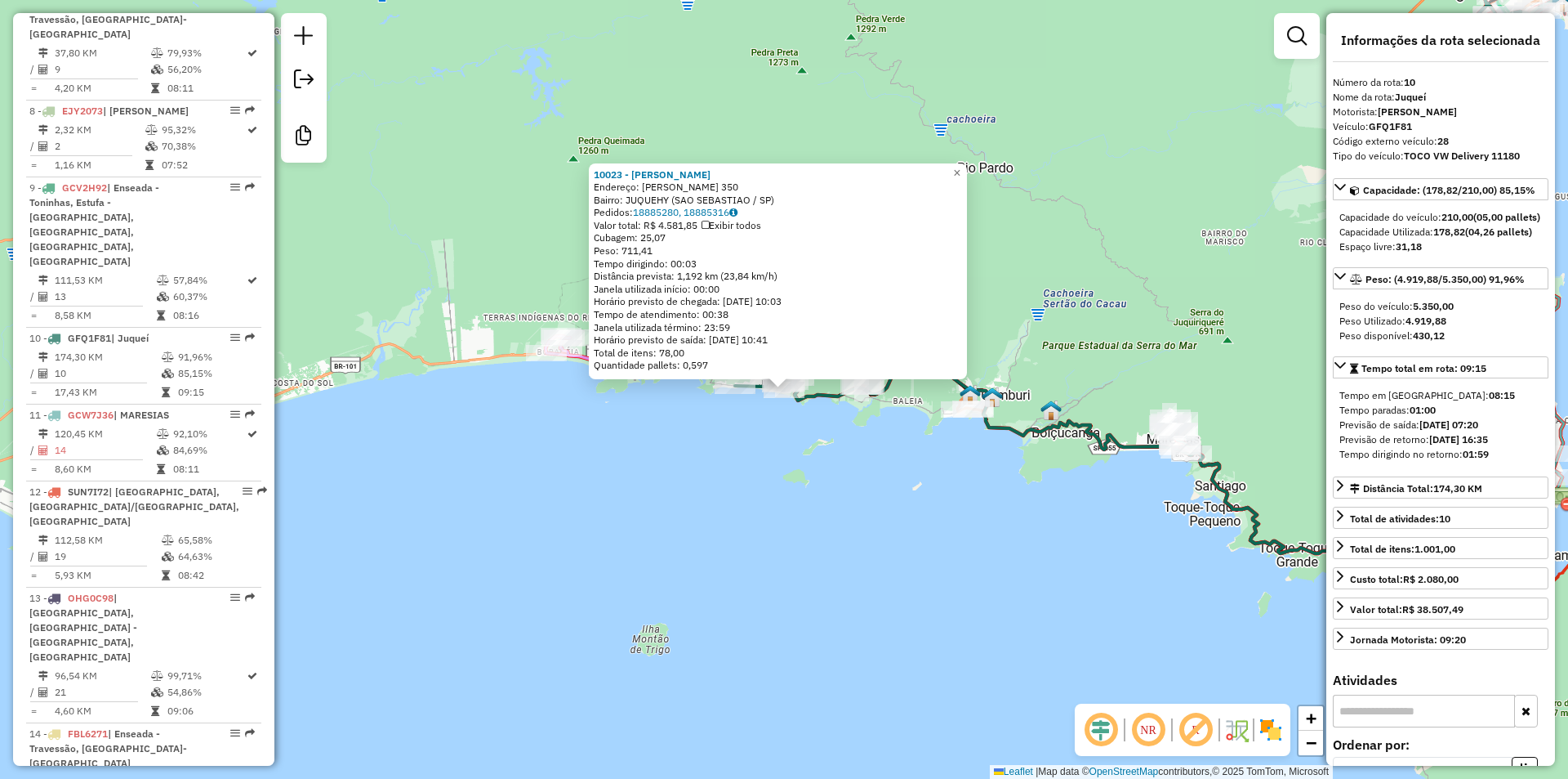
scroll to position [1463, 0]
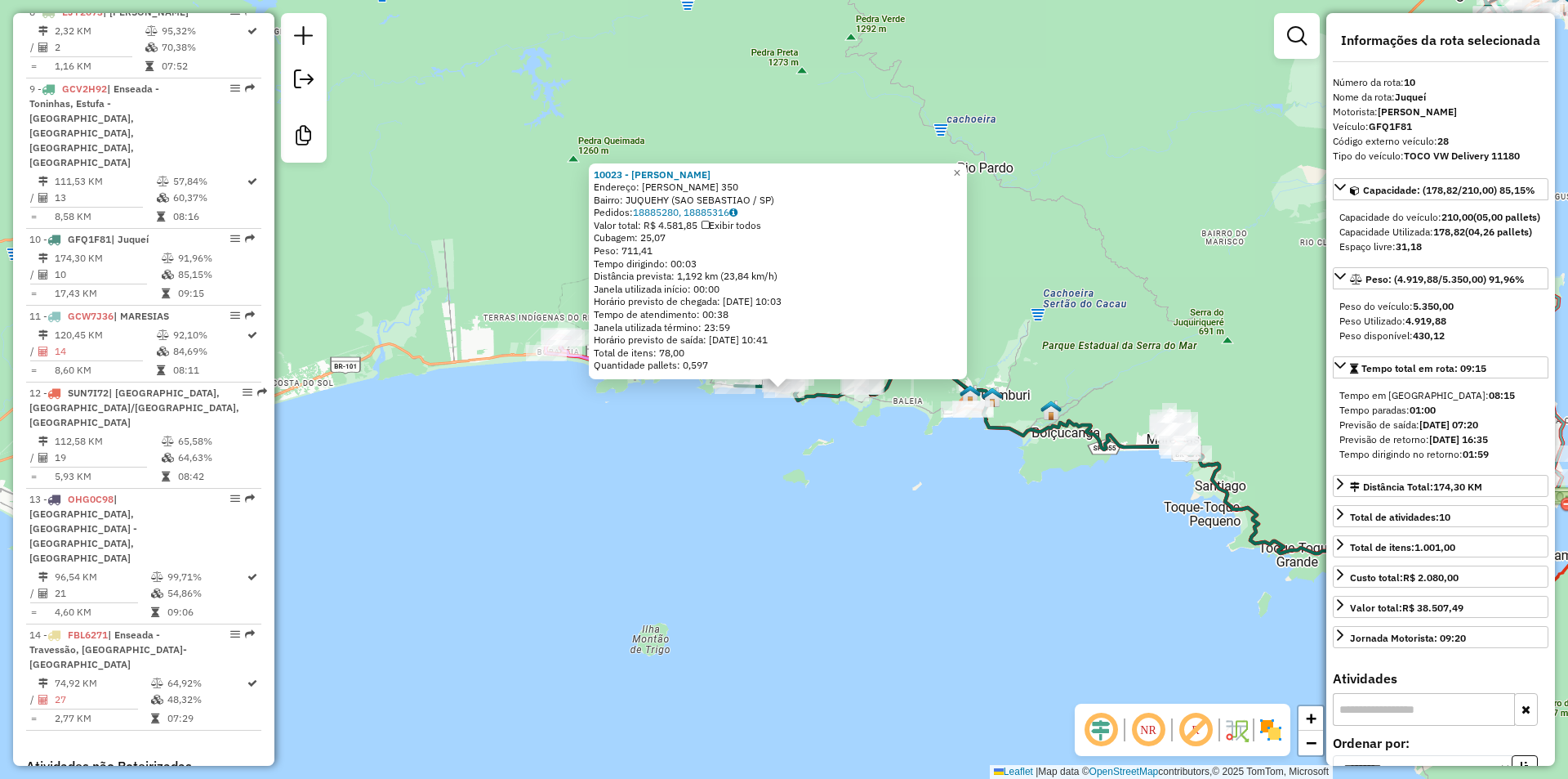
click at [955, 573] on div "10023 - [PERSON_NAME]: [PERSON_NAME] 350 Bairro: JUQUEHY ([GEOGRAPHIC_DATA] / S…" at bounding box center [784, 389] width 1568 height 779
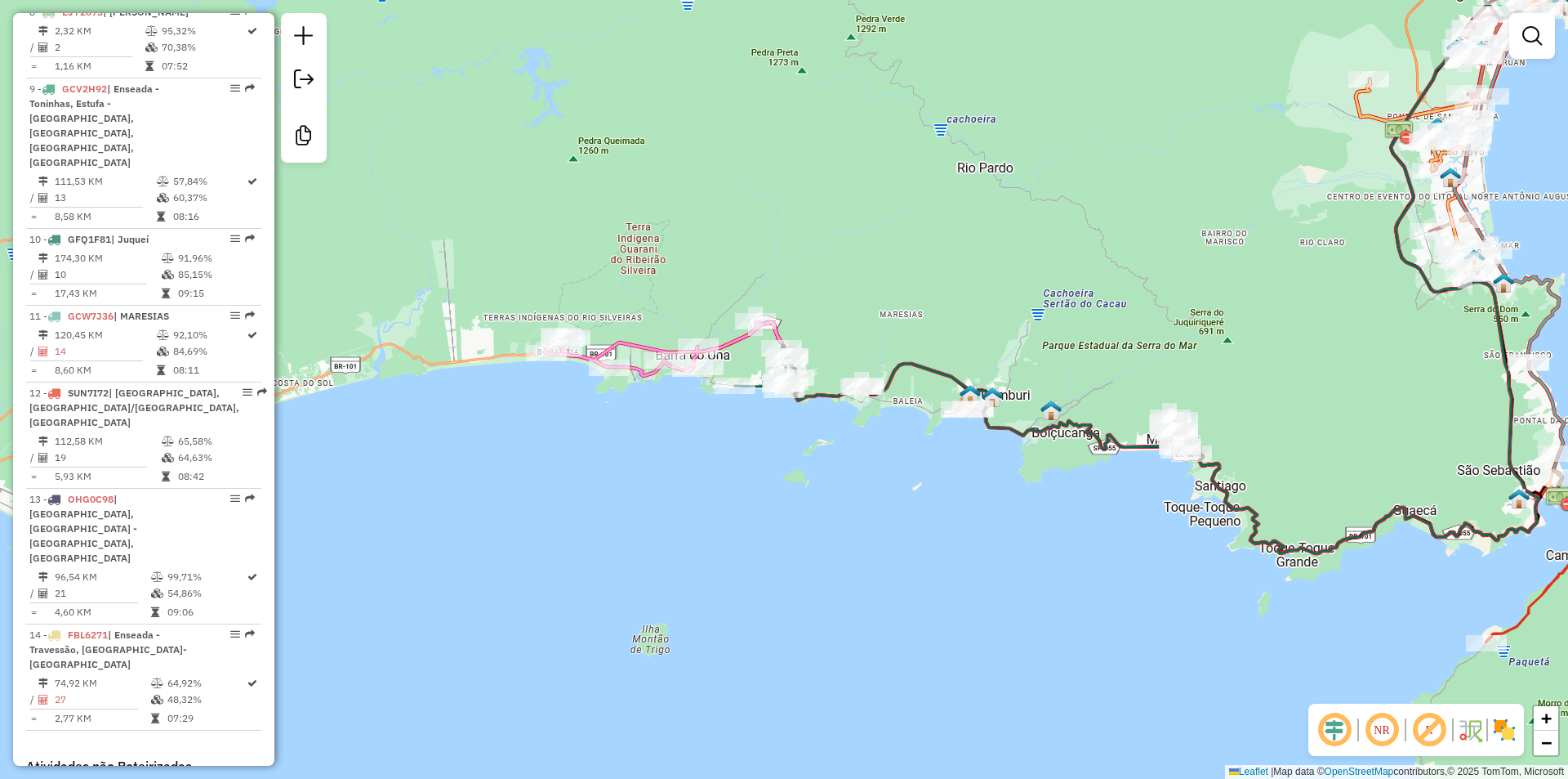
click at [587, 571] on div "Rota 1 - Placa CUL2155 56697 - MERCEARIA RODRIGUES Janela de atendimento Grade …" at bounding box center [784, 389] width 1568 height 779
click at [607, 584] on div "Janela de atendimento Grade de atendimento Capacidade Transportadoras Veículos …" at bounding box center [784, 389] width 1568 height 779
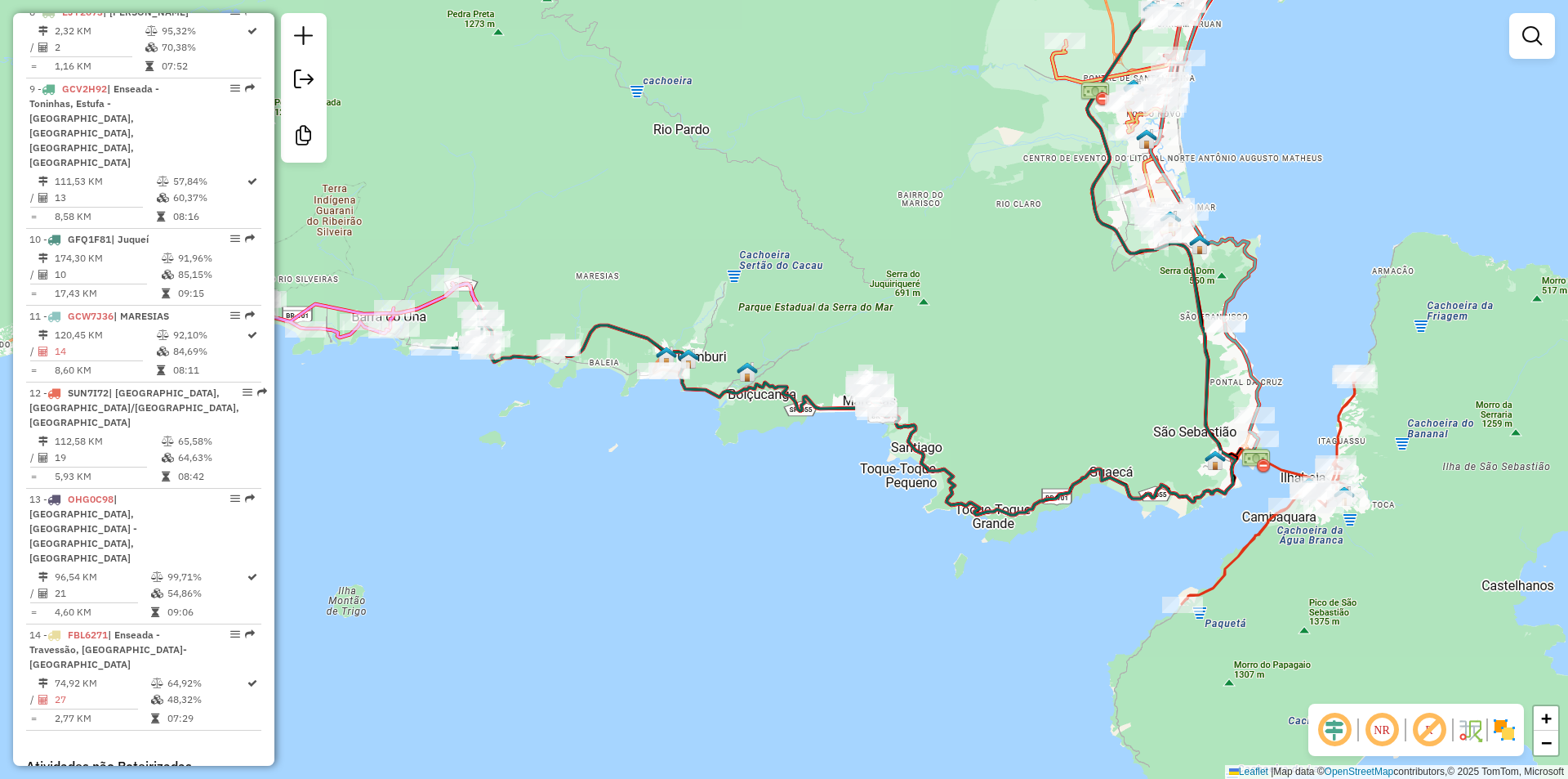
drag, startPoint x: 490, startPoint y: 569, endPoint x: 467, endPoint y: 552, distance: 28.6
click at [458, 565] on div "Janela de atendimento Grade de atendimento Capacidade Transportadoras Veículos …" at bounding box center [784, 389] width 1568 height 779
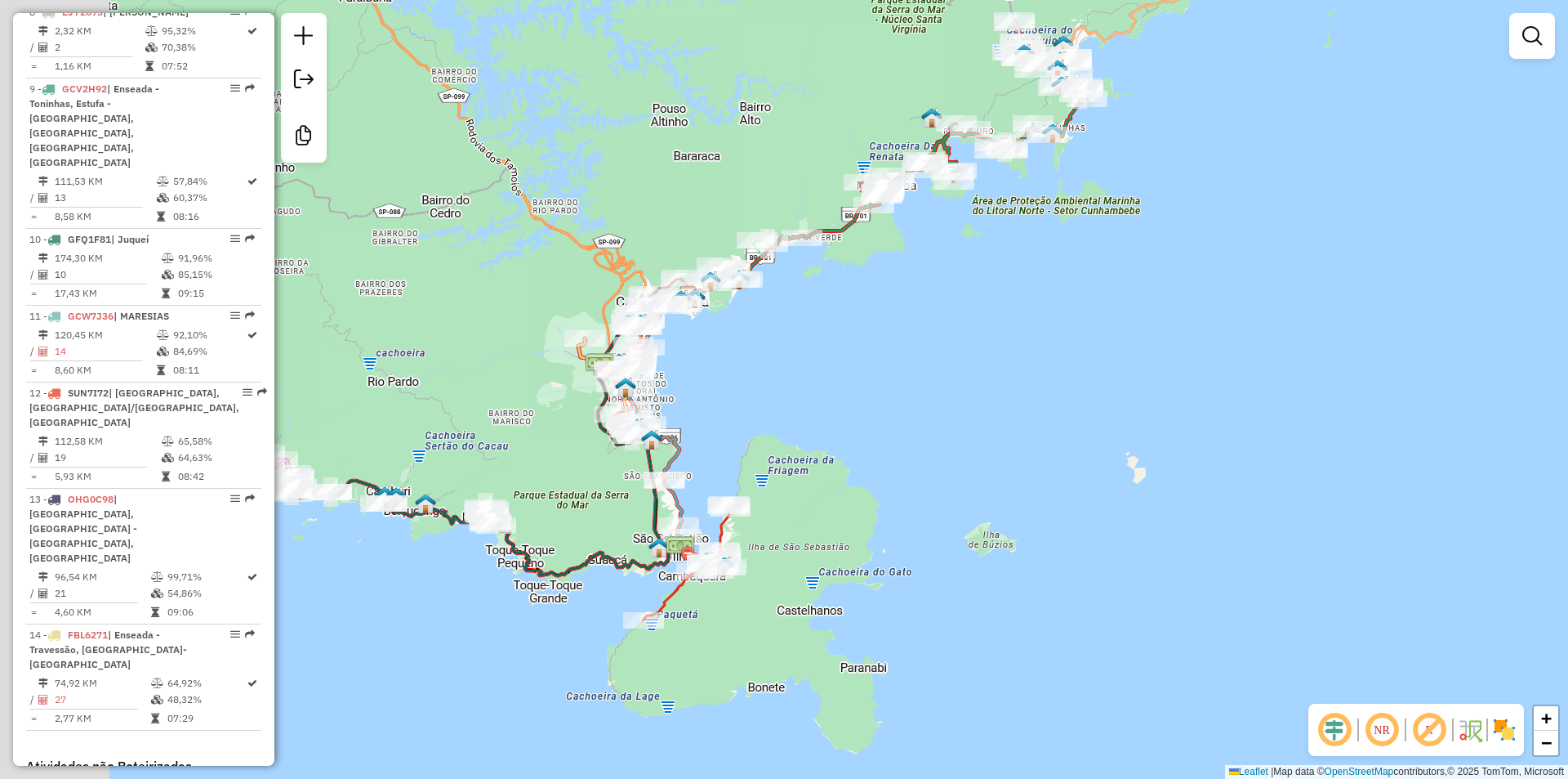
drag, startPoint x: 732, startPoint y: 469, endPoint x: 925, endPoint y: 479, distance: 193.3
click at [925, 479] on div "Janela de atendimento Grade de atendimento Capacidade Transportadoras Veículos …" at bounding box center [784, 389] width 1568 height 779
